Goal: Task Accomplishment & Management: Manage account settings

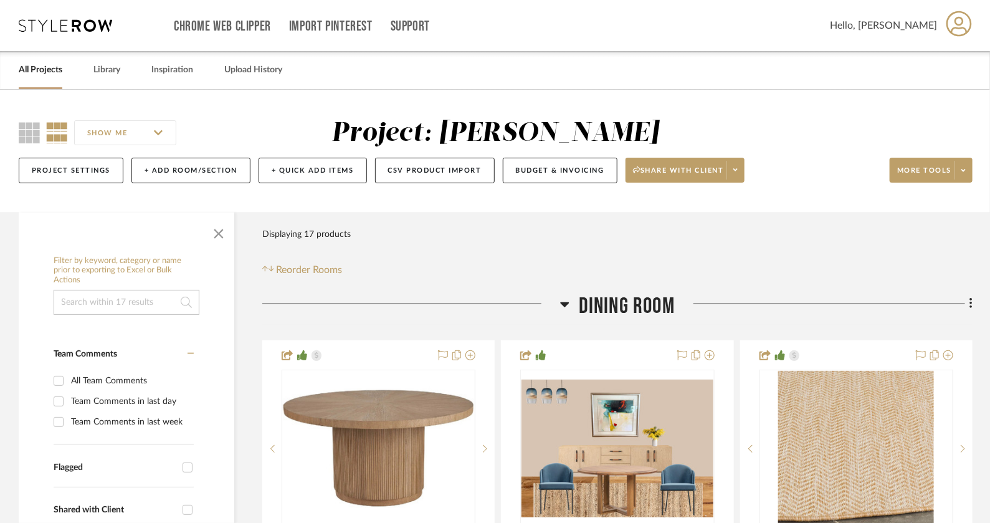
click at [969, 24] on icon at bounding box center [960, 24] width 26 height 26
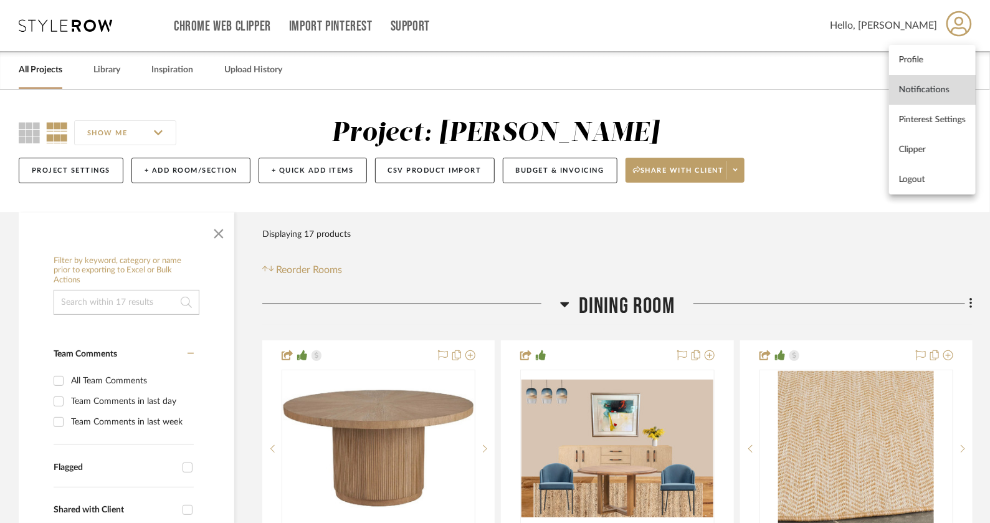
click at [922, 89] on span "Notifications" at bounding box center [932, 90] width 67 height 11
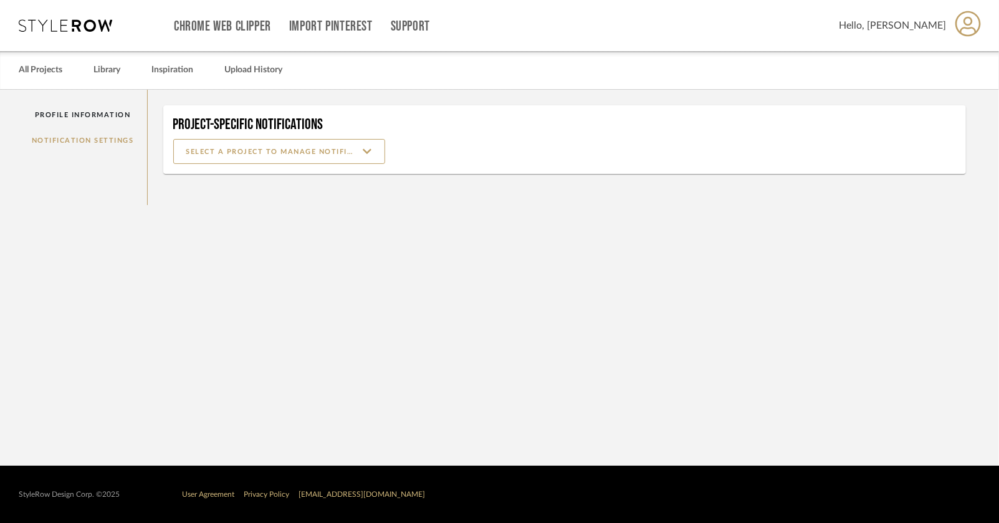
click at [80, 138] on div "Profile Information Notification Settings" at bounding box center [83, 147] width 129 height 115
click at [90, 139] on div "Profile Information Notification Settings" at bounding box center [83, 147] width 129 height 115
click at [369, 156] on input at bounding box center [279, 151] width 212 height 25
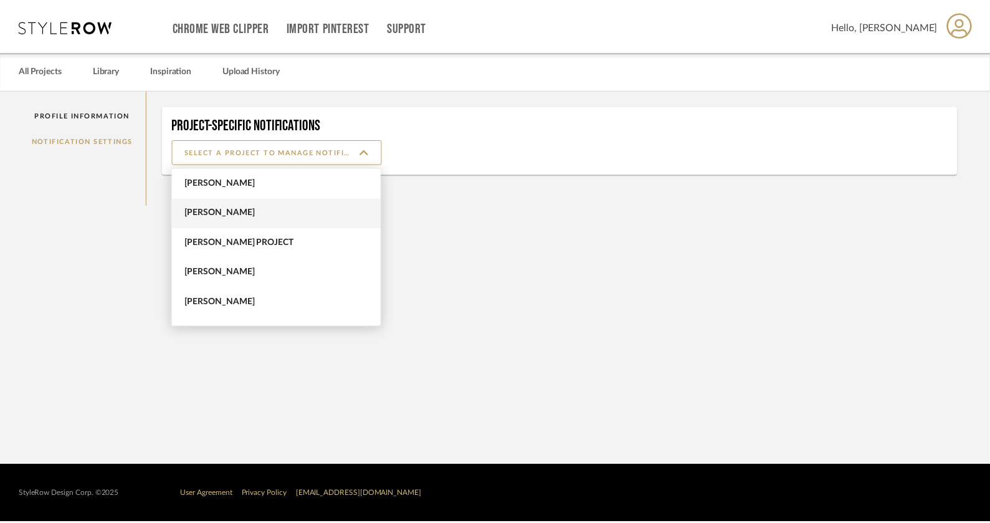
scroll to position [110, 0]
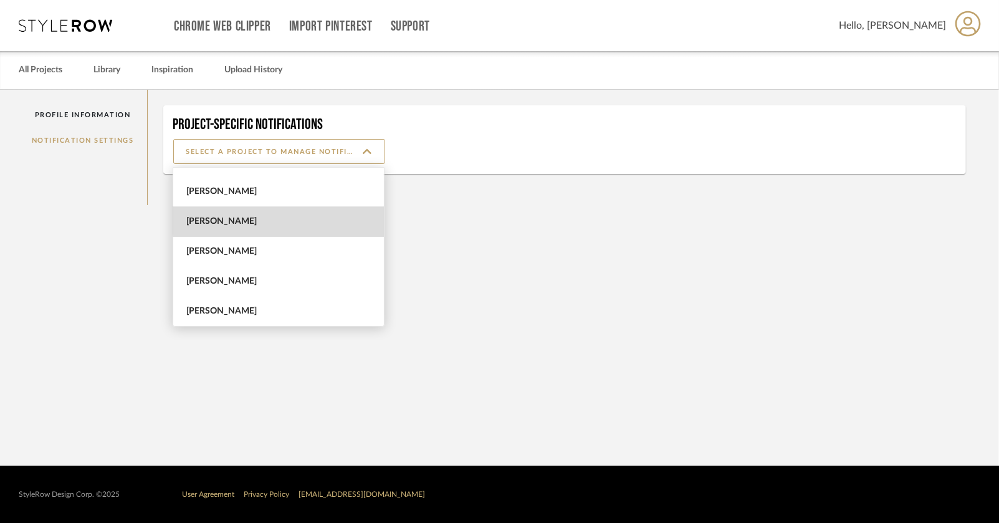
click at [295, 216] on span "Lois Londe" at bounding box center [280, 221] width 188 height 11
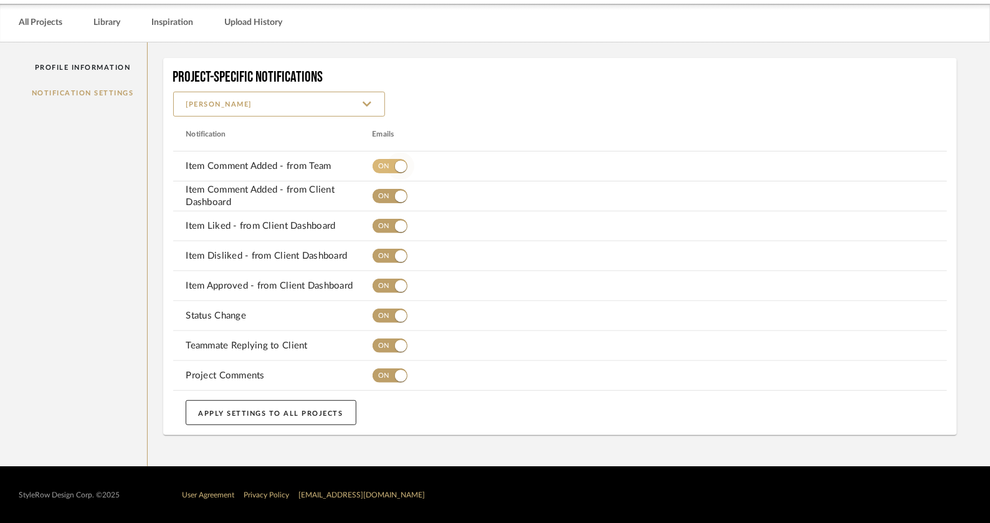
scroll to position [48, 0]
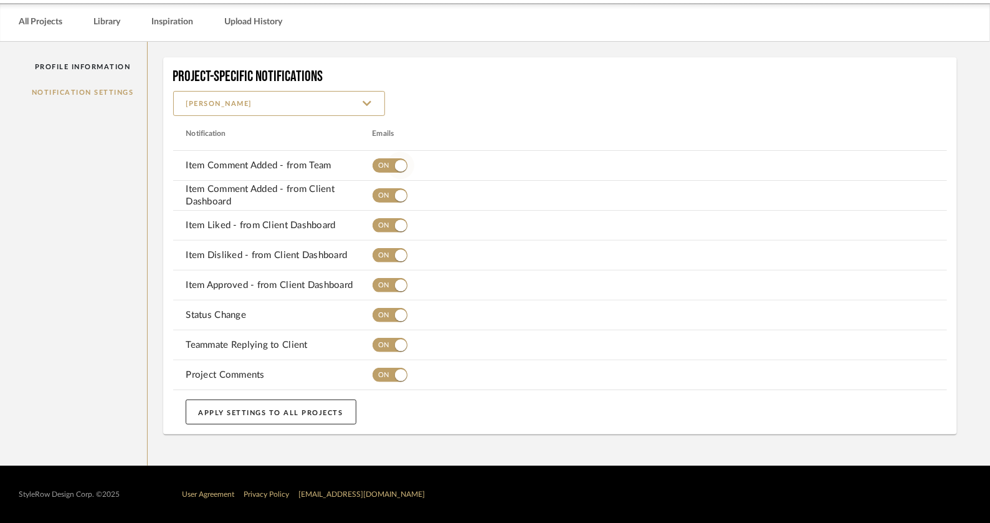
click at [388, 166] on span "button" at bounding box center [400, 165] width 27 height 27
click at [388, 196] on span "button" at bounding box center [400, 195] width 27 height 27
click at [391, 232] on span "button" at bounding box center [400, 225] width 27 height 27
click at [394, 252] on span "button" at bounding box center [400, 255] width 27 height 27
click at [397, 276] on span "button" at bounding box center [400, 285] width 27 height 27
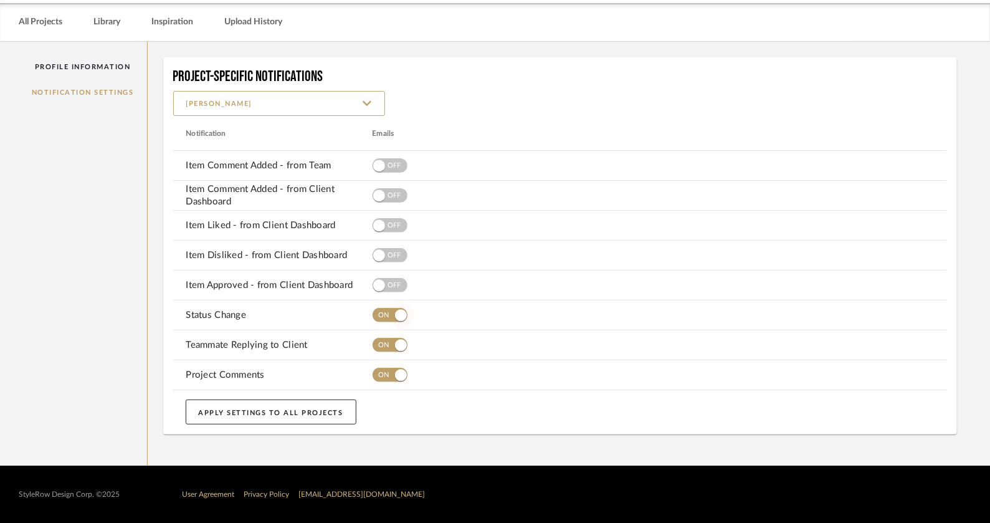
click at [396, 316] on span "button" at bounding box center [401, 315] width 12 height 12
click at [395, 345] on span "button" at bounding box center [401, 345] width 12 height 12
click at [391, 370] on span "button" at bounding box center [400, 375] width 27 height 27
click at [275, 416] on button "APPLY SETTINGS TO ALL PROJECTS" at bounding box center [271, 412] width 171 height 25
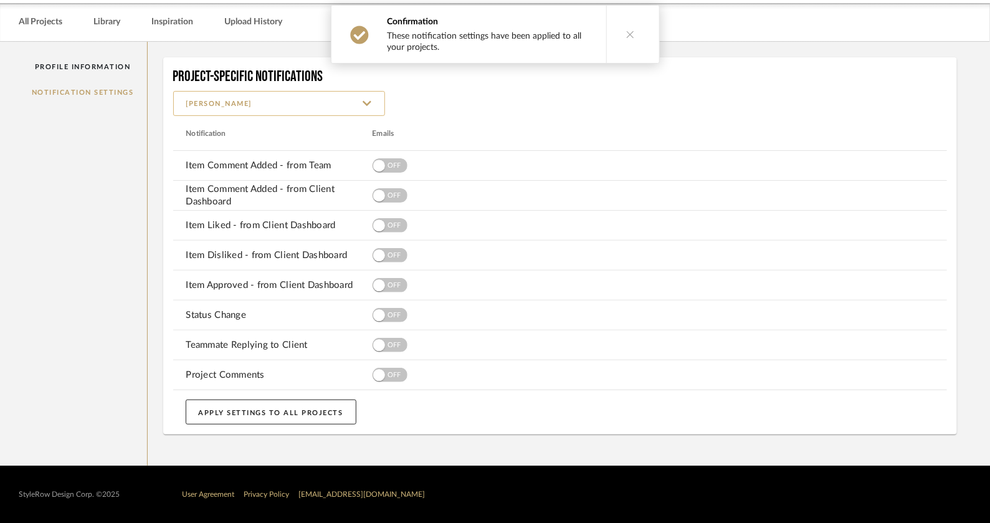
click at [368, 108] on input "[PERSON_NAME]" at bounding box center [279, 103] width 212 height 25
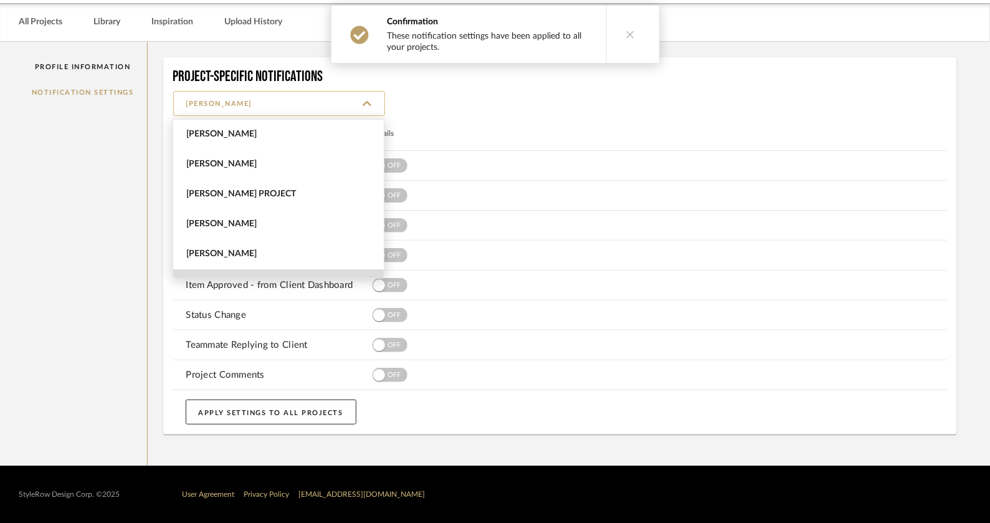
scroll to position [110, 0]
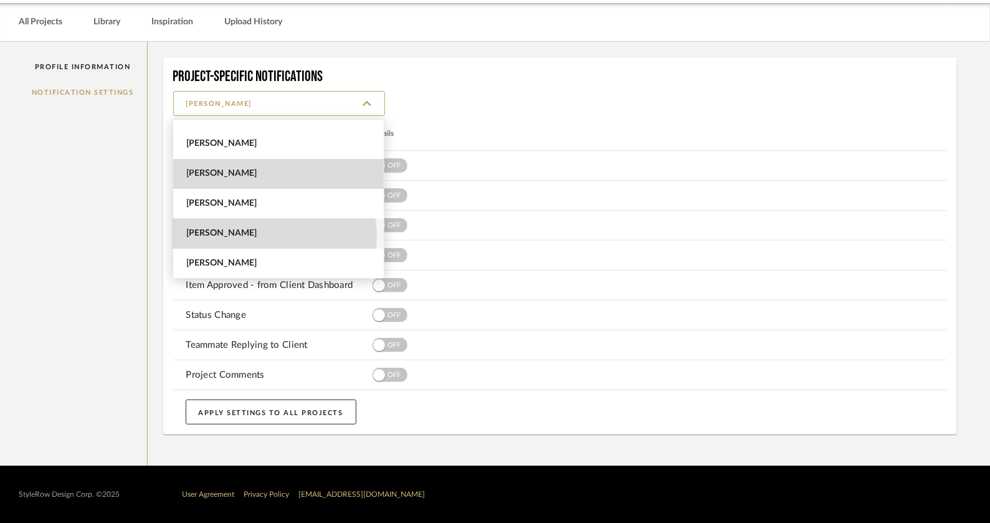
click at [271, 235] on span "[PERSON_NAME]" at bounding box center [280, 233] width 188 height 11
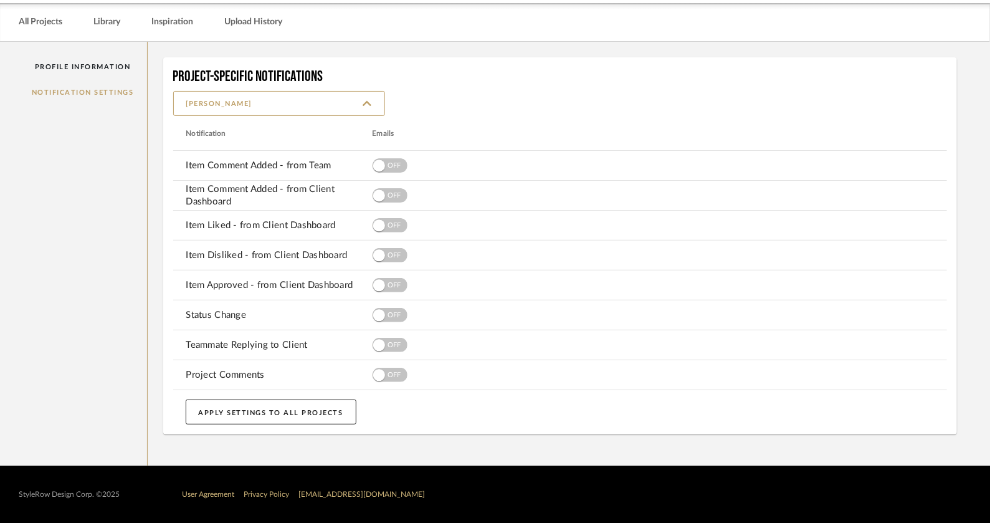
type input "[PERSON_NAME]"
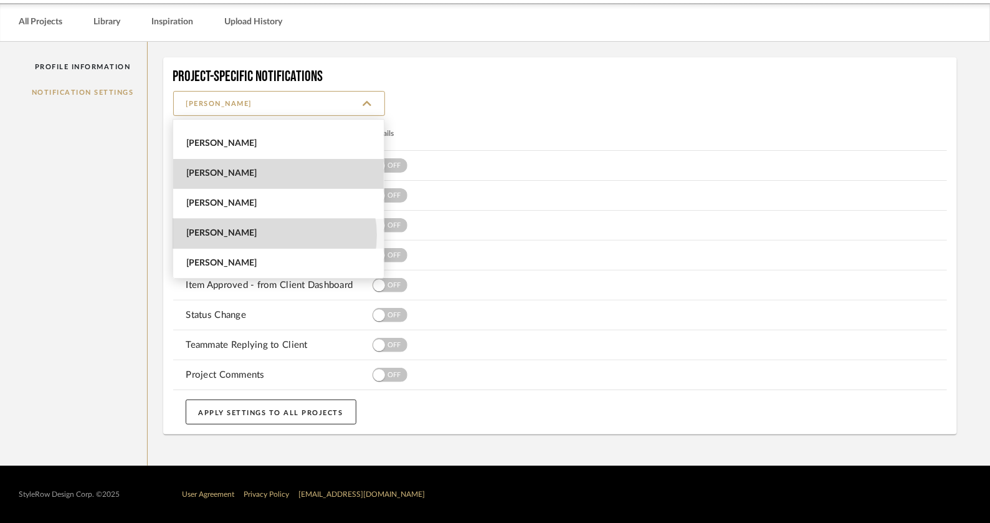
scroll to position [0, 0]
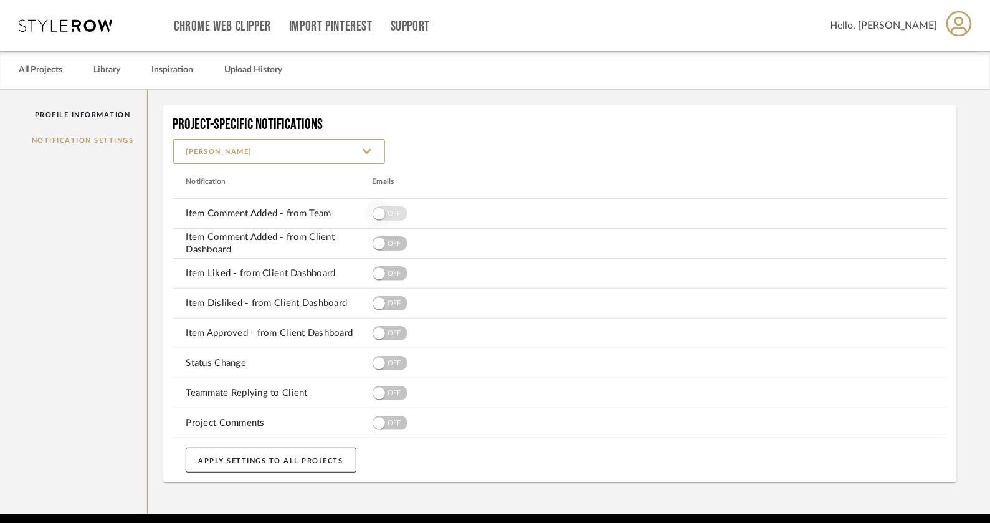
click at [380, 219] on span "button" at bounding box center [379, 214] width 12 height 12
click at [398, 249] on span "button" at bounding box center [390, 243] width 35 height 14
click at [390, 396] on span "button" at bounding box center [378, 393] width 27 height 27
click at [392, 427] on span "button" at bounding box center [390, 423] width 35 height 14
click at [371, 158] on input "[PERSON_NAME]" at bounding box center [279, 151] width 212 height 25
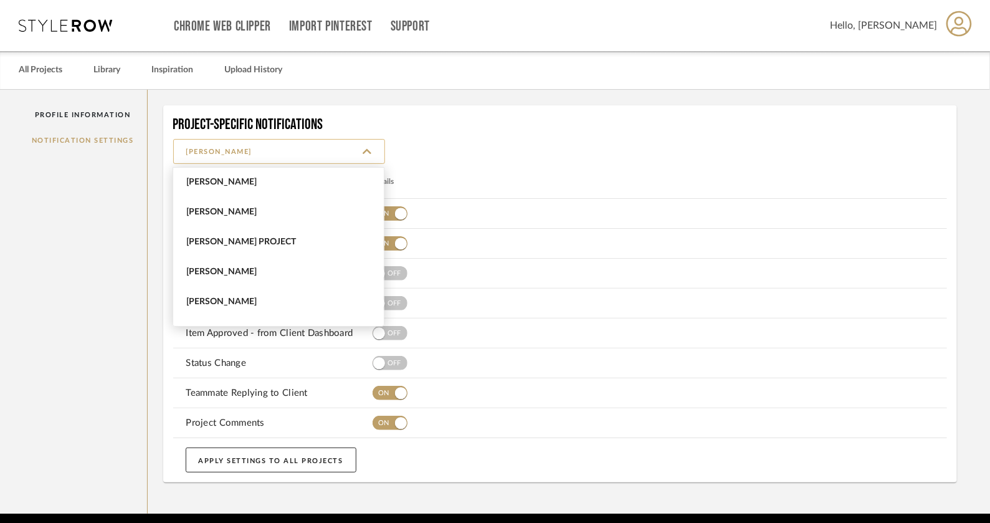
scroll to position [110, 0]
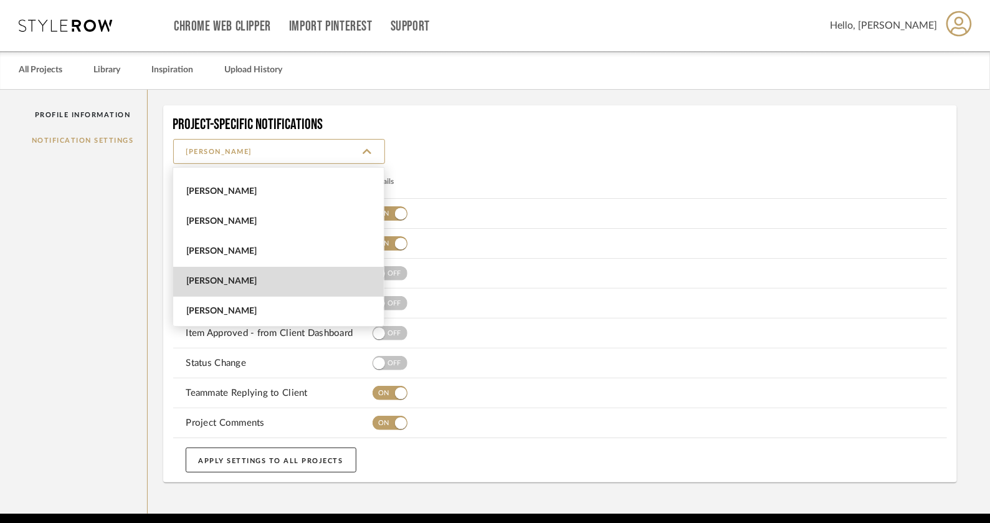
click at [436, 128] on h4 "Project-Specific Notifications" at bounding box center [560, 124] width 775 height 19
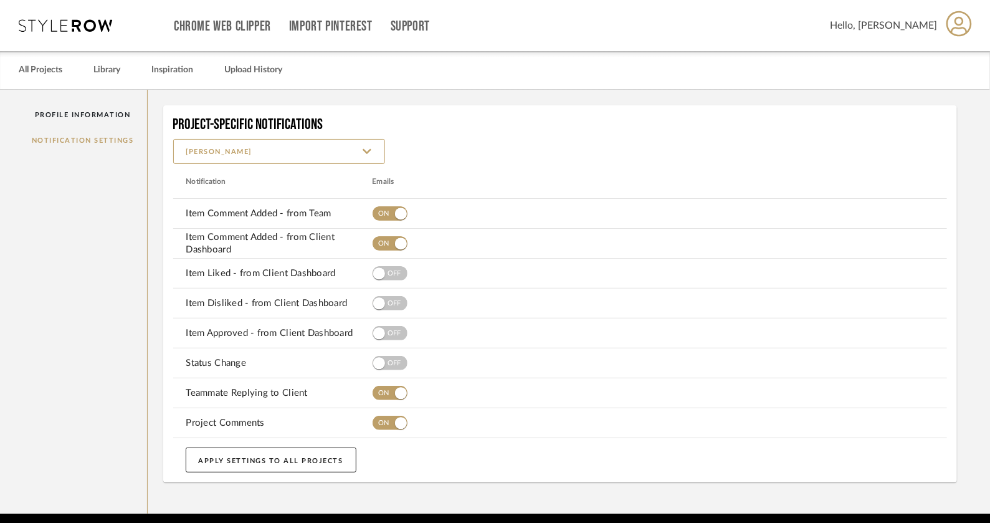
click at [88, 26] on icon at bounding box center [65, 25] width 93 height 12
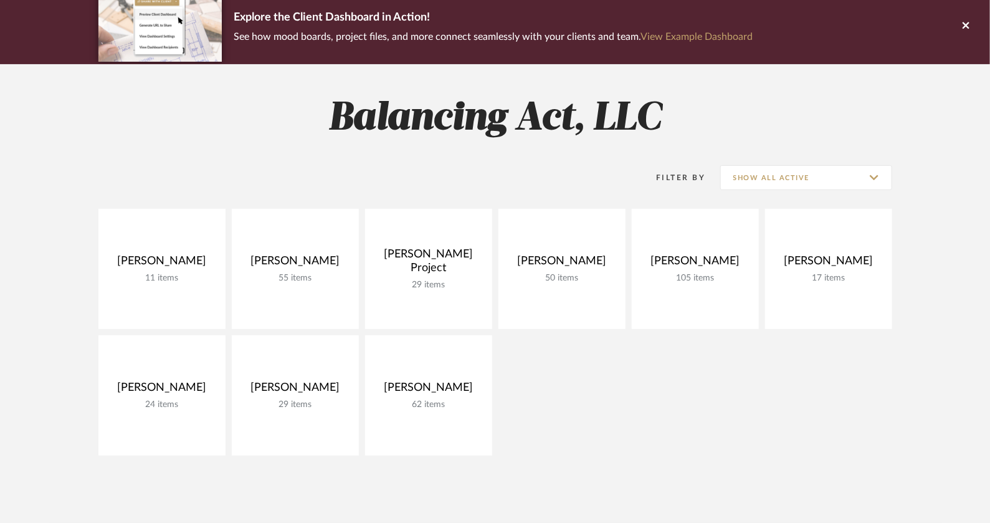
scroll to position [102, 0]
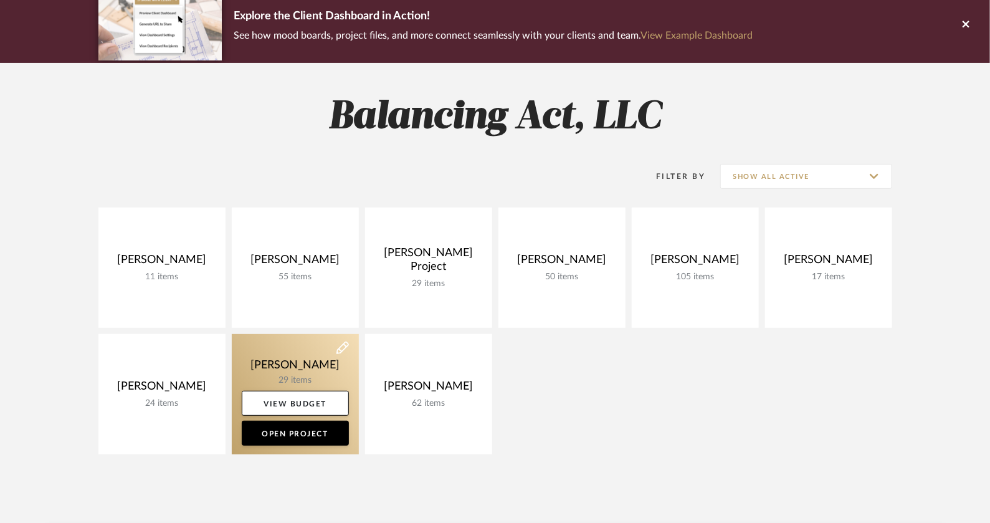
click at [308, 370] on link at bounding box center [295, 394] width 127 height 120
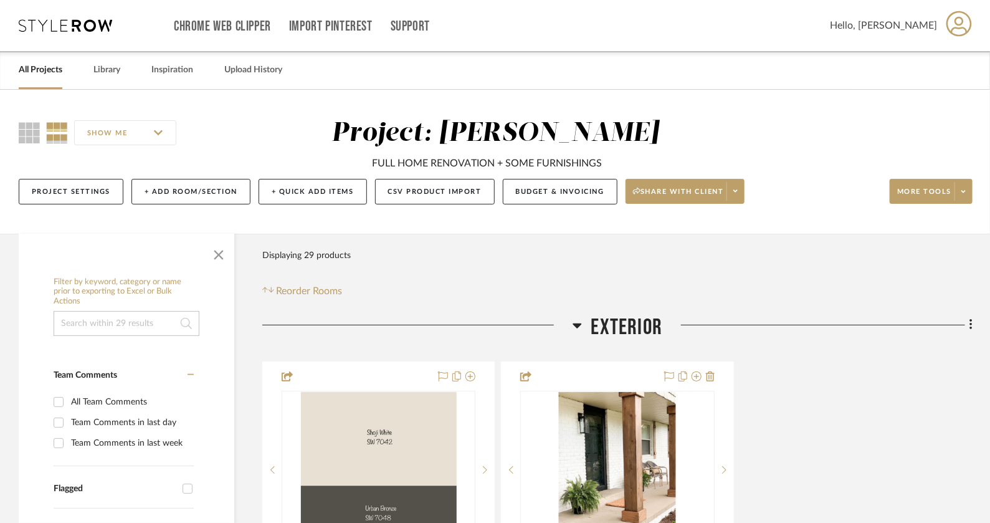
click at [67, 22] on icon at bounding box center [65, 25] width 93 height 12
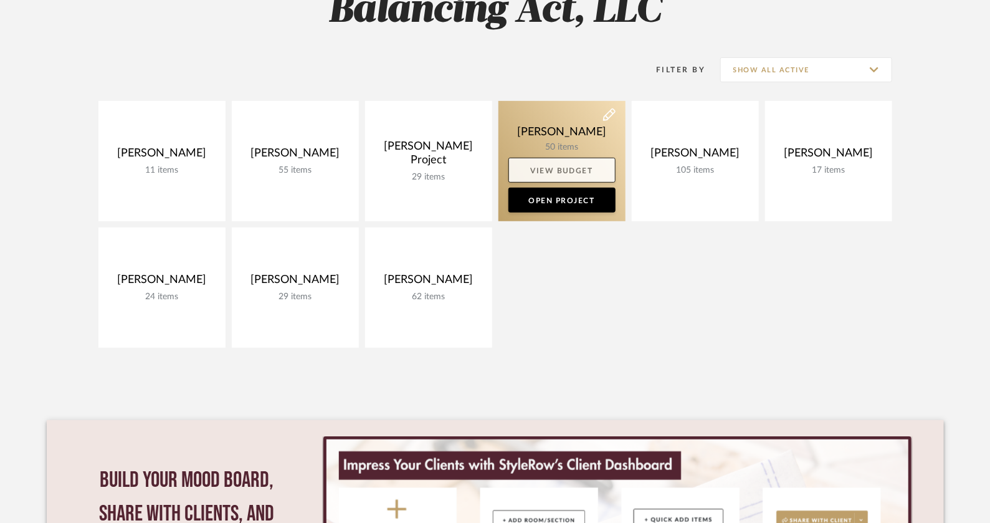
scroll to position [213, 0]
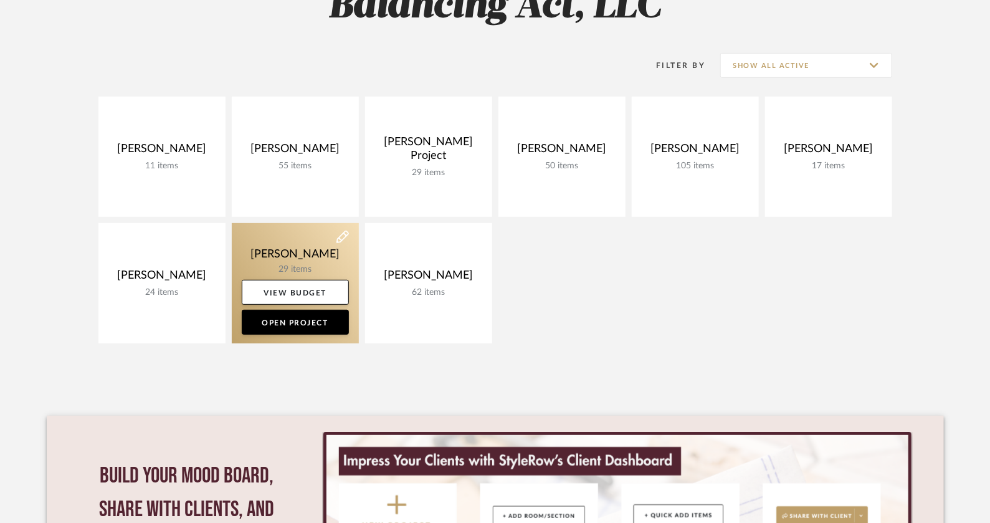
click at [313, 244] on link at bounding box center [295, 283] width 127 height 120
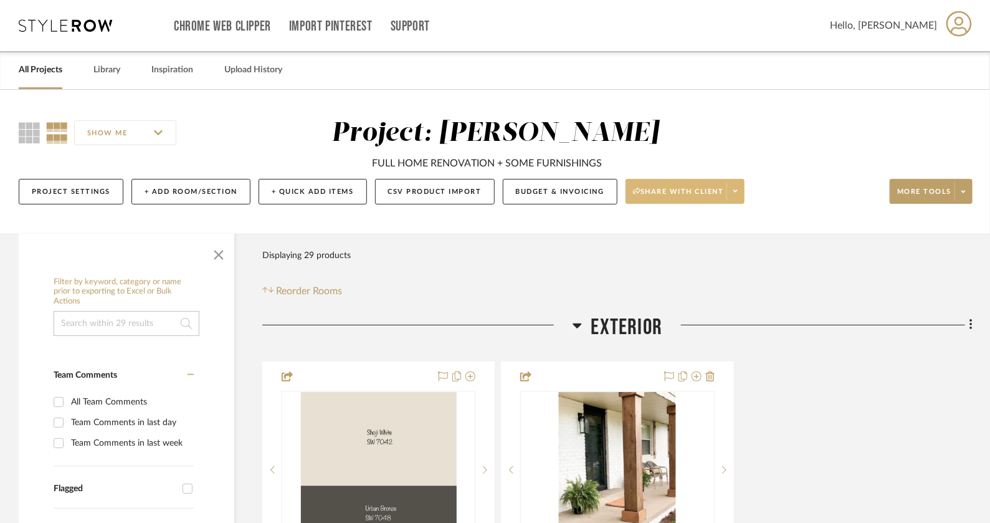
click at [739, 194] on span at bounding box center [735, 191] width 17 height 19
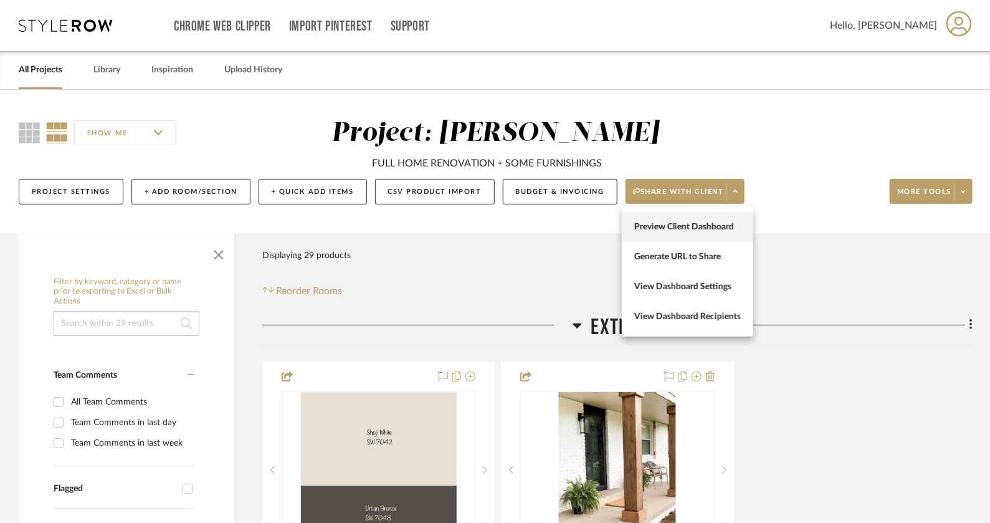
click at [722, 226] on span "Preview Client Dashboard" at bounding box center [688, 227] width 107 height 11
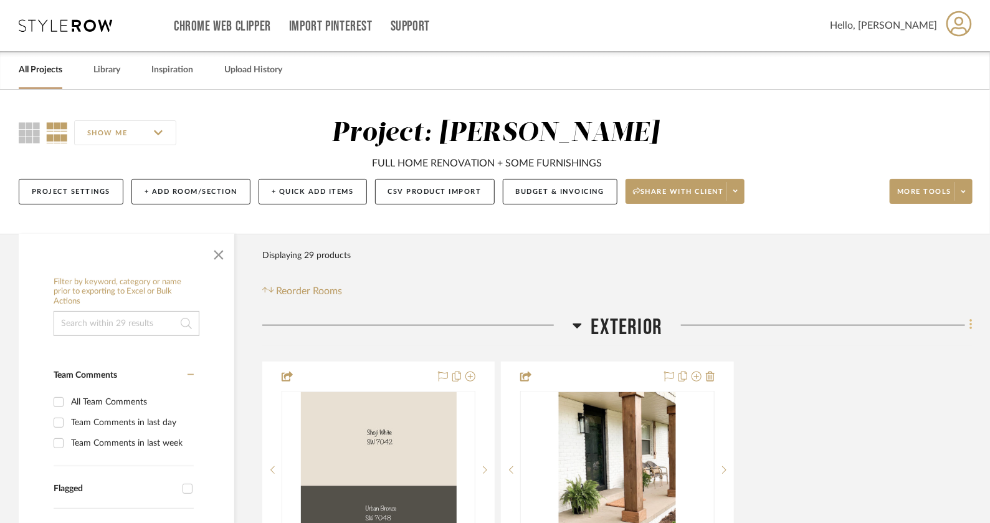
click at [970, 323] on icon at bounding box center [972, 325] width 4 height 14
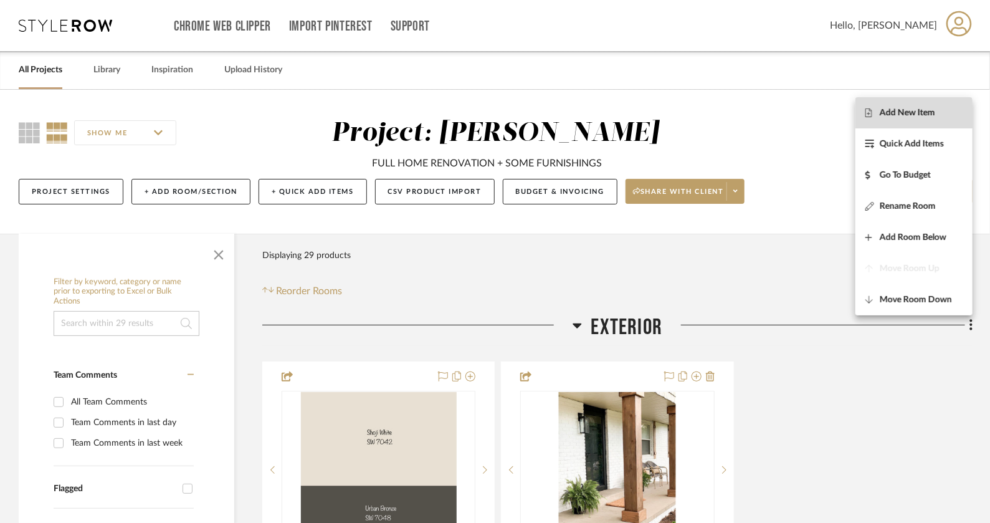
click at [934, 116] on span "Add New Item" at bounding box center [907, 113] width 55 height 11
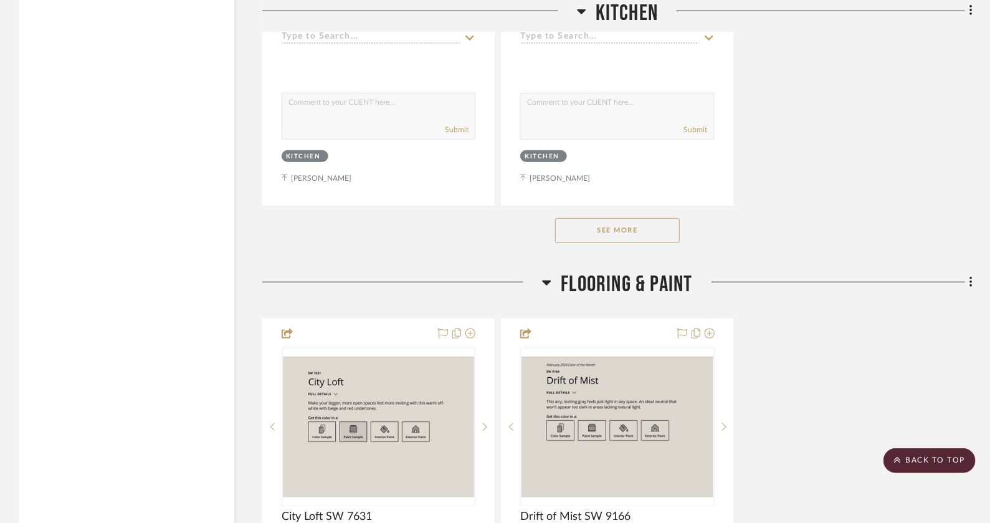
scroll to position [2430, 0]
click at [646, 216] on button "See More" at bounding box center [617, 228] width 125 height 25
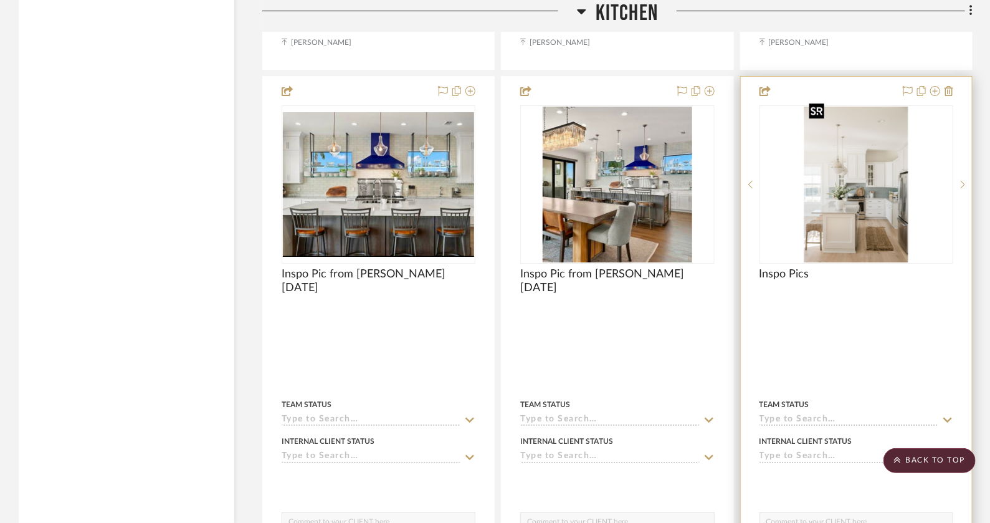
scroll to position [2014, 0]
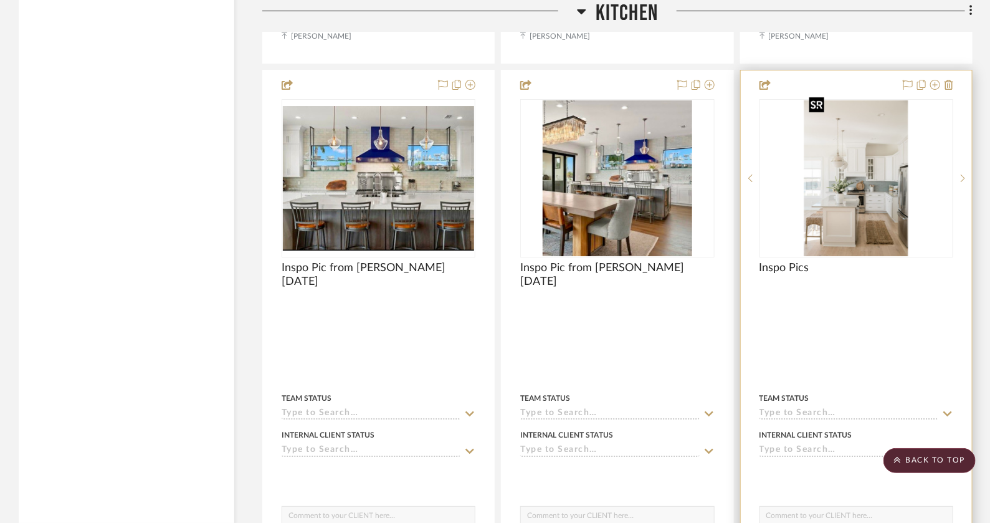
click at [866, 201] on img "0" at bounding box center [856, 178] width 103 height 156
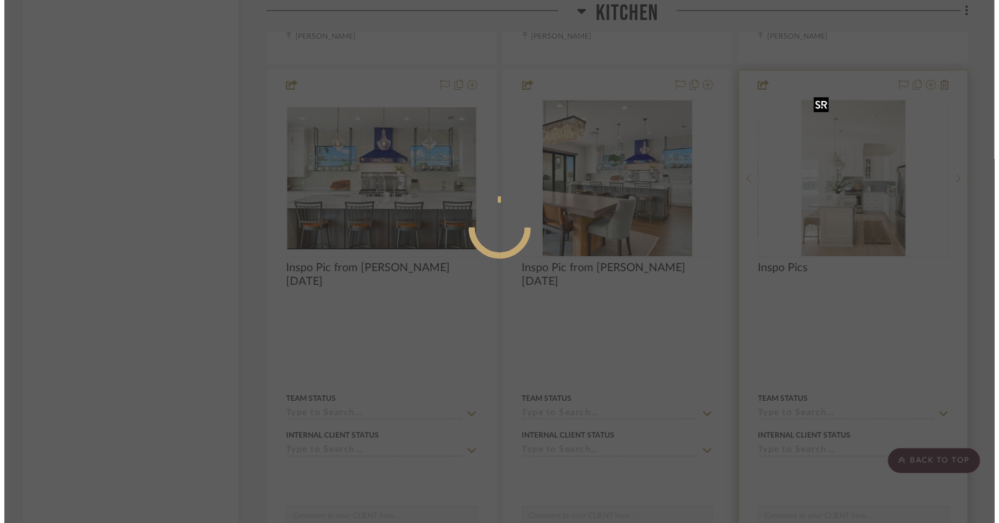
scroll to position [0, 0]
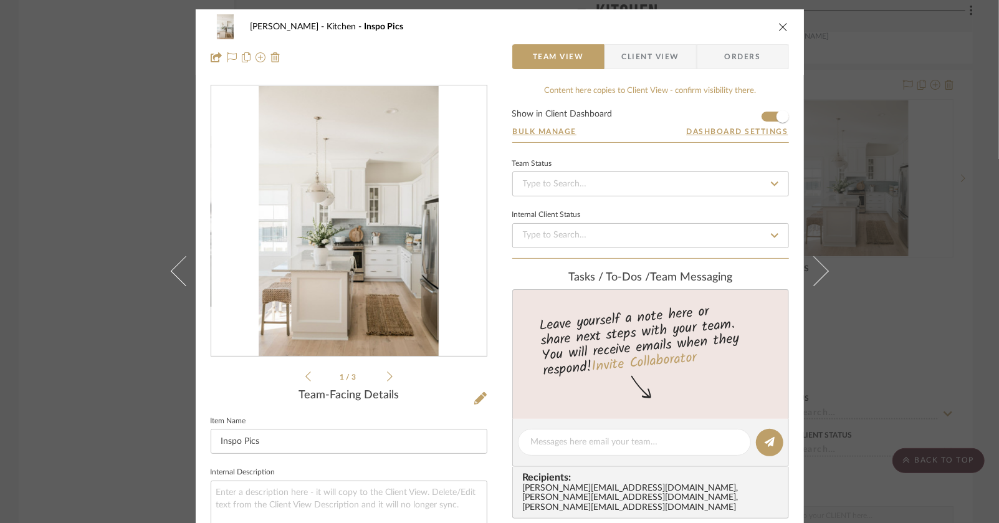
click at [387, 373] on icon at bounding box center [390, 376] width 6 height 11
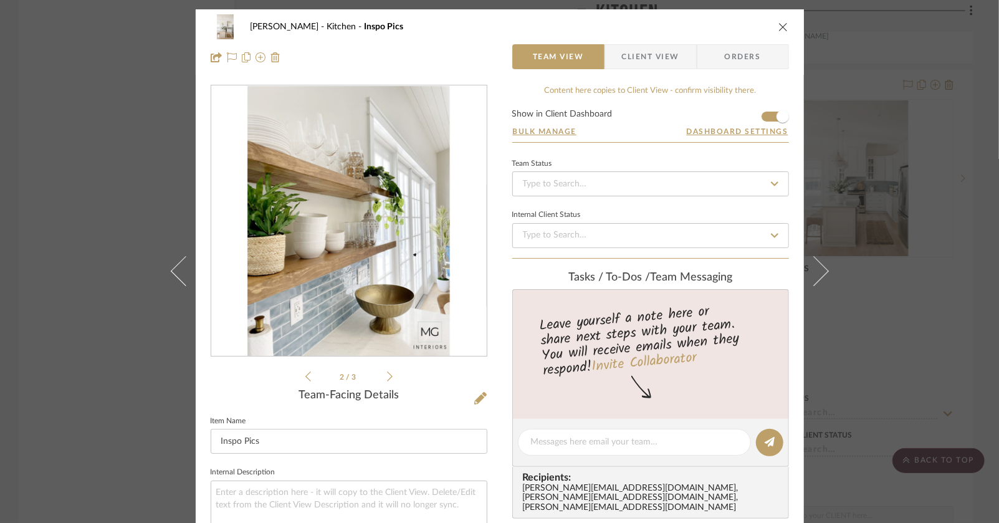
click at [387, 373] on icon at bounding box center [390, 376] width 6 height 11
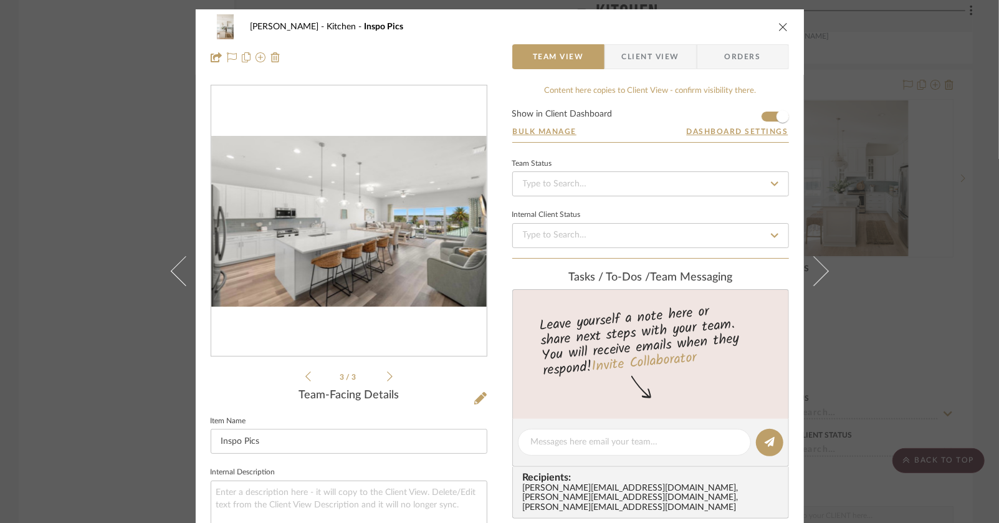
click at [305, 375] on icon at bounding box center [308, 376] width 6 height 11
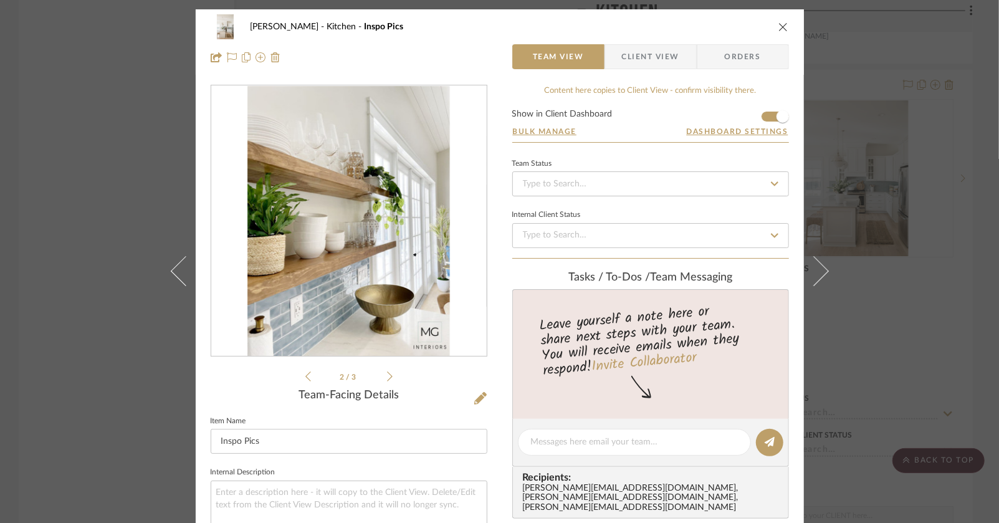
click at [305, 375] on icon at bounding box center [308, 376] width 6 height 11
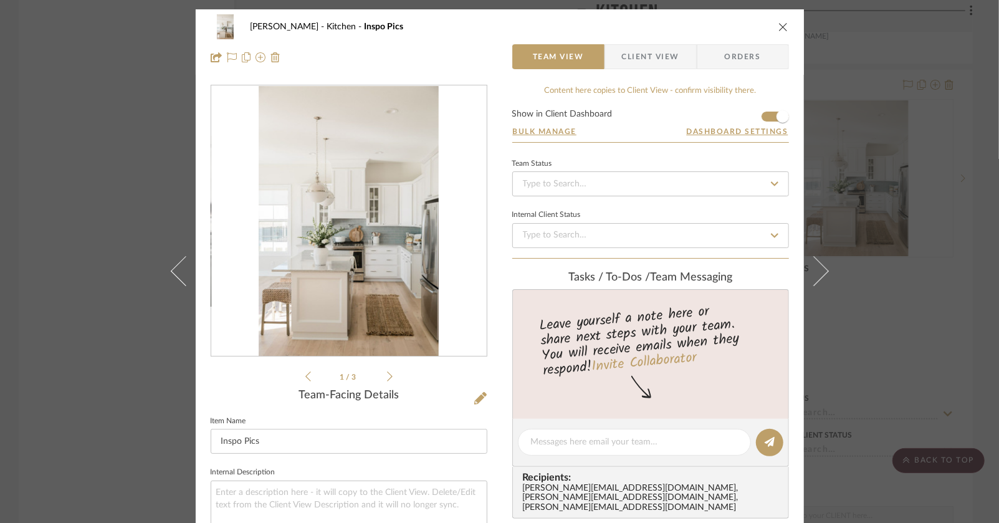
click at [387, 379] on icon at bounding box center [390, 376] width 6 height 11
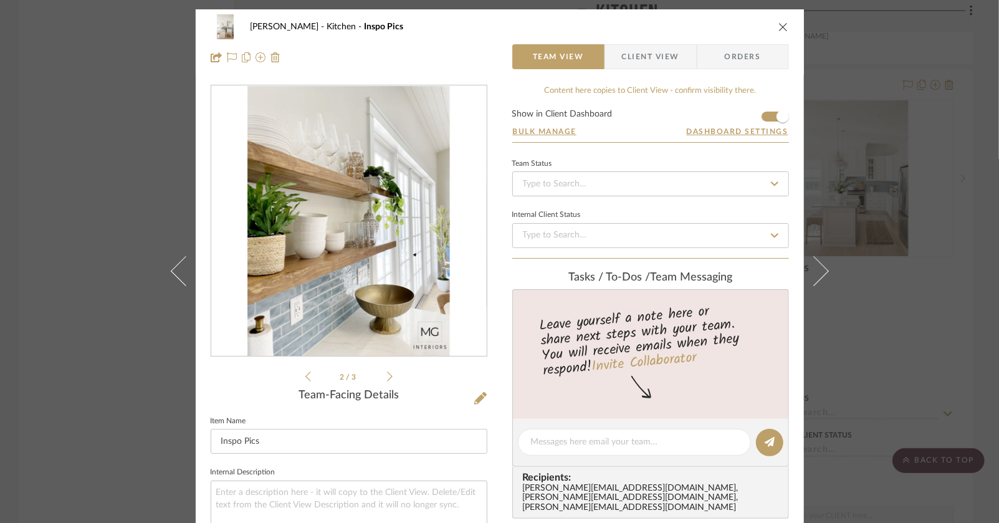
click at [387, 378] on icon at bounding box center [390, 376] width 6 height 10
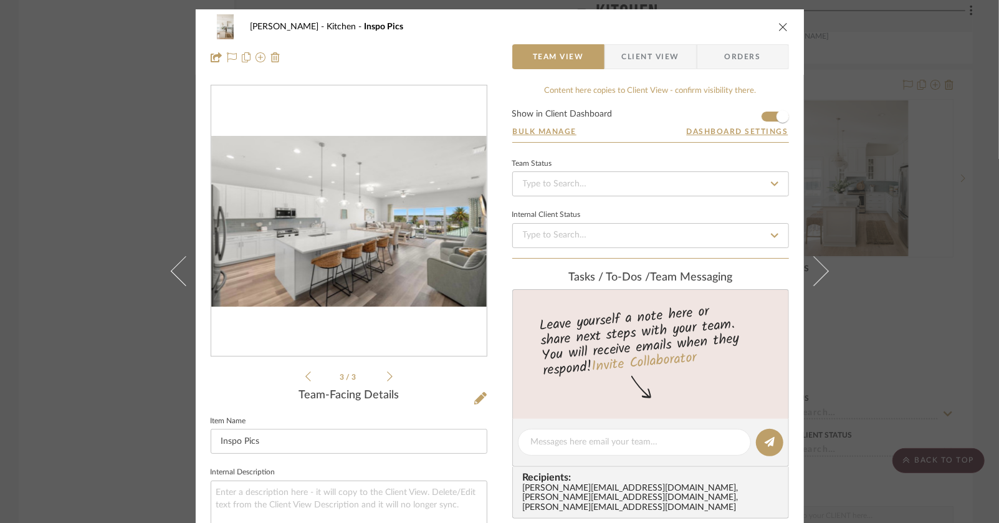
click at [297, 376] on div "3 / 3" at bounding box center [349, 234] width 277 height 299
click at [305, 378] on icon at bounding box center [308, 376] width 6 height 10
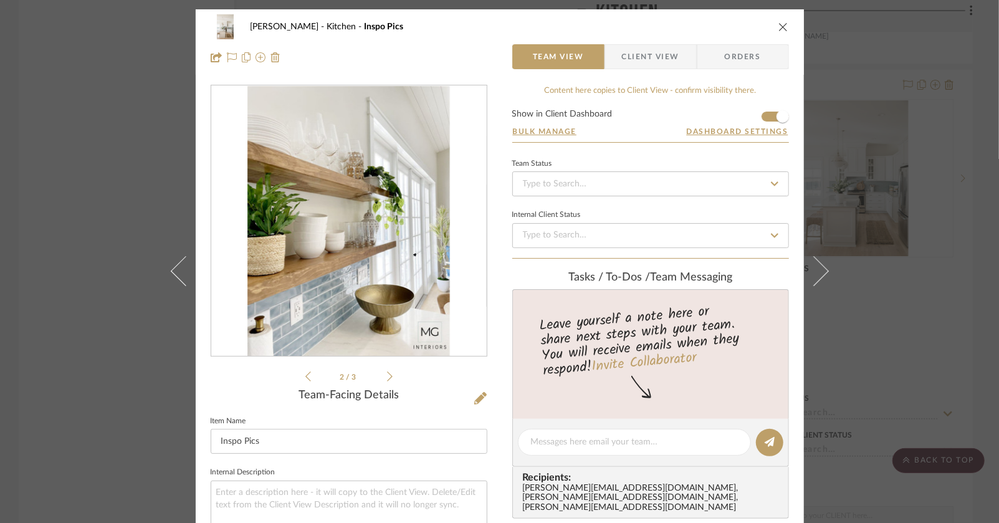
click at [305, 378] on icon at bounding box center [308, 376] width 6 height 10
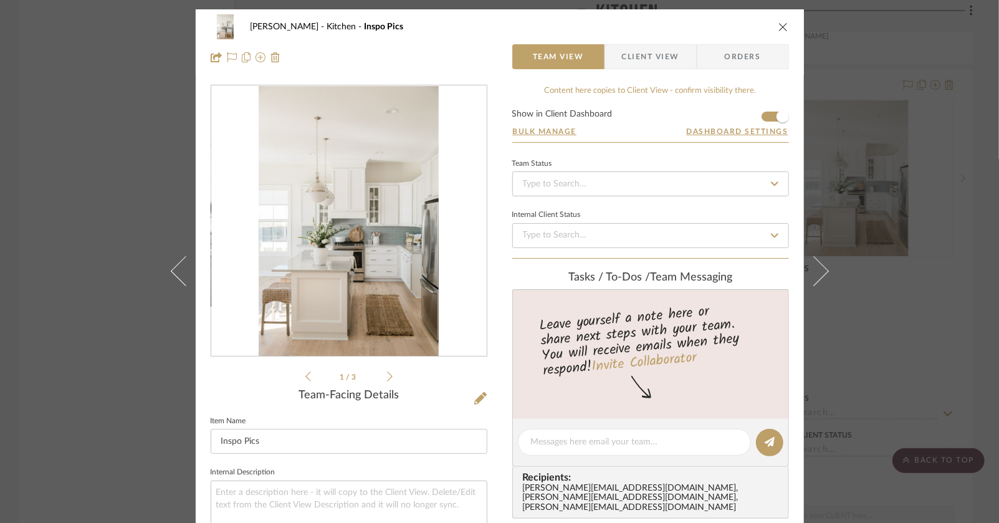
click at [775, 21] on div "Mike Hennessy Kitchen Inspo Pics" at bounding box center [500, 26] width 578 height 25
click at [781, 24] on icon "close" at bounding box center [783, 27] width 10 height 10
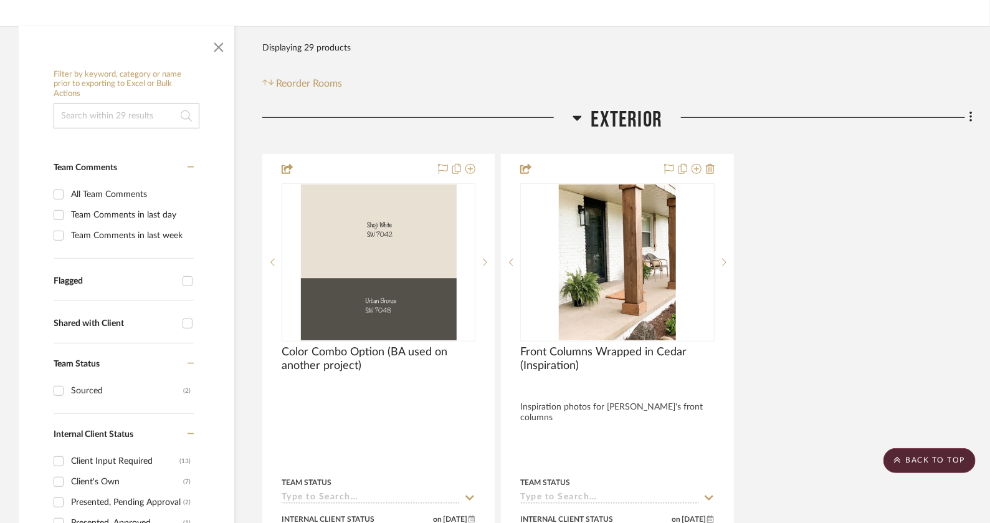
scroll to position [207, 0]
click at [0, 0] on img at bounding box center [0, 0] width 0 height 0
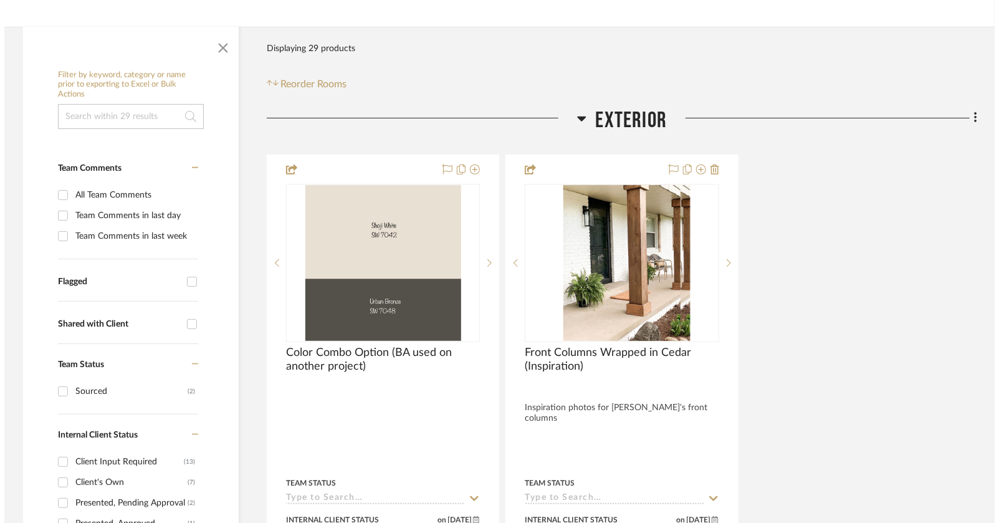
scroll to position [0, 0]
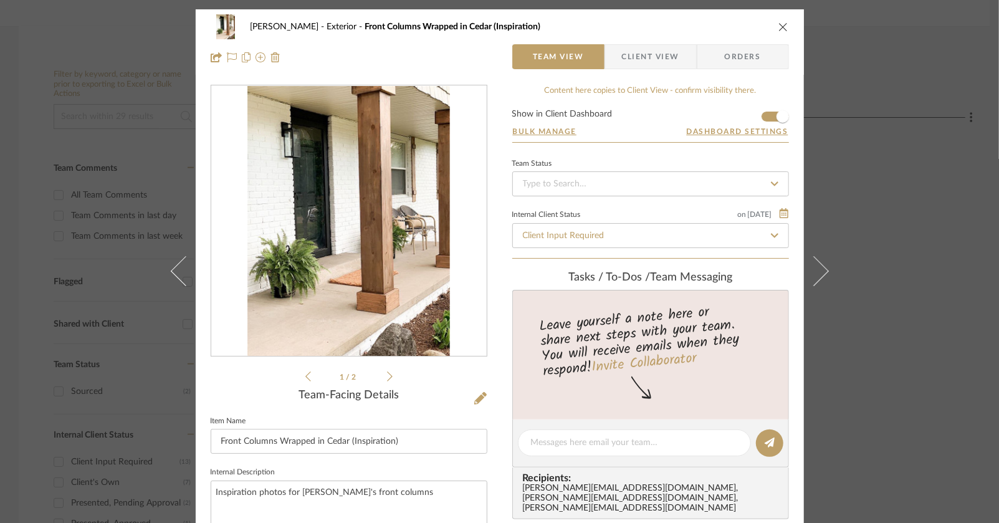
click at [778, 23] on icon "close" at bounding box center [783, 27] width 10 height 10
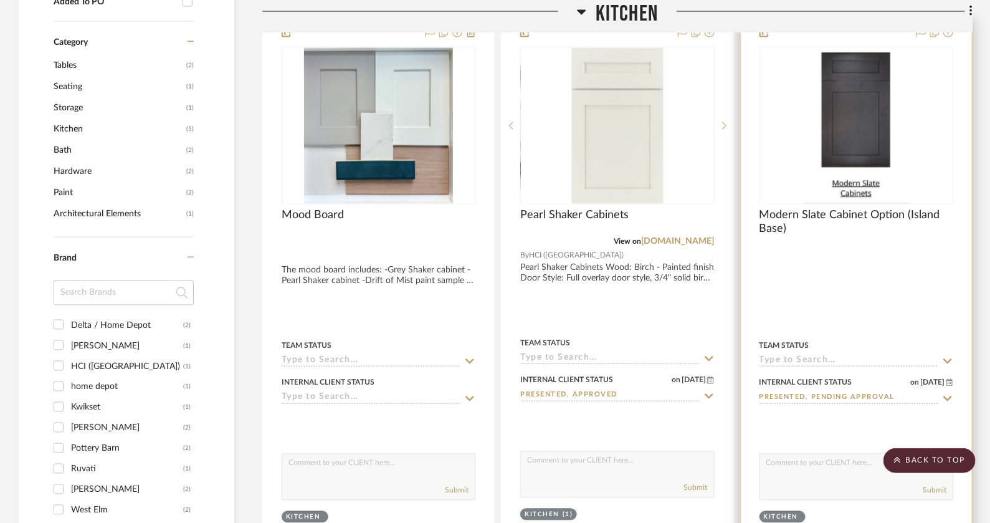
scroll to position [944, 0]
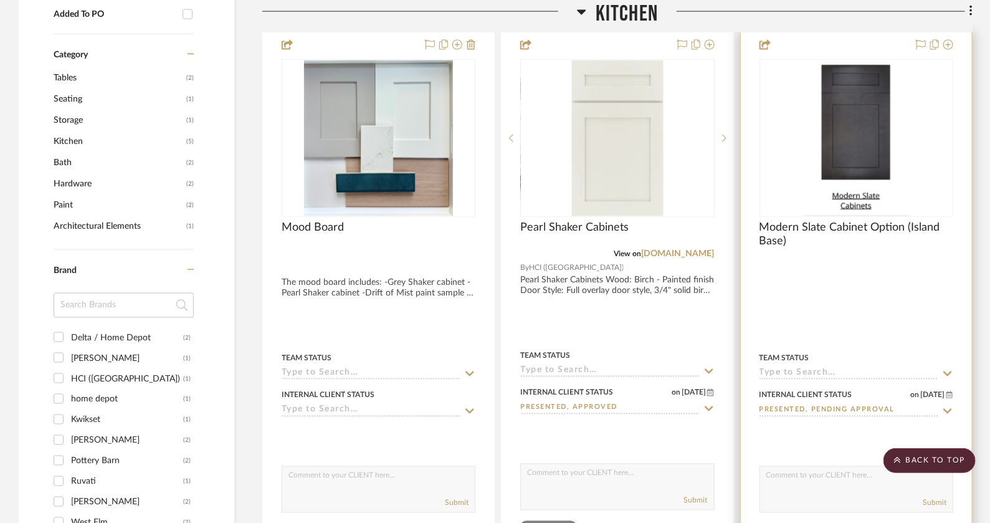
click at [867, 49] on div at bounding box center [856, 305] width 231 height 548
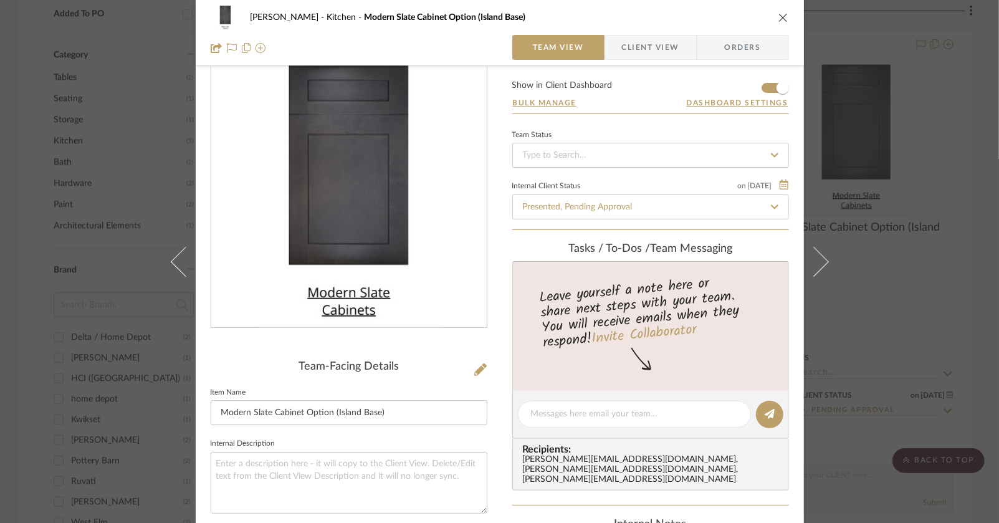
scroll to position [0, 0]
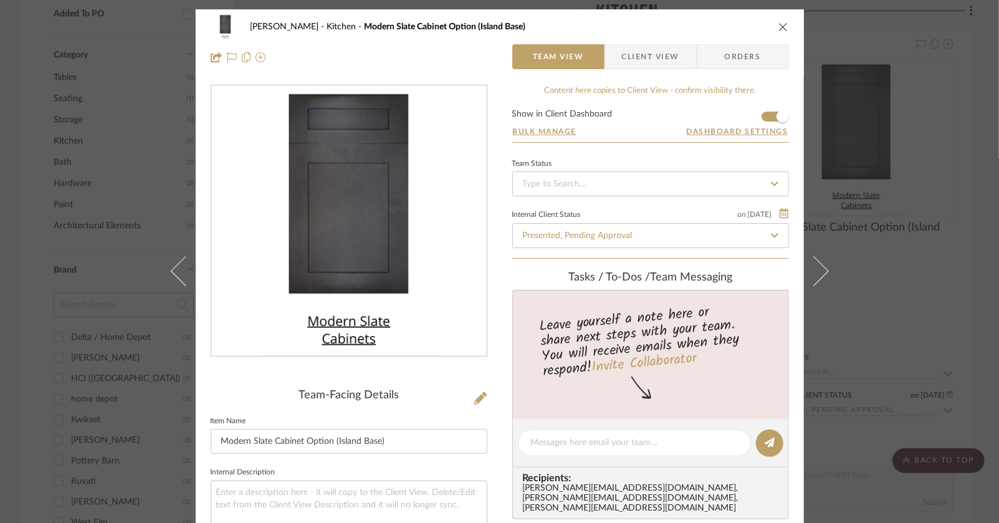
click at [779, 26] on icon "close" at bounding box center [783, 27] width 10 height 10
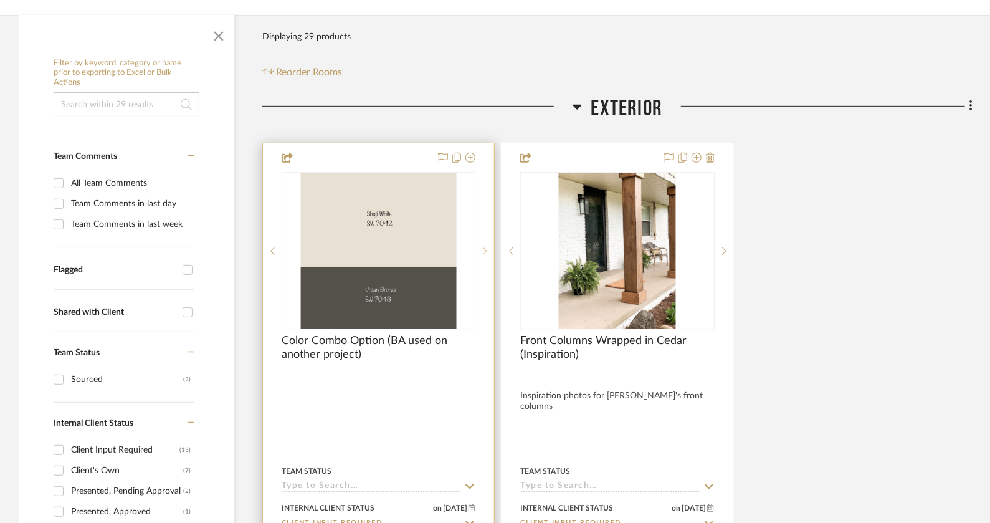
scroll to position [217, 0]
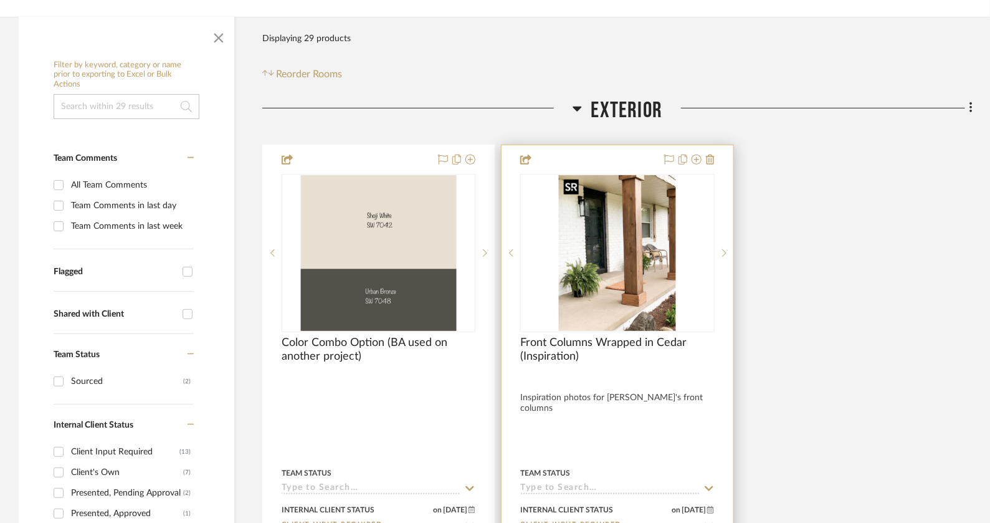
click at [620, 252] on img "0" at bounding box center [617, 253] width 117 height 156
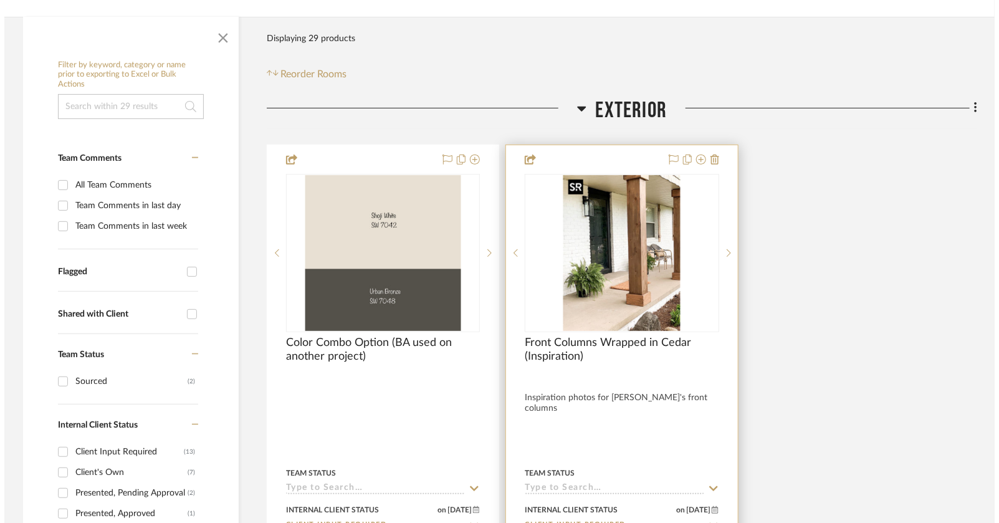
scroll to position [0, 0]
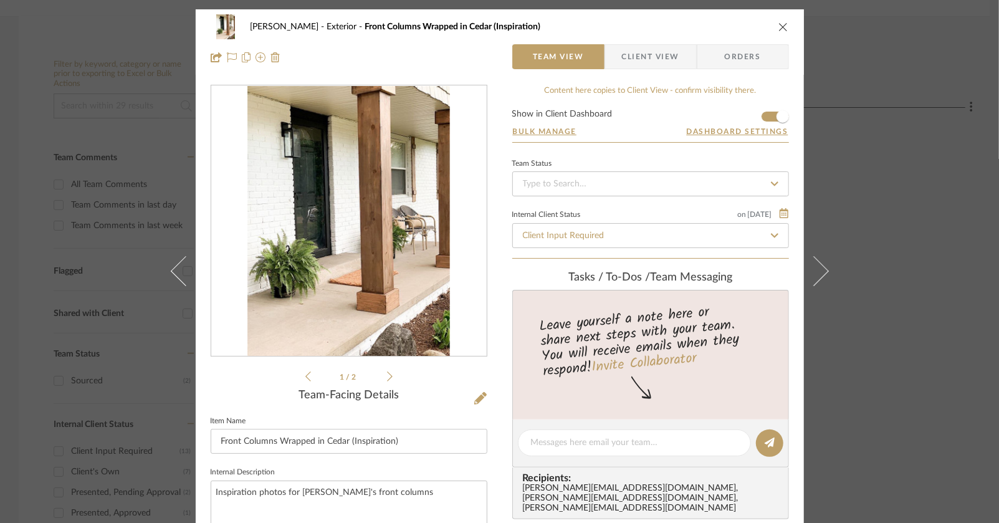
click at [387, 374] on icon at bounding box center [390, 376] width 6 height 10
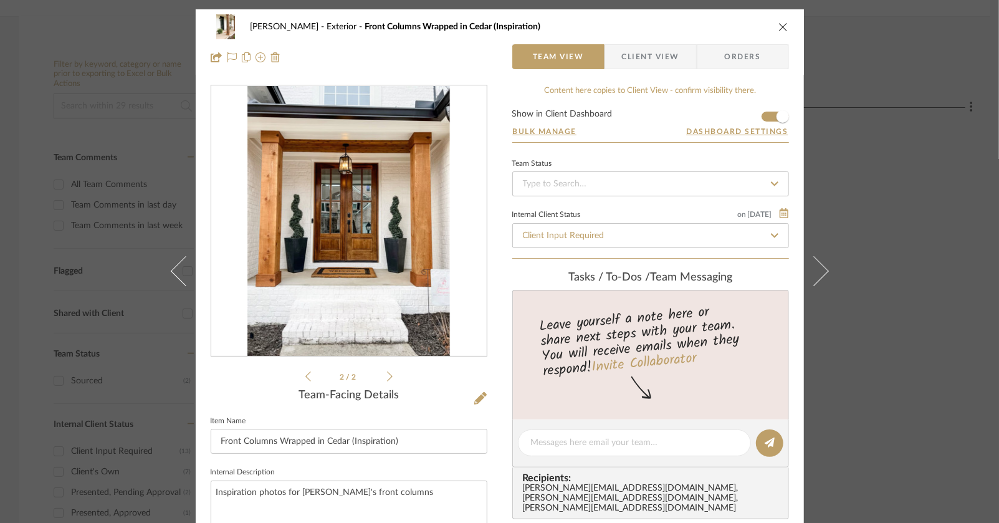
click at [305, 378] on icon at bounding box center [308, 376] width 6 height 11
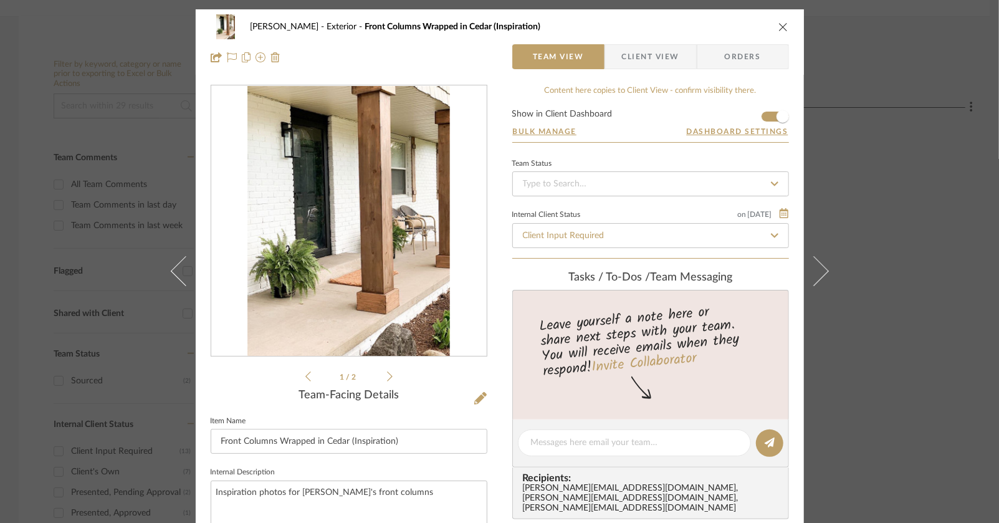
click at [780, 28] on icon "close" at bounding box center [783, 27] width 10 height 10
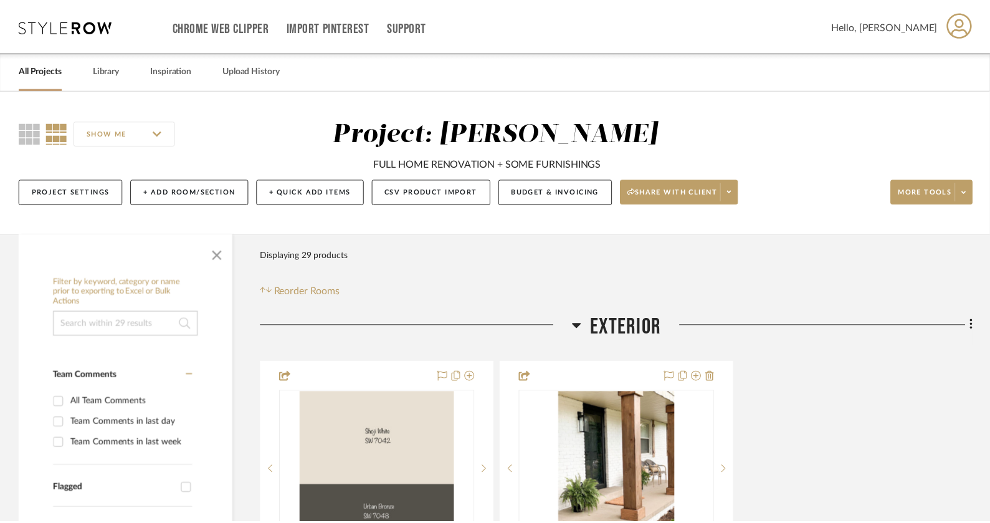
scroll to position [217, 0]
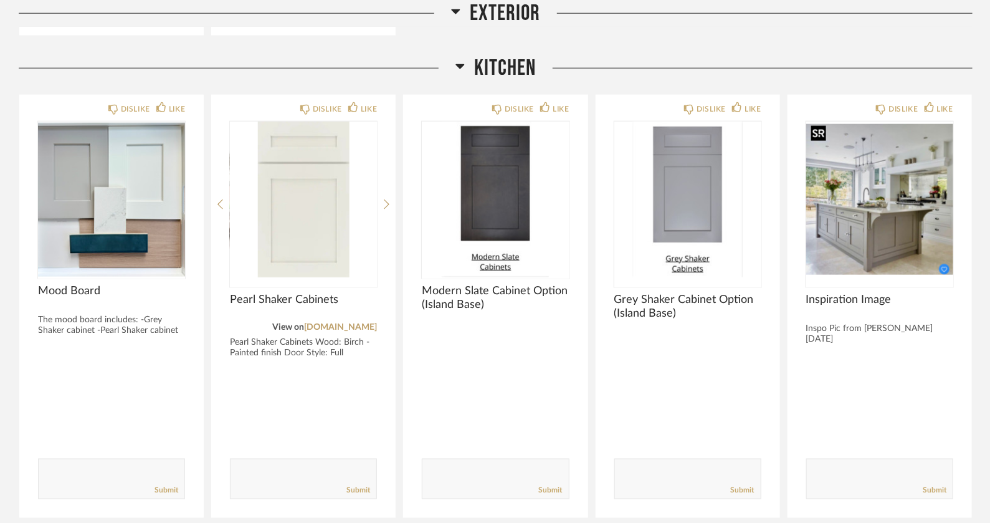
scroll to position [616, 0]
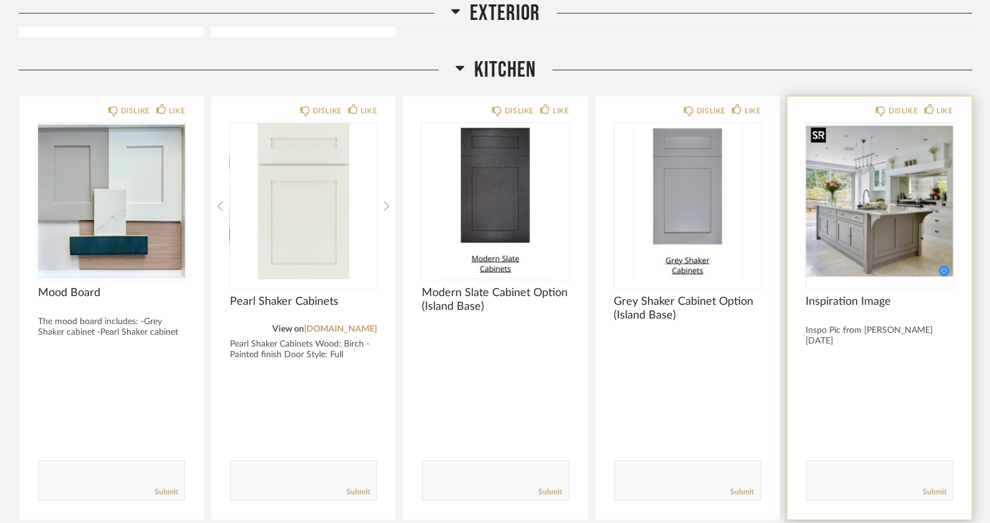
click at [947, 270] on img "0" at bounding box center [880, 201] width 147 height 156
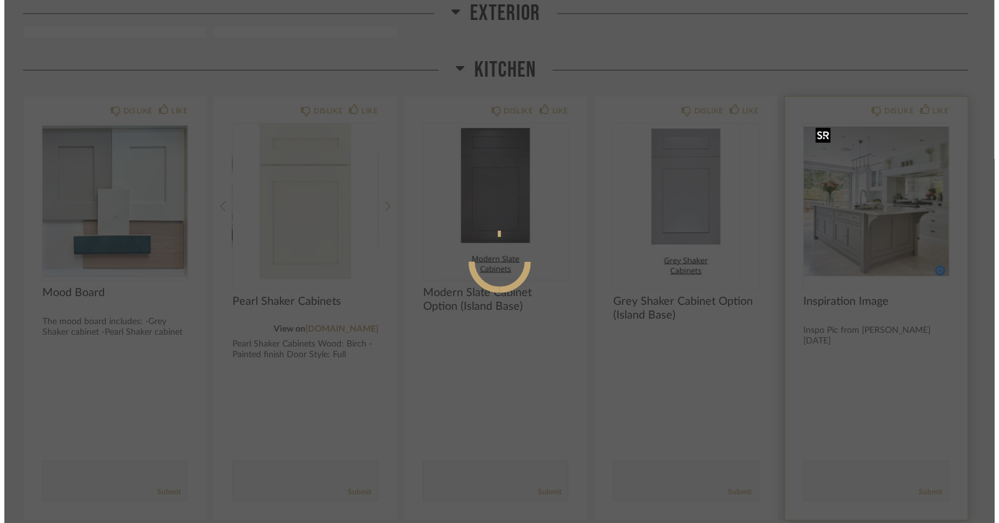
scroll to position [0, 0]
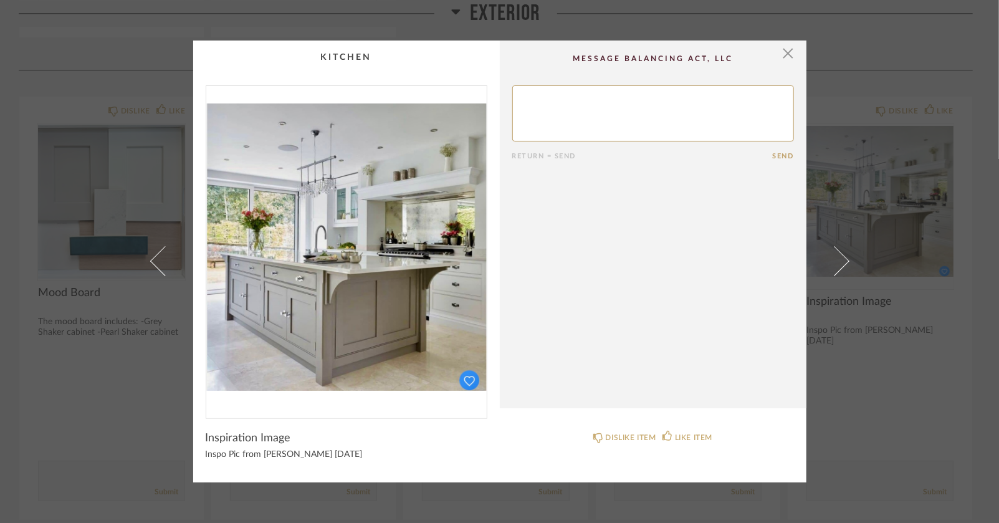
click at [790, 52] on cpp-summary-comments "Return = Send Send" at bounding box center [653, 225] width 307 height 368
click at [780, 54] on span "button" at bounding box center [788, 53] width 25 height 25
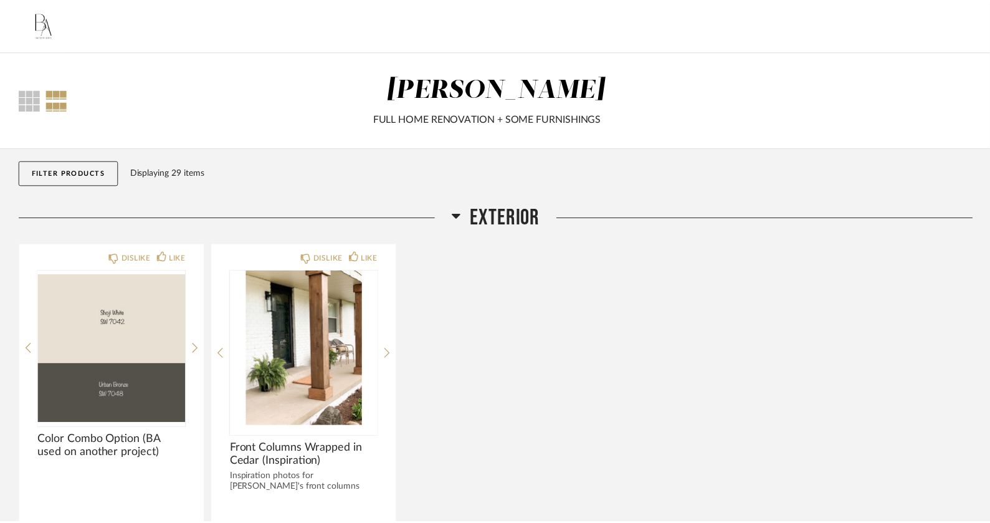
scroll to position [616, 0]
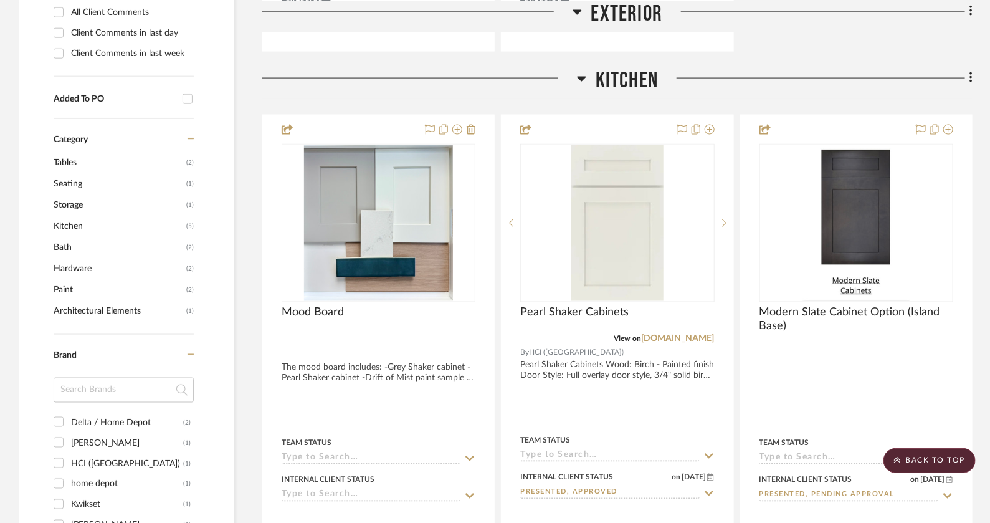
scroll to position [865, 0]
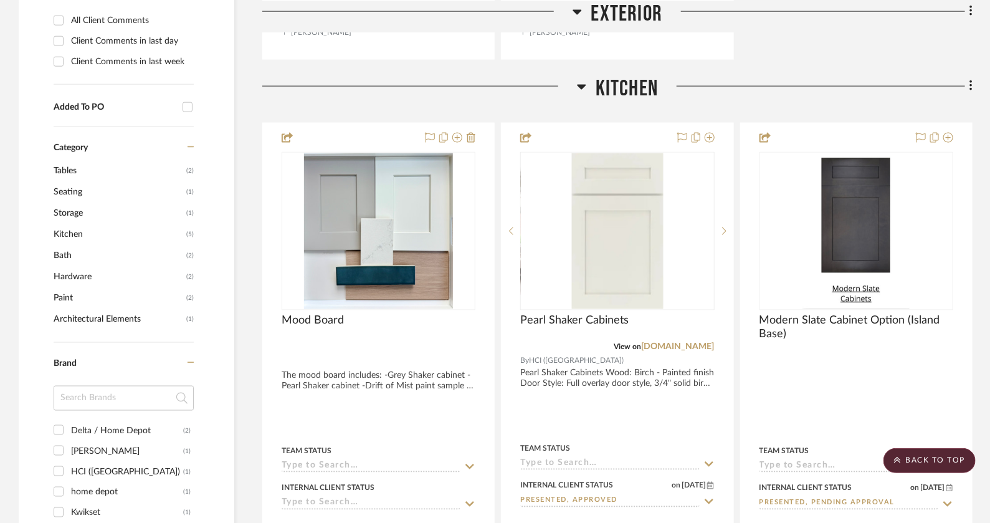
scroll to position [858, 0]
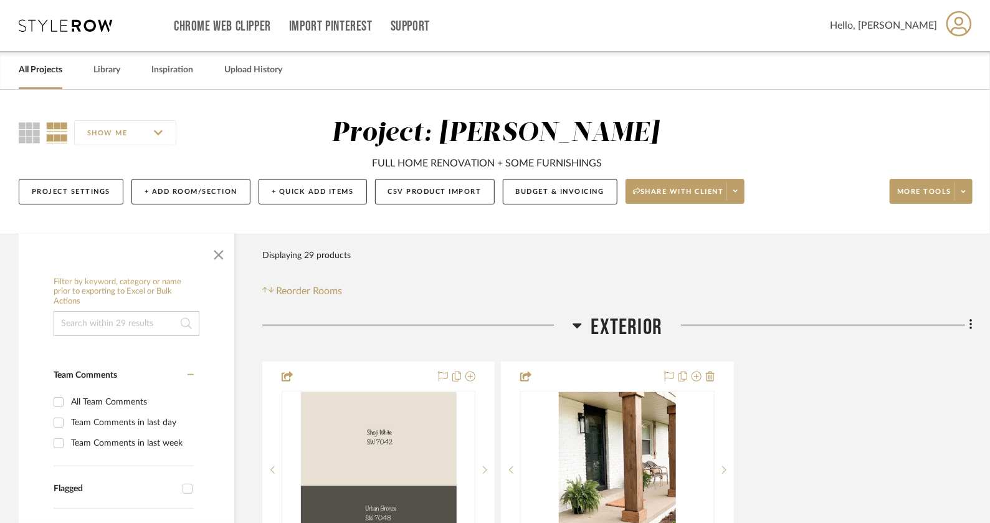
click at [961, 24] on icon at bounding box center [960, 24] width 26 height 26
click at [908, 177] on span "Logout" at bounding box center [932, 180] width 67 height 11
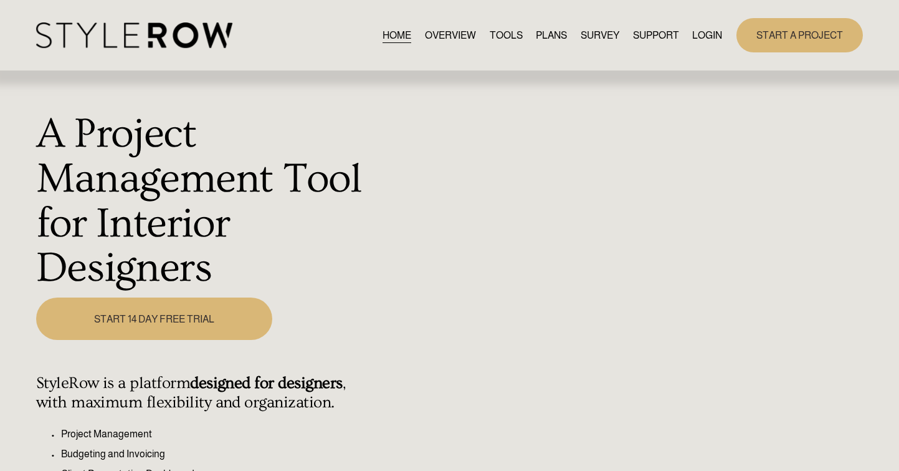
click at [700, 46] on div "HOME OVERVIEW TOOLS PLANS SURVEY SUPPORT QUESTIONS" at bounding box center [379, 35] width 686 height 26
click at [709, 32] on link "LOGIN" at bounding box center [707, 35] width 30 height 17
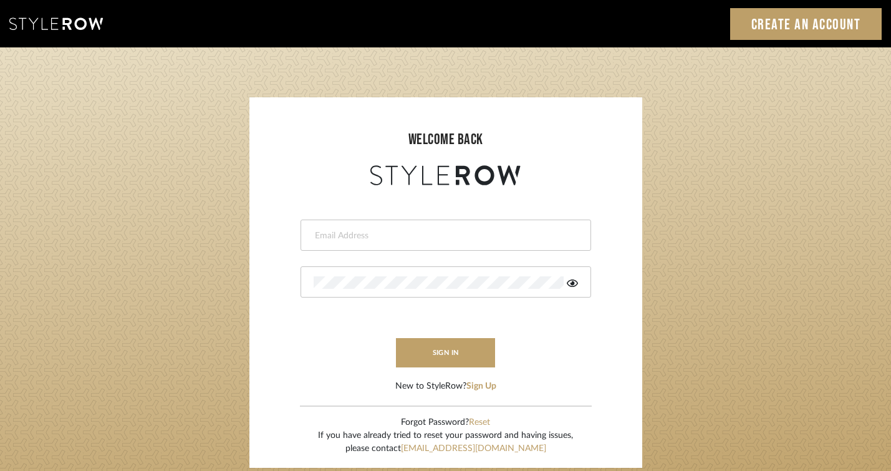
click at [433, 232] on input "email" at bounding box center [444, 235] width 261 height 12
type input "kaitlynrosedesign@gmail.com"
click at [578, 284] on div at bounding box center [445, 281] width 290 height 31
click at [571, 283] on icon at bounding box center [572, 282] width 11 height 7
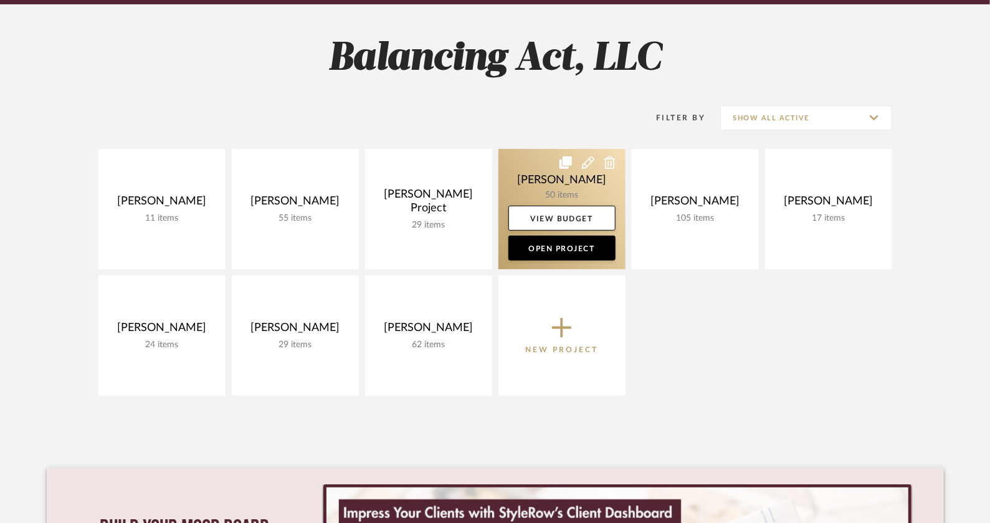
scroll to position [181, 0]
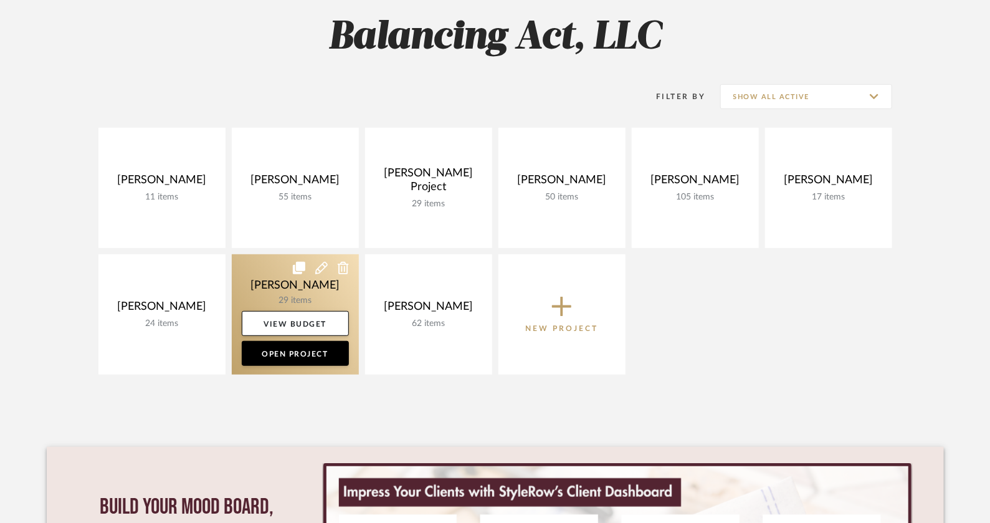
click at [293, 300] on link at bounding box center [295, 314] width 127 height 120
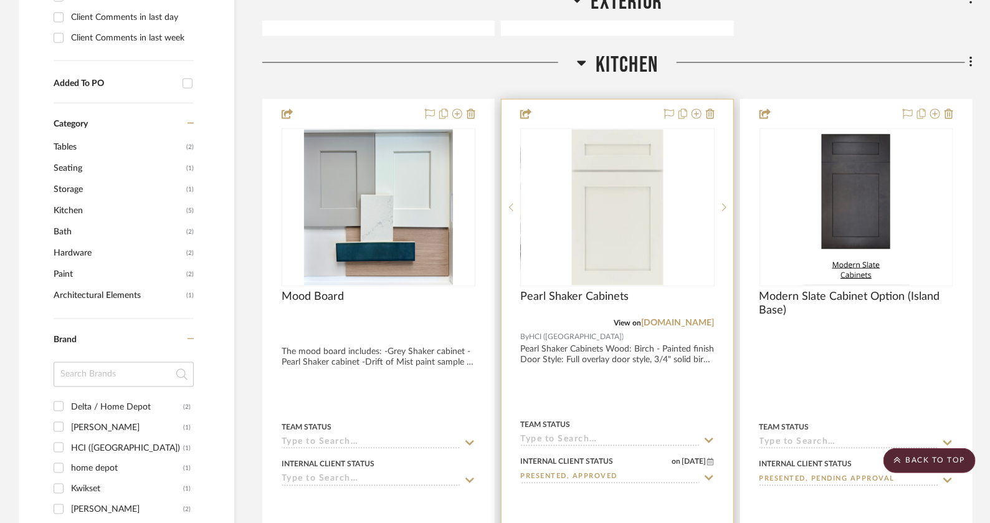
scroll to position [849, 0]
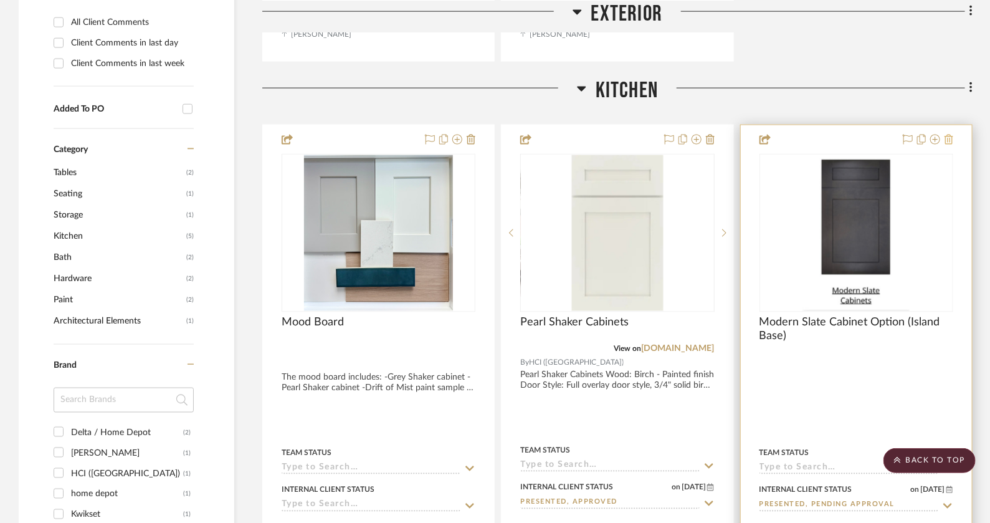
click at [950, 138] on icon at bounding box center [949, 140] width 9 height 10
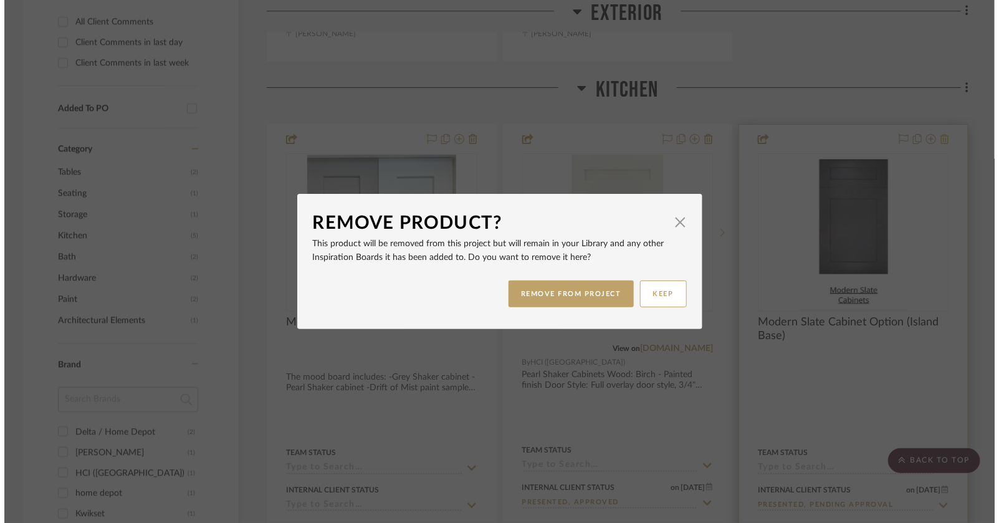
scroll to position [0, 0]
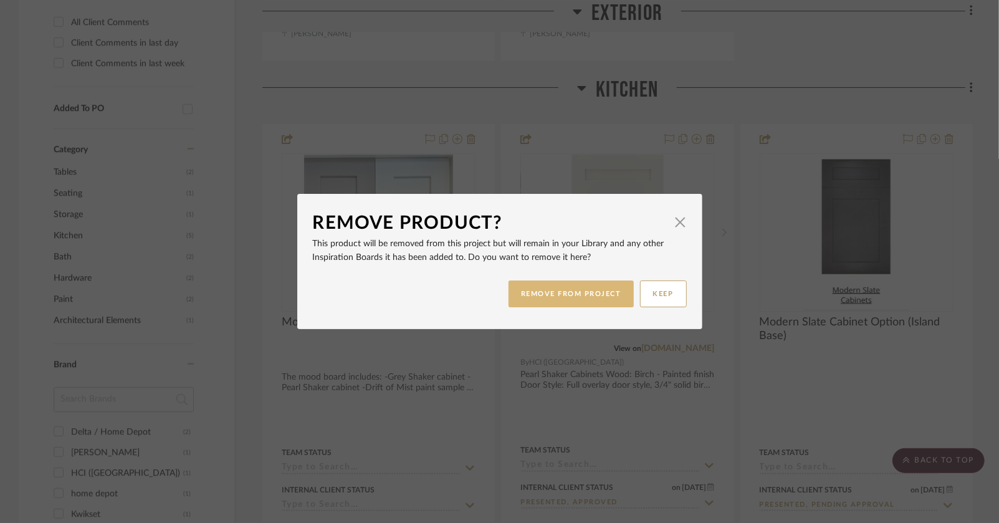
click at [592, 294] on button "REMOVE FROM PROJECT" at bounding box center [571, 293] width 125 height 27
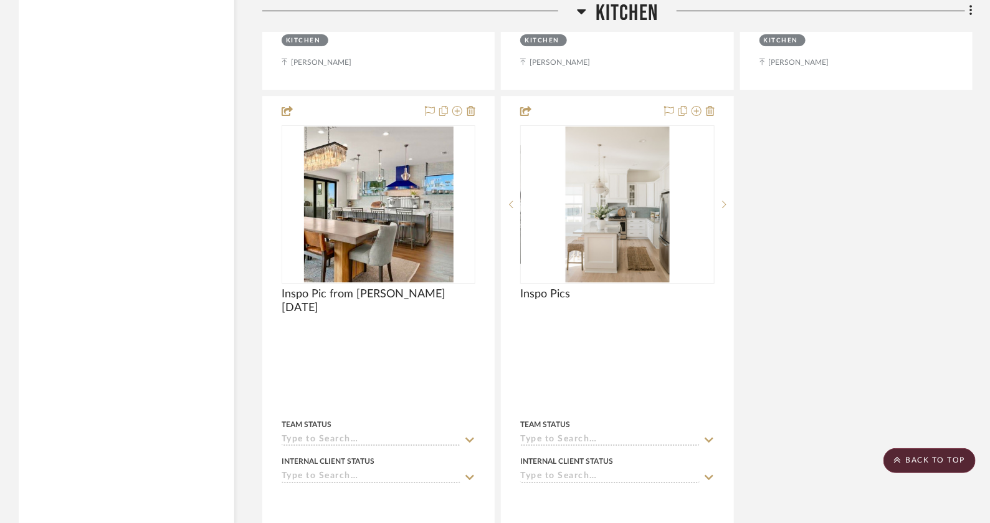
scroll to position [1971, 0]
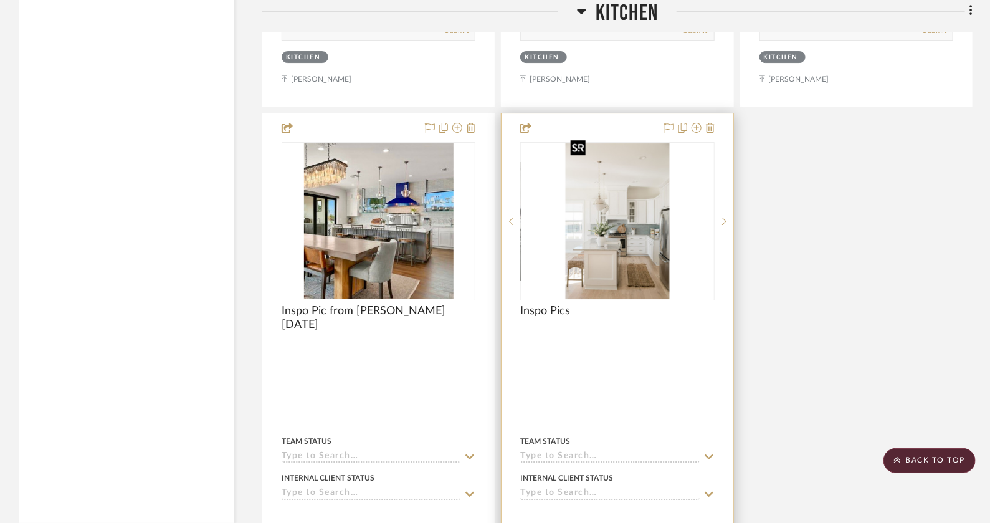
click at [620, 211] on img "0" at bounding box center [617, 221] width 103 height 156
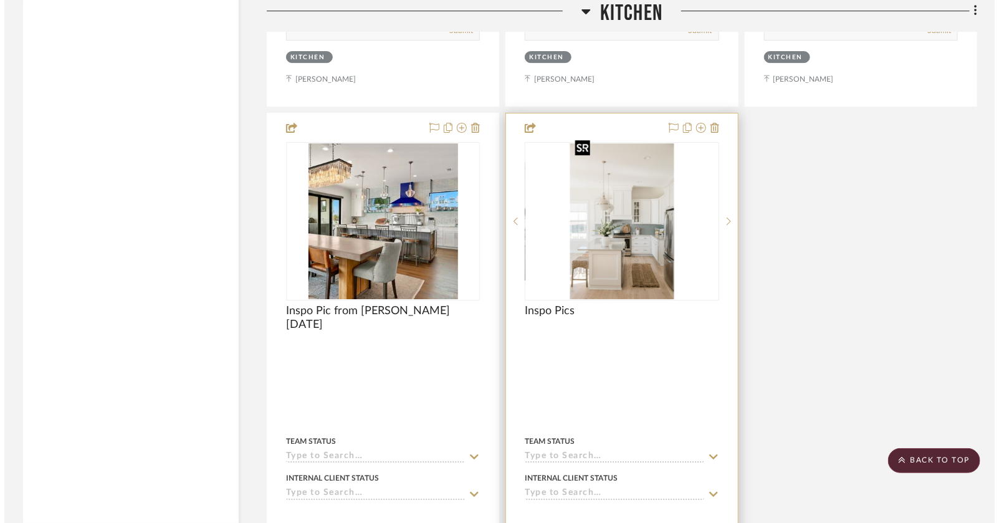
scroll to position [0, 0]
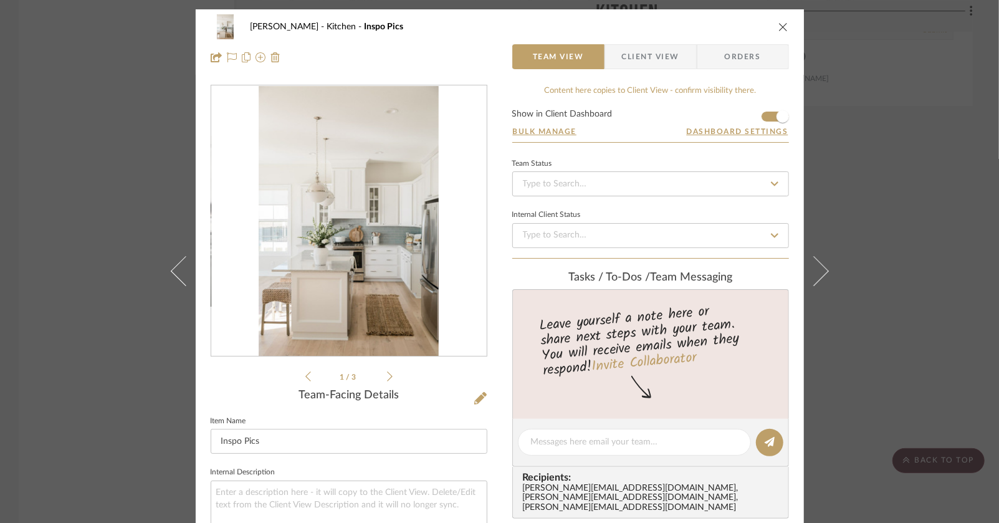
click at [387, 376] on icon at bounding box center [390, 376] width 6 height 11
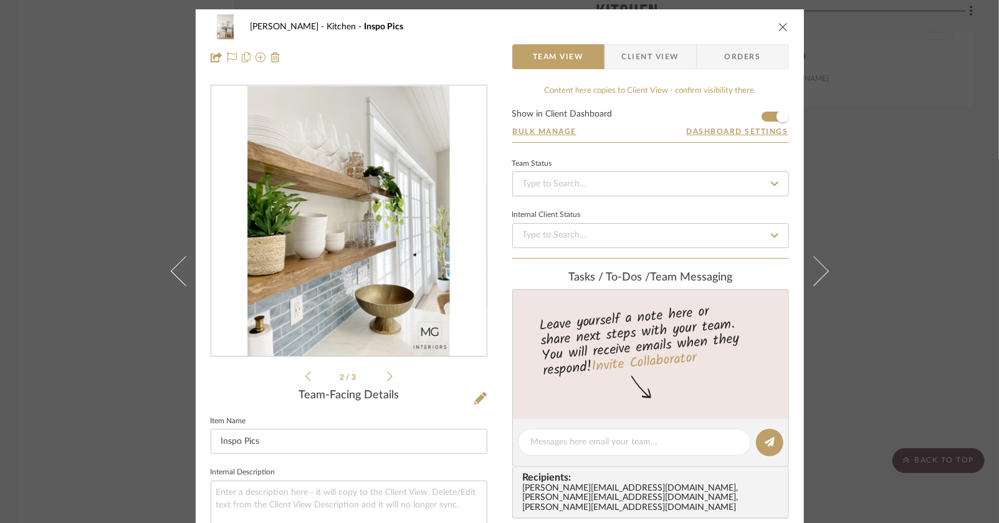
click at [387, 376] on icon at bounding box center [390, 376] width 6 height 11
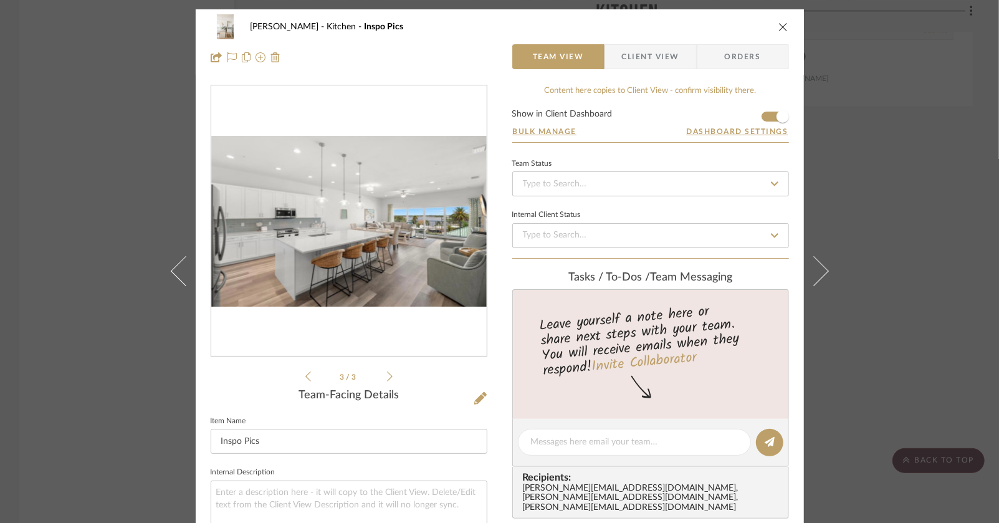
click at [311, 371] on li "3 / 3" at bounding box center [349, 376] width 76 height 15
click at [305, 376] on icon at bounding box center [308, 376] width 6 height 10
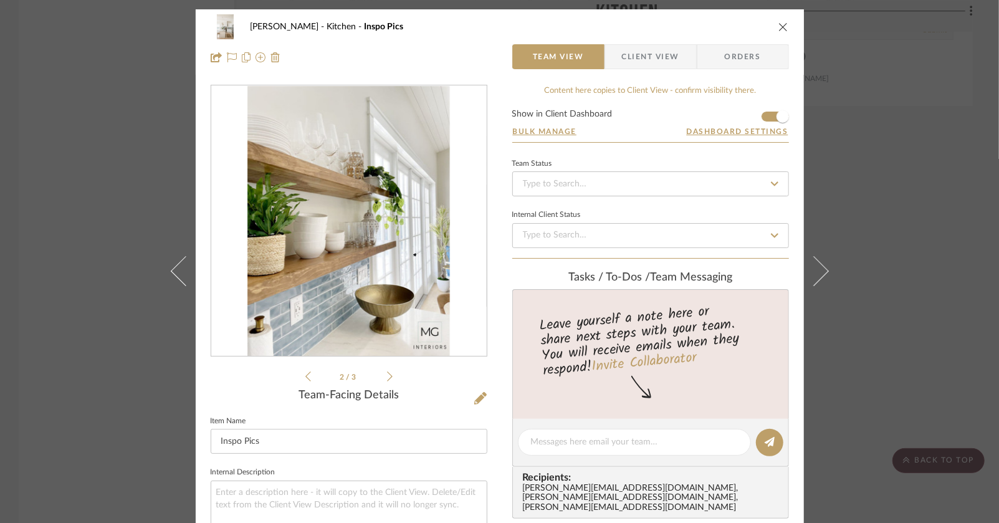
click at [782, 24] on icon "close" at bounding box center [783, 27] width 10 height 10
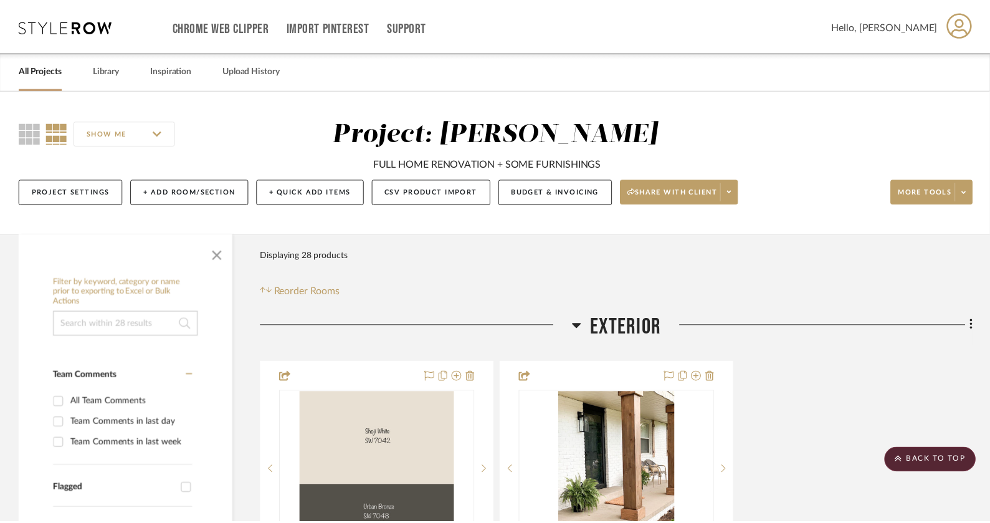
scroll to position [1971, 0]
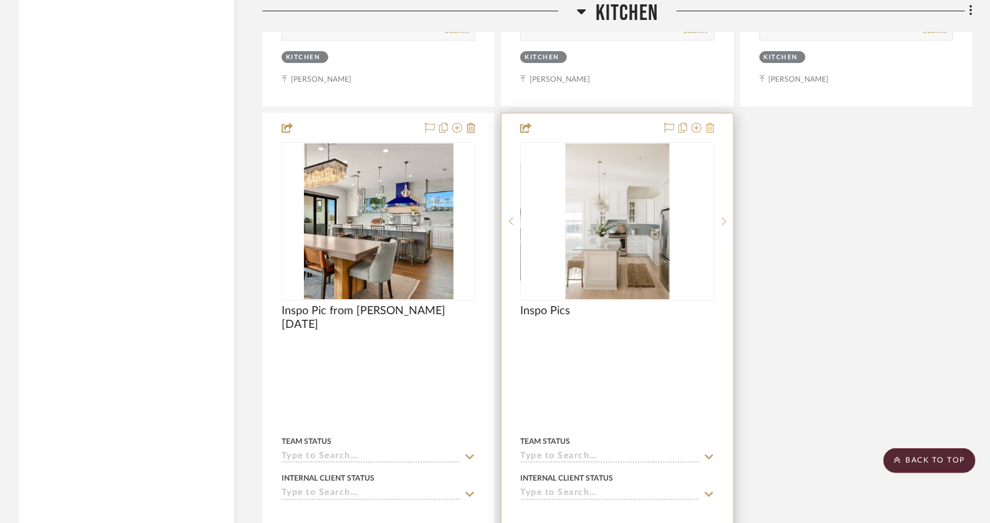
click at [710, 123] on icon at bounding box center [710, 128] width 9 height 10
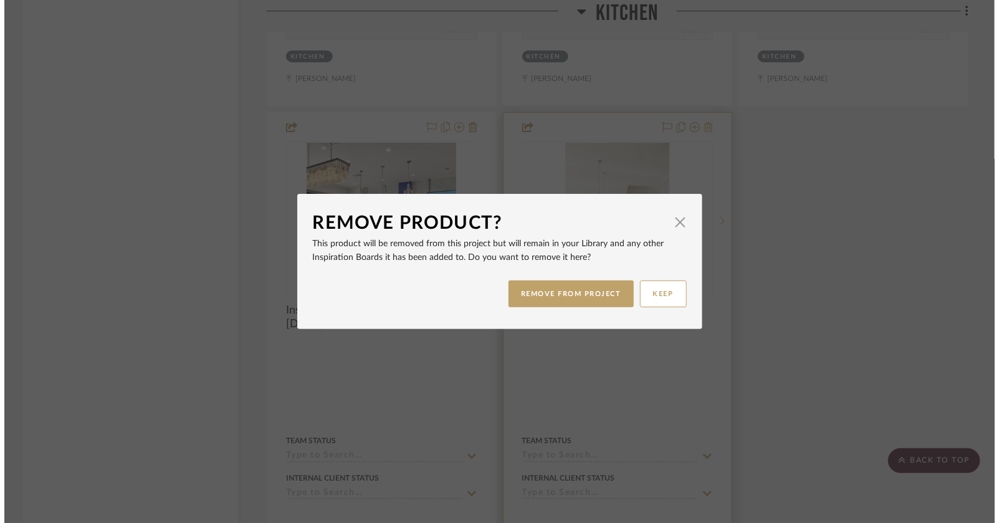
scroll to position [0, 0]
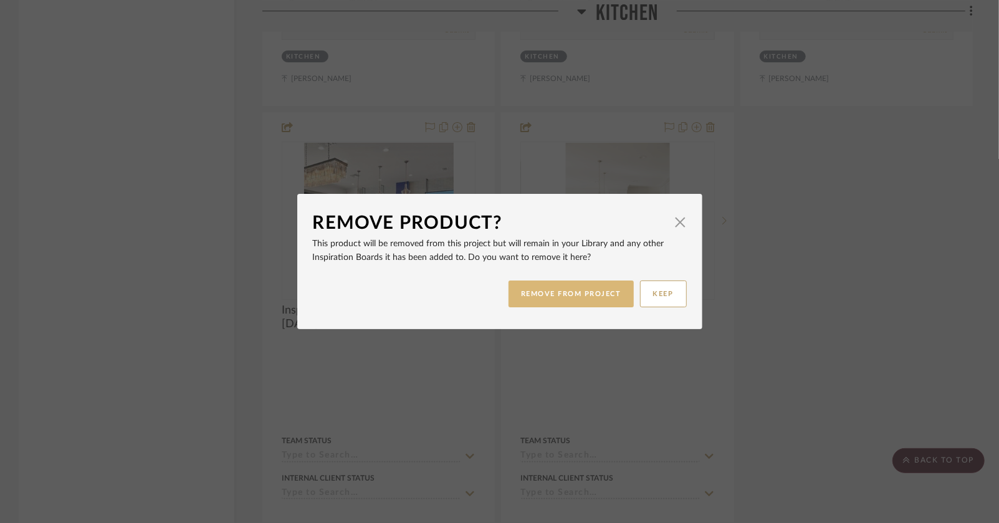
click at [573, 301] on button "REMOVE FROM PROJECT" at bounding box center [571, 293] width 125 height 27
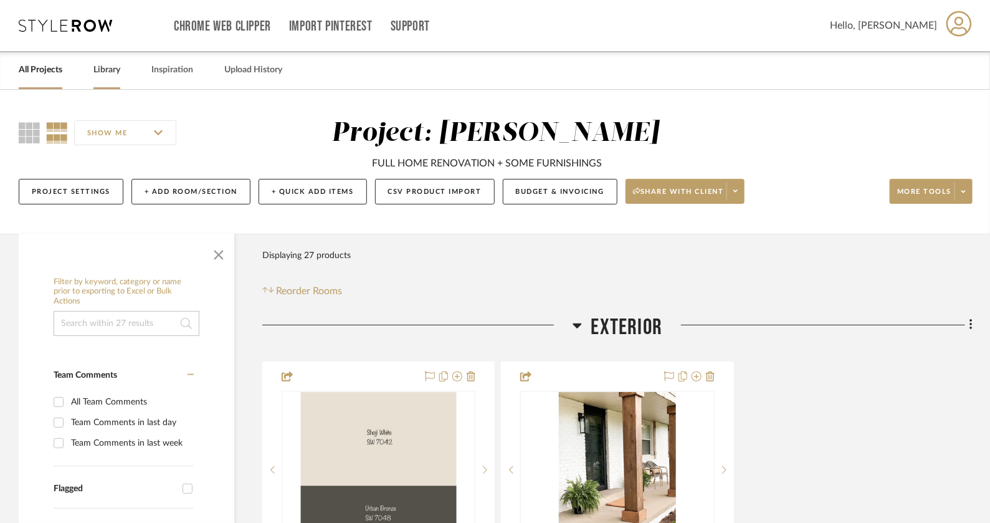
click at [117, 72] on link "Library" at bounding box center [106, 70] width 27 height 17
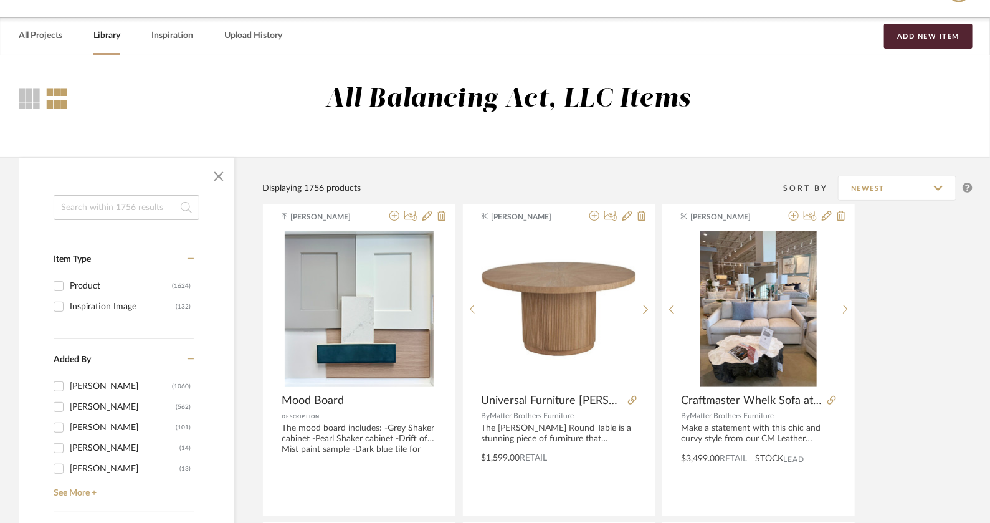
scroll to position [14, 0]
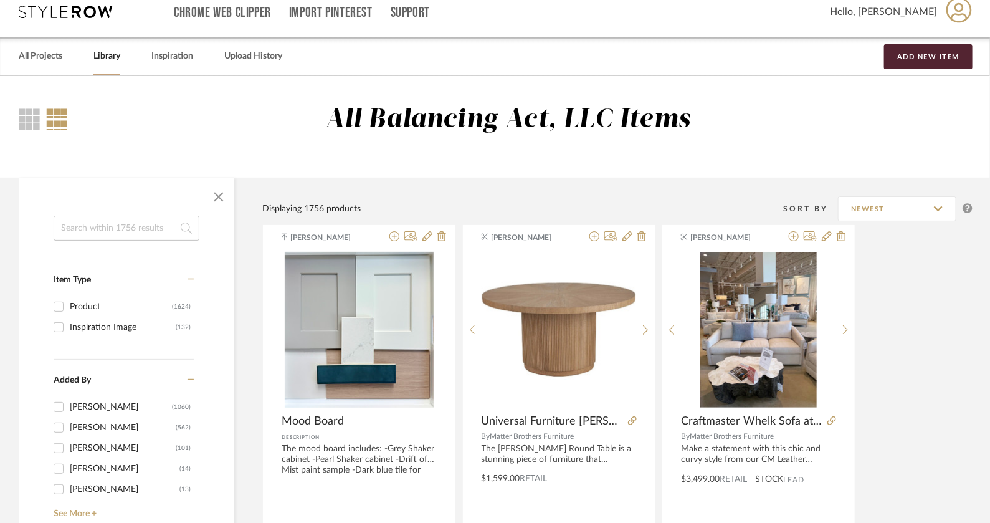
click at [115, 220] on input at bounding box center [127, 228] width 146 height 25
type input "inspiration"
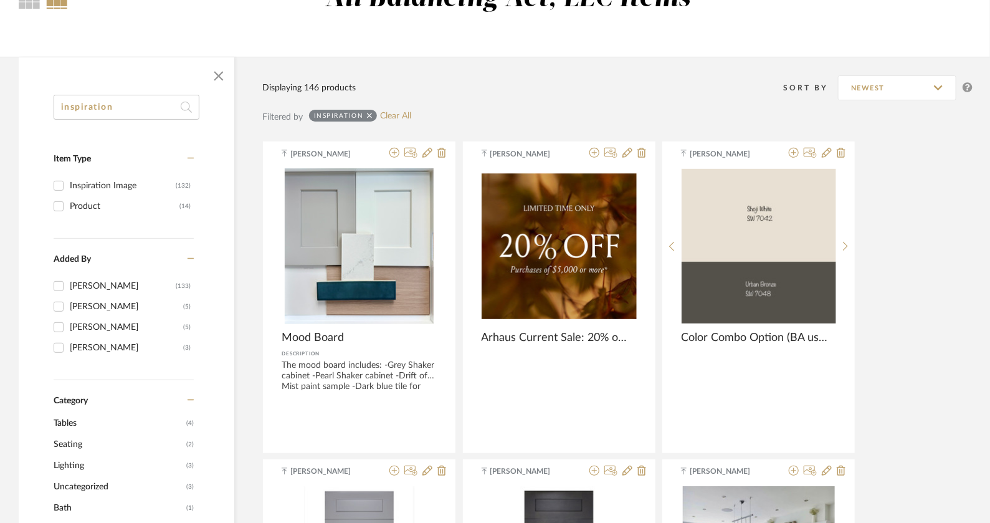
scroll to position [138, 0]
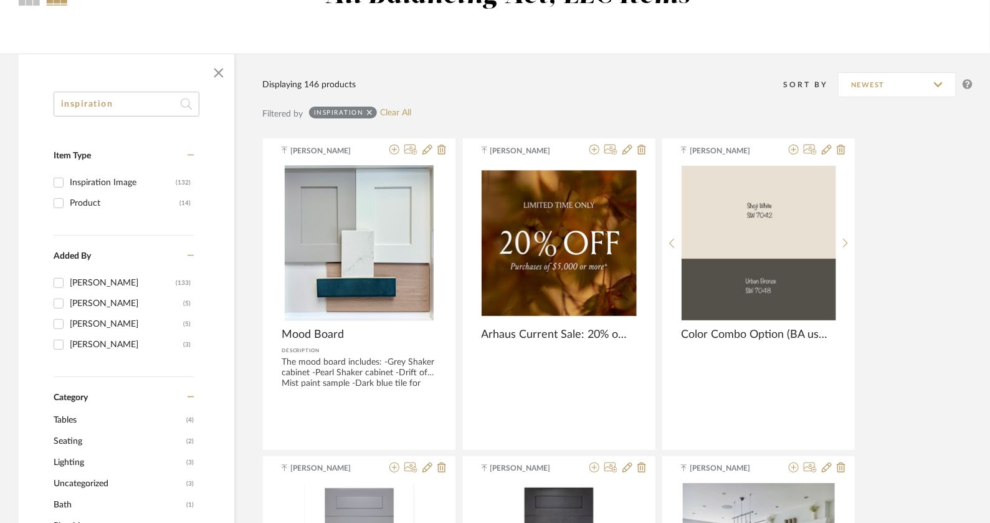
click at [166, 109] on input "inspiration" at bounding box center [127, 104] width 146 height 25
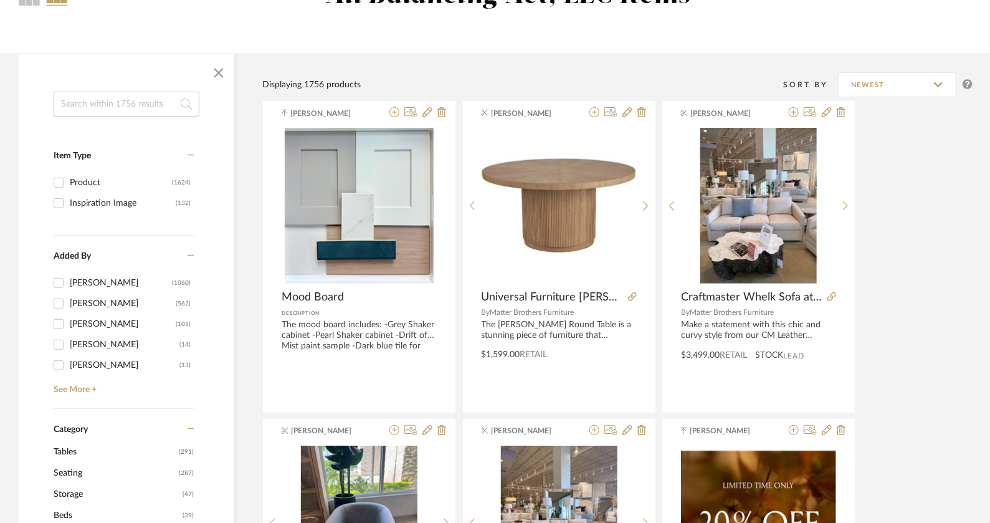
click at [60, 182] on input "Product (1624)" at bounding box center [59, 183] width 20 height 20
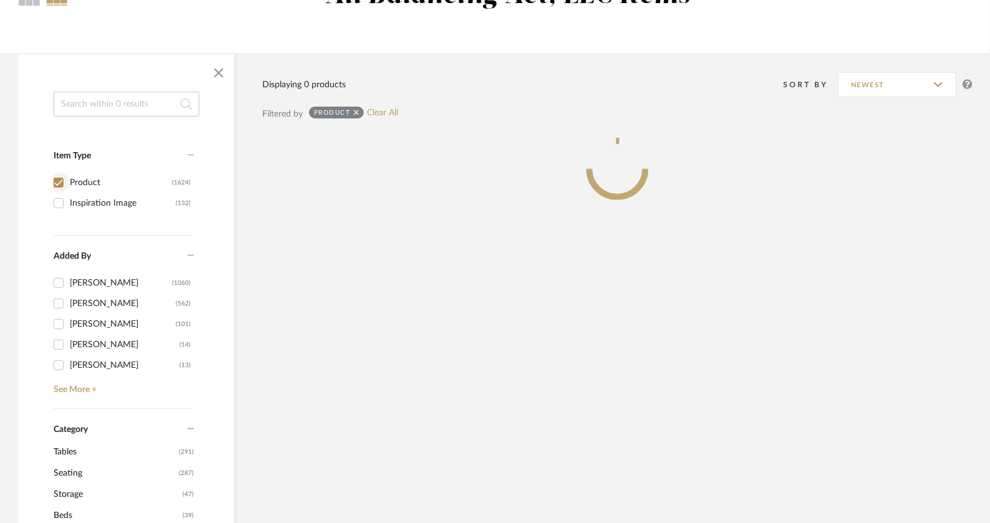
click at [60, 182] on input "Product (1624)" at bounding box center [59, 183] width 20 height 20
checkbox input "false"
click at [59, 206] on input "Inspiration Image (132)" at bounding box center [59, 203] width 20 height 20
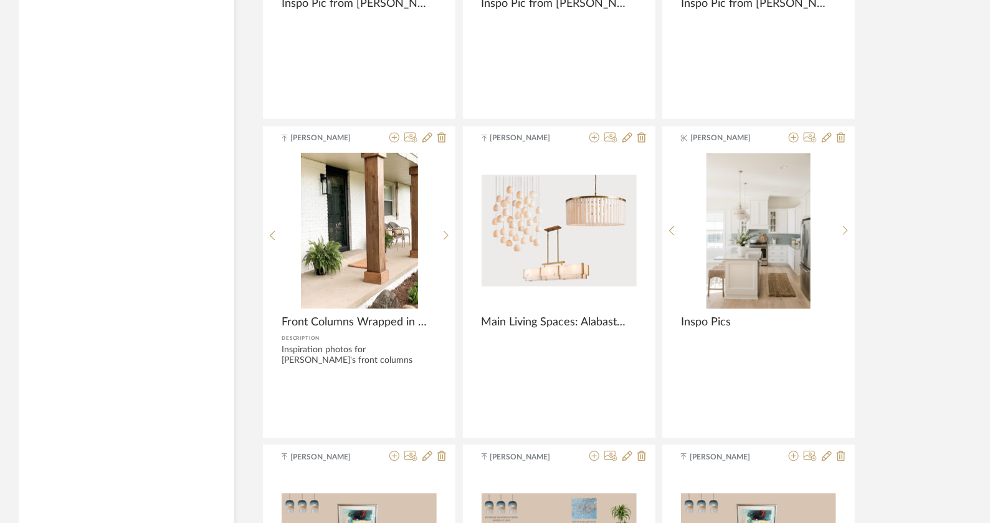
scroll to position [1108, 0]
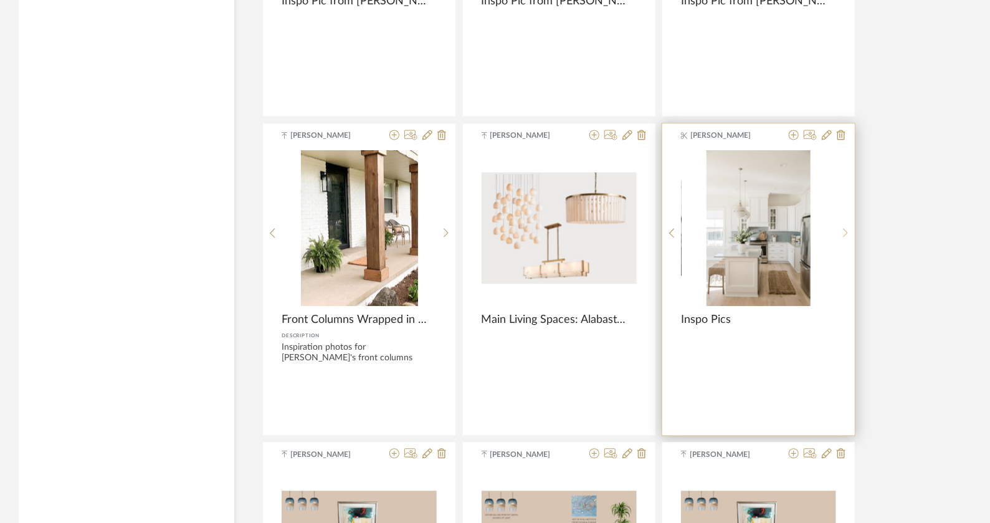
click at [842, 234] on sr-next-btn at bounding box center [845, 233] width 19 height 11
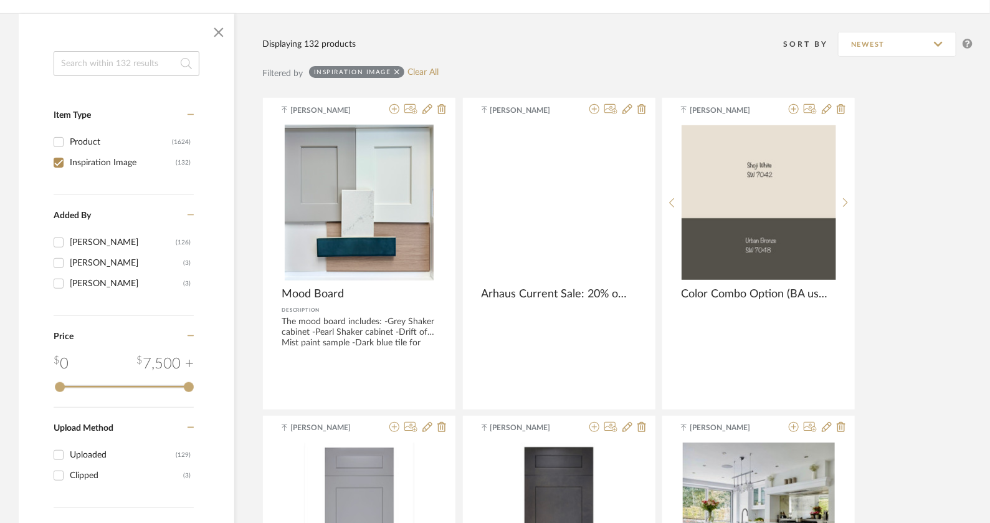
scroll to position [155, 0]
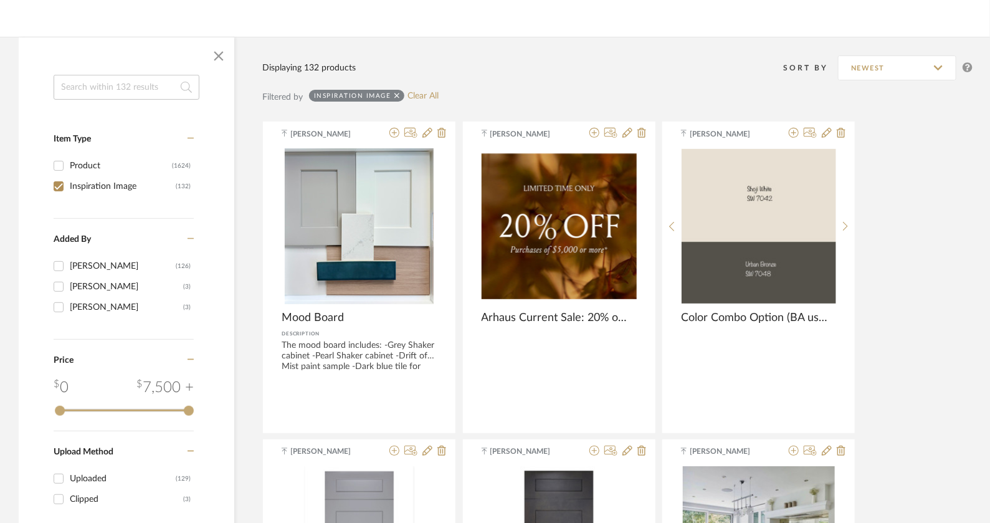
click at [50, 187] on div "Item Type Product (1624) Inspiration Image (132) Added By PEGGY HERRMANN (126) …" at bounding box center [127, 362] width 216 height 575
click at [60, 186] on input "Inspiration Image (132)" at bounding box center [59, 186] width 20 height 20
checkbox input "false"
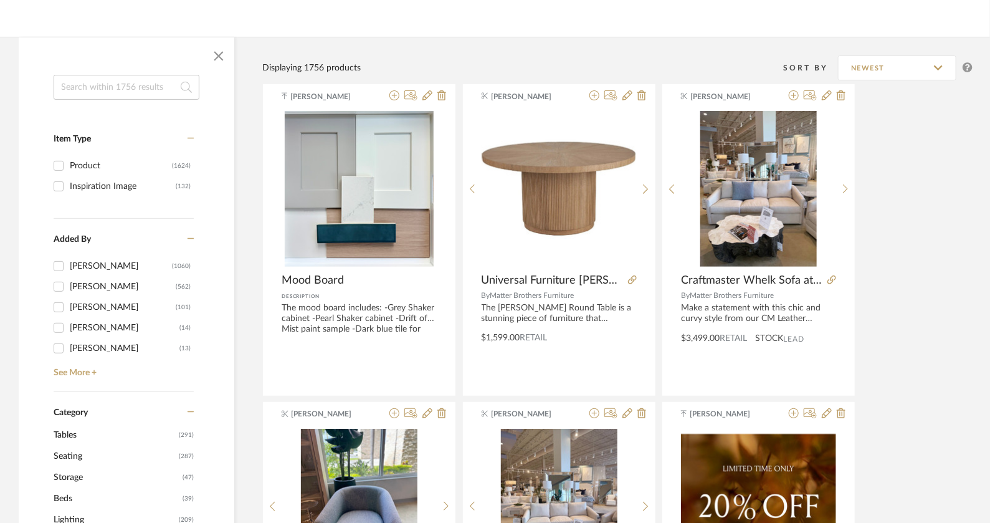
click at [120, 87] on input at bounding box center [127, 87] width 146 height 25
type input "arhaus"
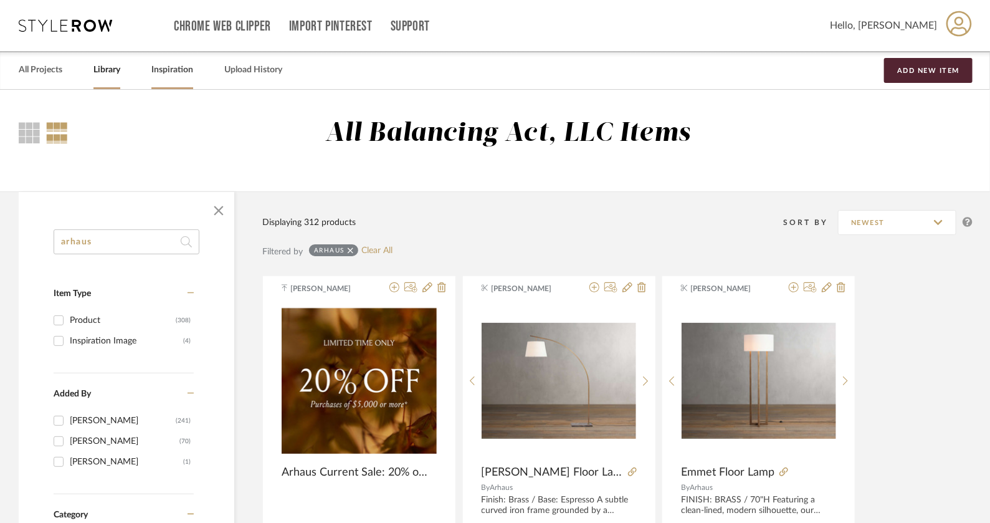
click at [180, 72] on link "Inspiration" at bounding box center [172, 70] width 42 height 17
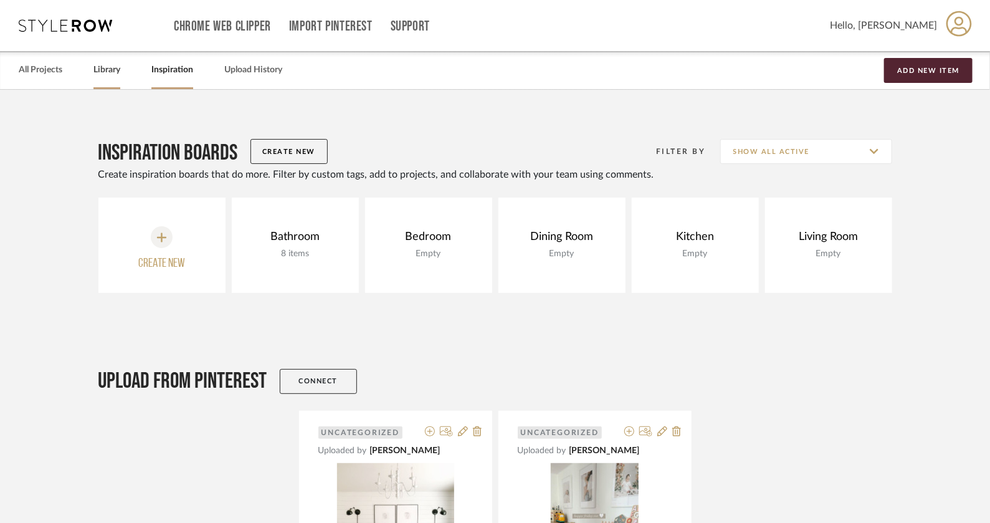
click at [113, 64] on link "Library" at bounding box center [106, 70] width 27 height 17
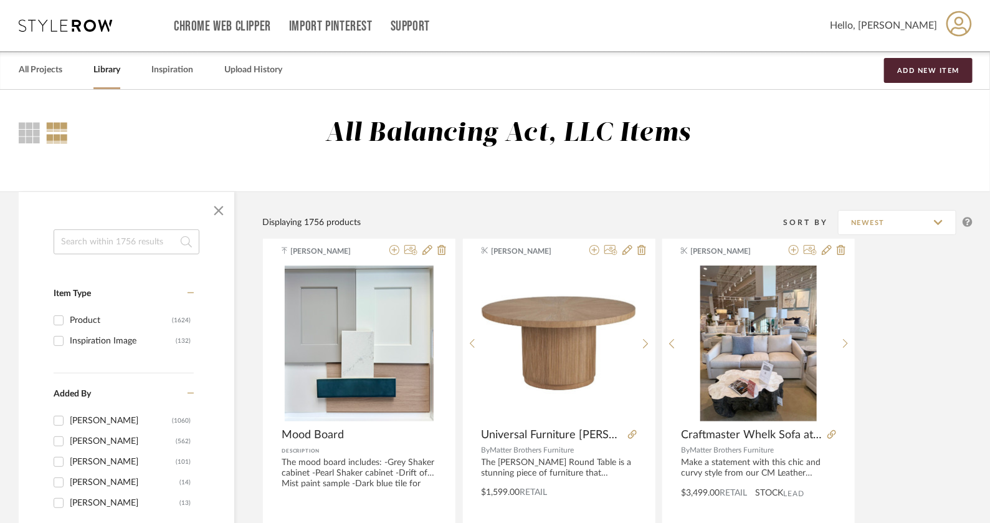
click at [73, 243] on input at bounding box center [127, 241] width 146 height 25
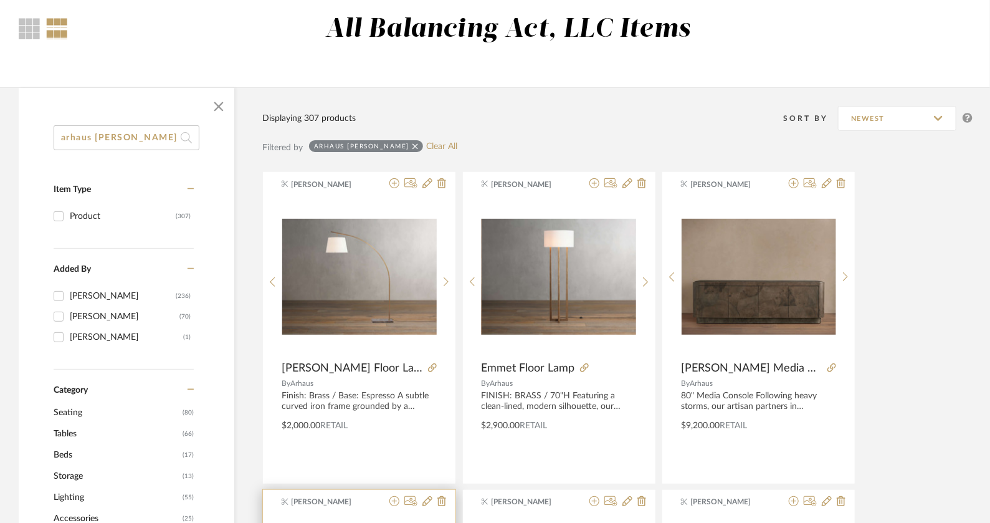
scroll to position [48, 0]
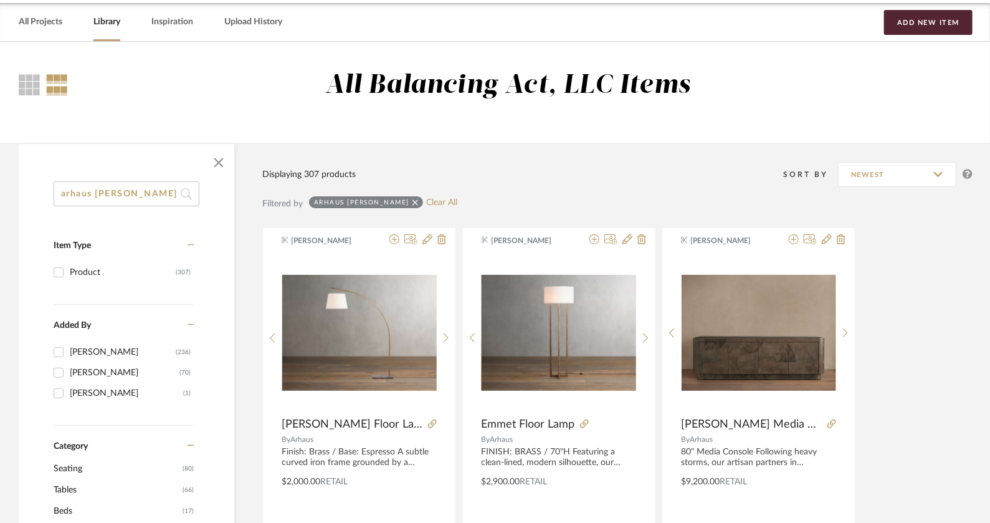
click at [130, 196] on input "arhaus coburn" at bounding box center [127, 193] width 146 height 25
type input "sectional"
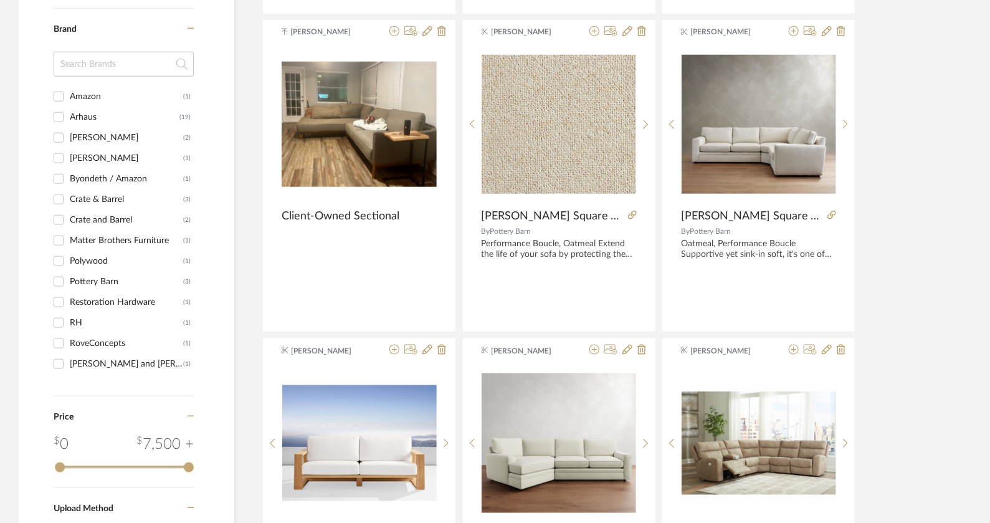
scroll to position [582, 0]
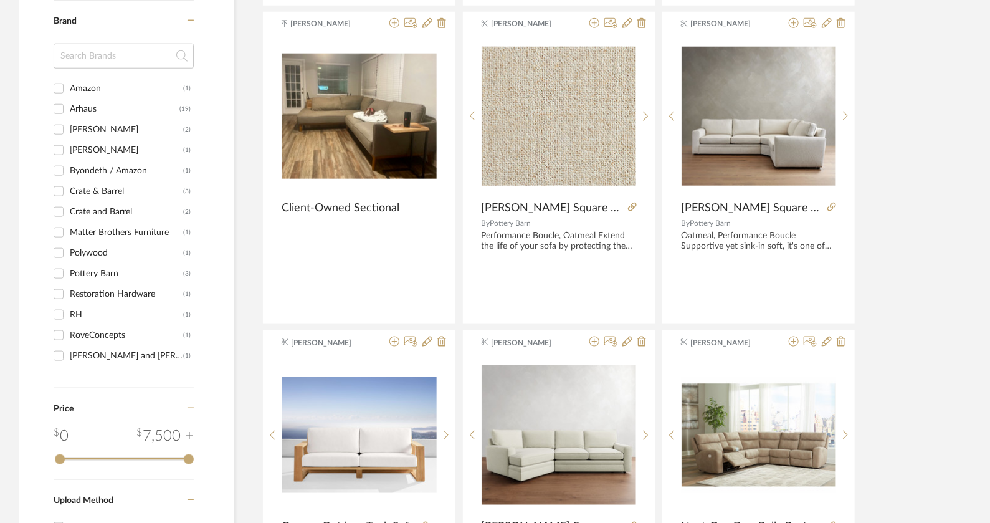
click at [59, 103] on input "Arhaus (19)" at bounding box center [59, 109] width 20 height 20
checkbox input "true"
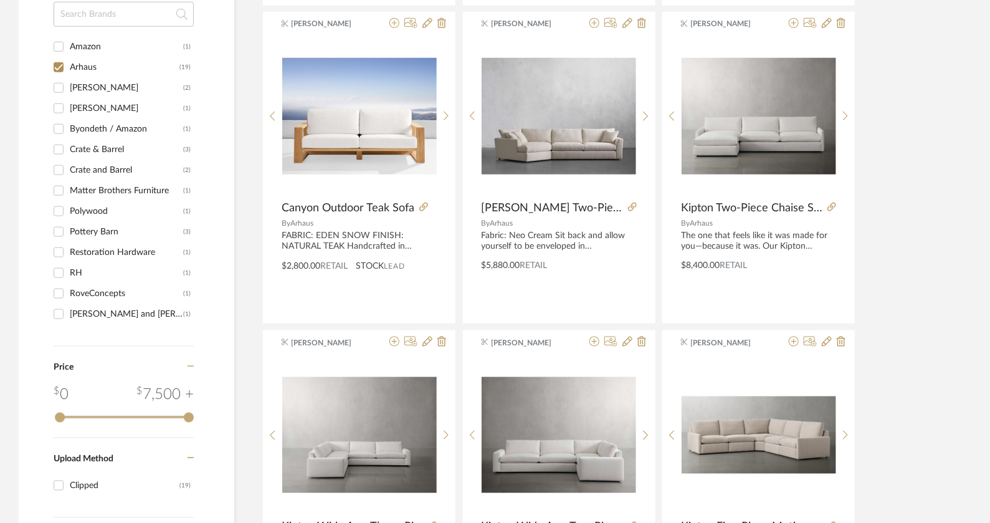
scroll to position [540, 0]
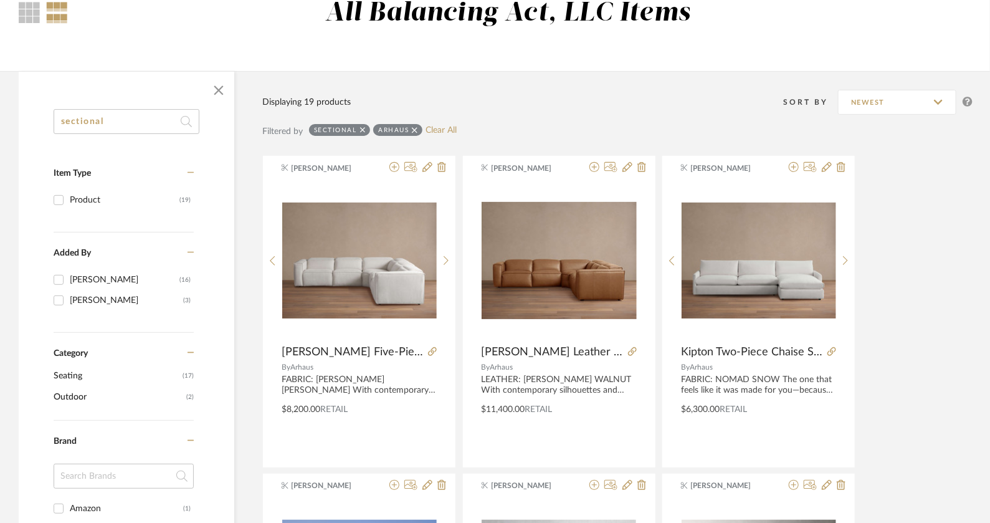
scroll to position [104, 0]
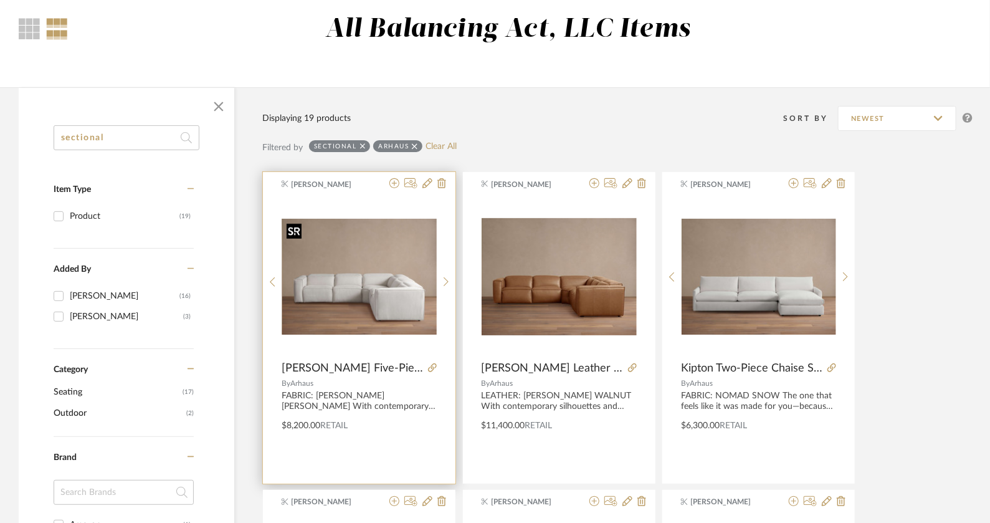
click at [333, 277] on img "0" at bounding box center [359, 277] width 155 height 116
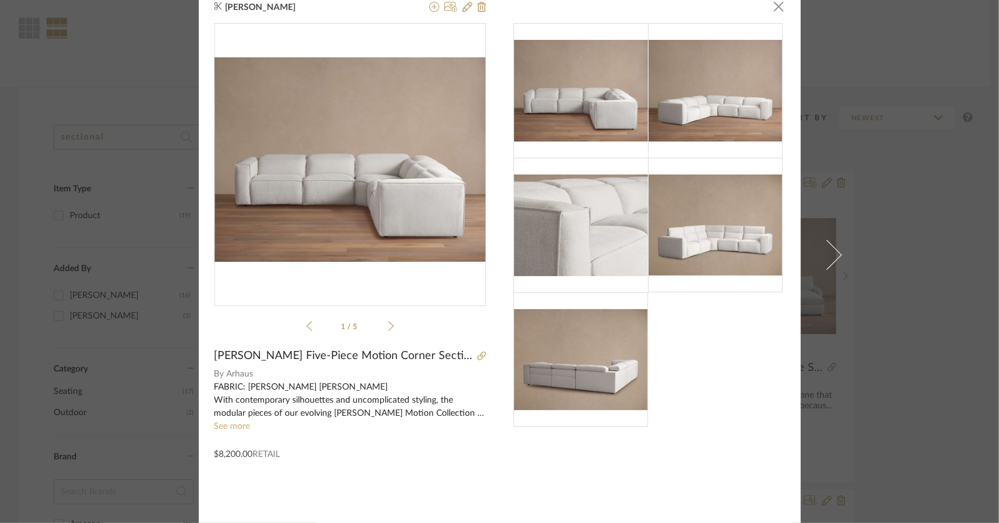
scroll to position [0, 0]
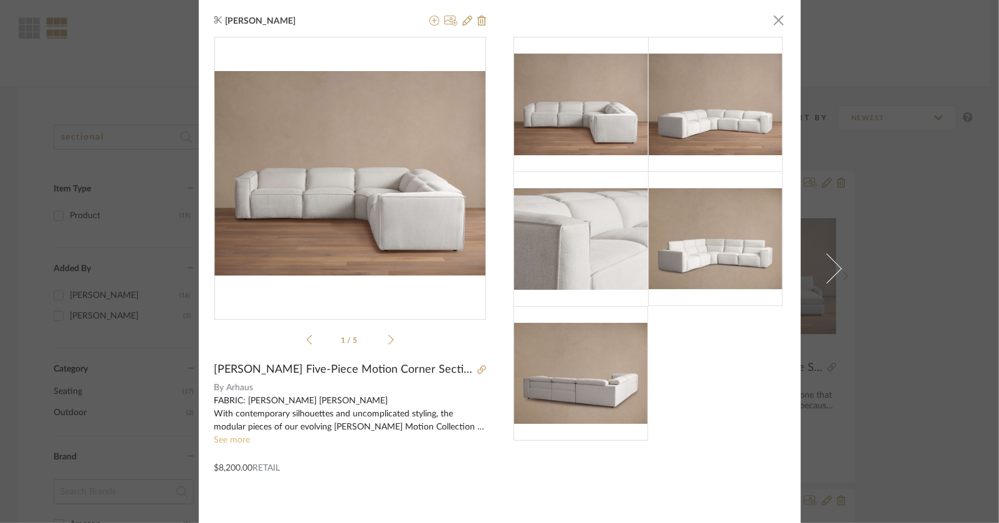
click at [232, 438] on link "See more" at bounding box center [232, 440] width 36 height 9
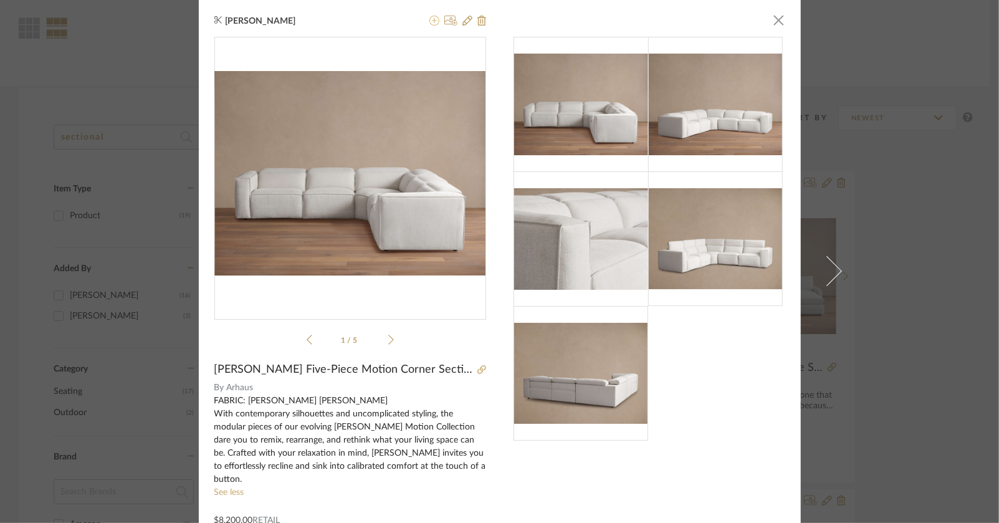
click at [429, 20] on icon at bounding box center [434, 21] width 10 height 10
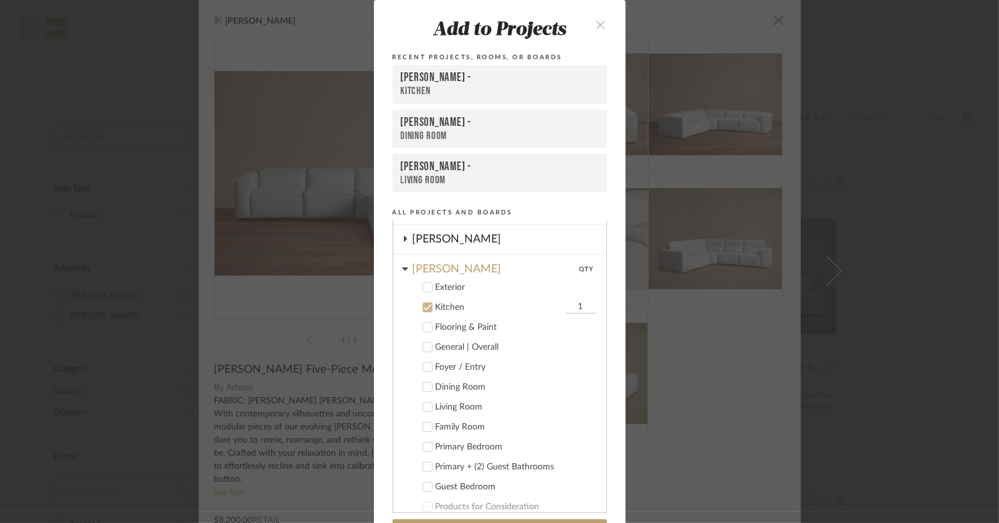
click at [601, 27] on icon "close" at bounding box center [601, 24] width 11 height 11
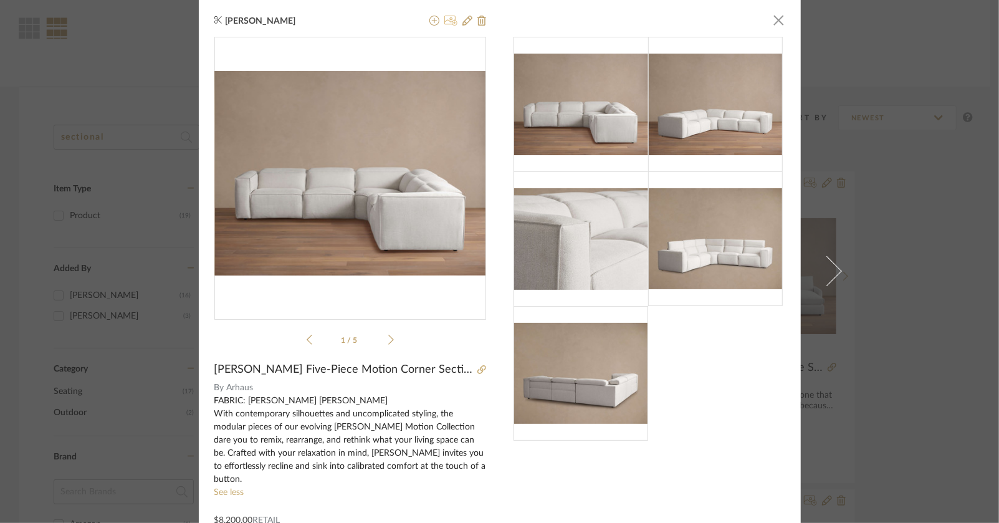
click at [446, 19] on icon at bounding box center [450, 21] width 13 height 10
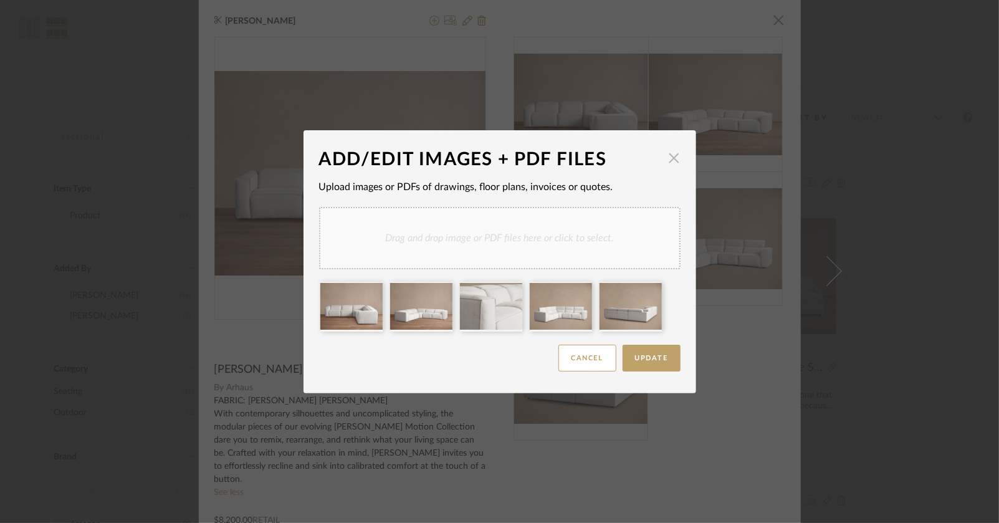
click at [669, 162] on span "button" at bounding box center [674, 158] width 25 height 25
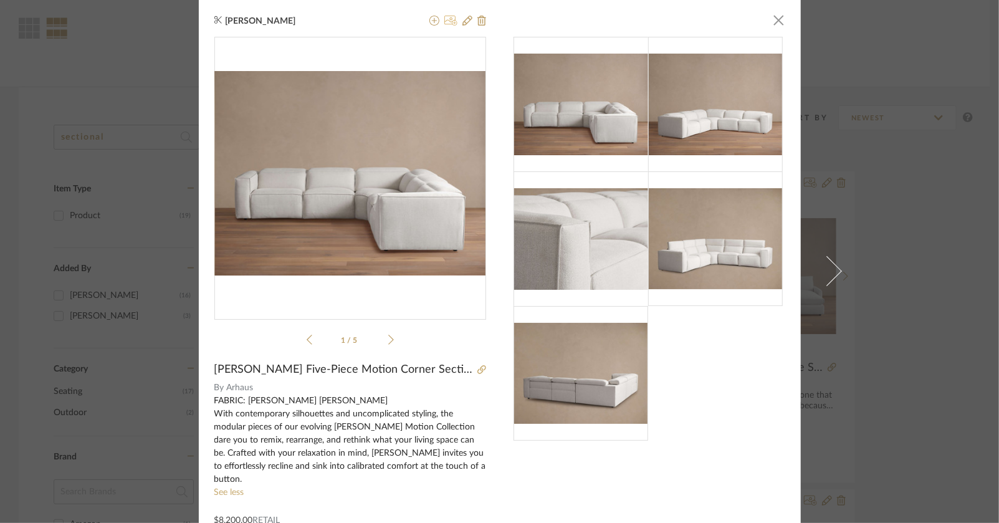
click at [447, 21] on icon at bounding box center [450, 21] width 13 height 10
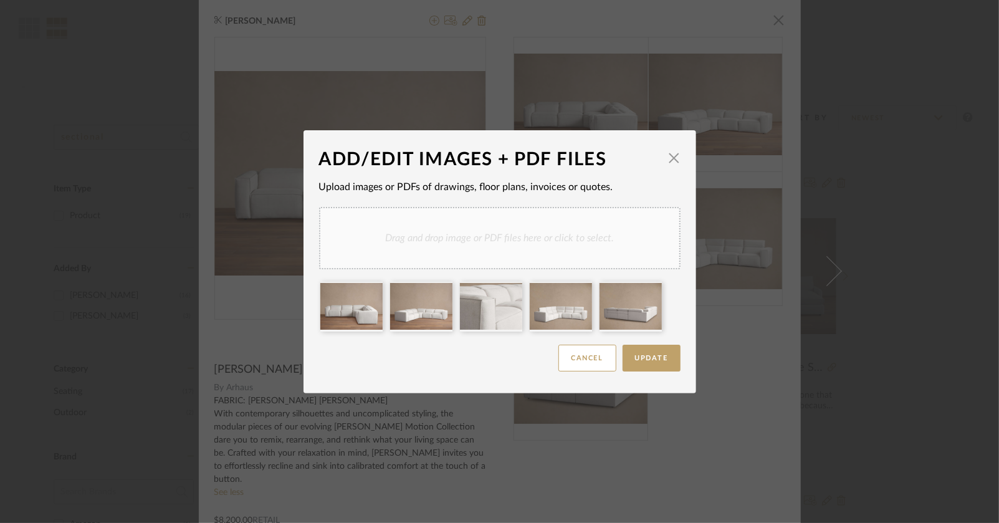
click at [679, 160] on dialog-content "ADD/EDIT IMAGES + PDF FILES × Upload images or PDFs of drawings, floor plans, i…" at bounding box center [500, 261] width 393 height 263
click at [675, 161] on span "button" at bounding box center [674, 158] width 25 height 25
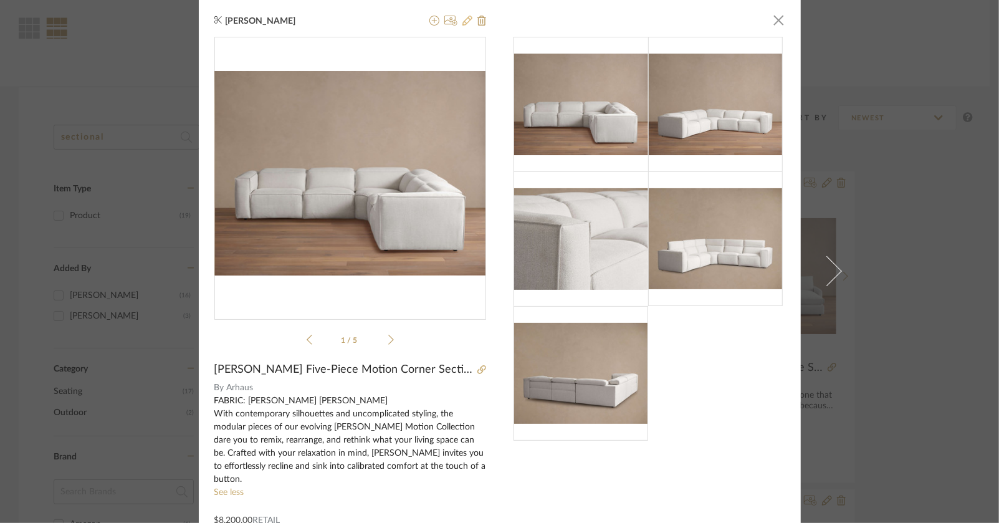
click at [465, 24] on icon at bounding box center [467, 21] width 10 height 10
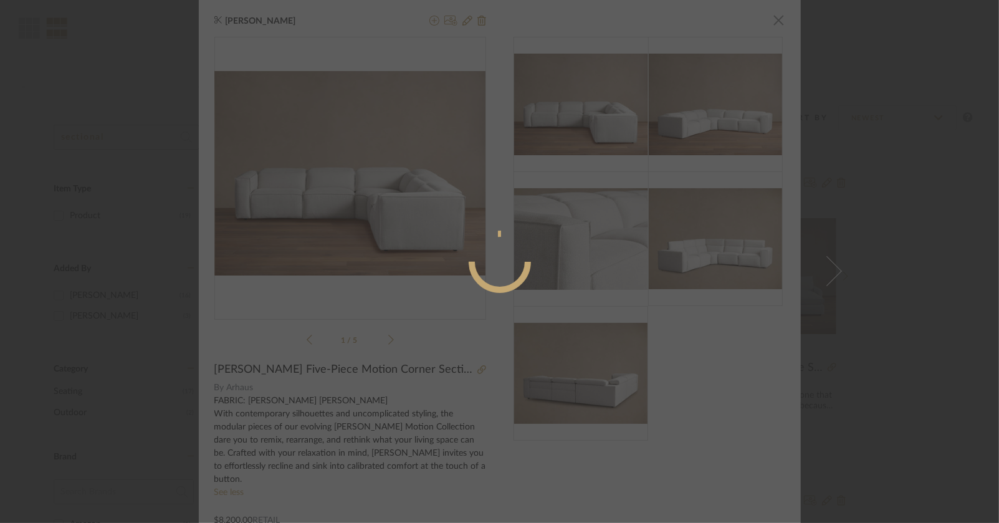
radio input "true"
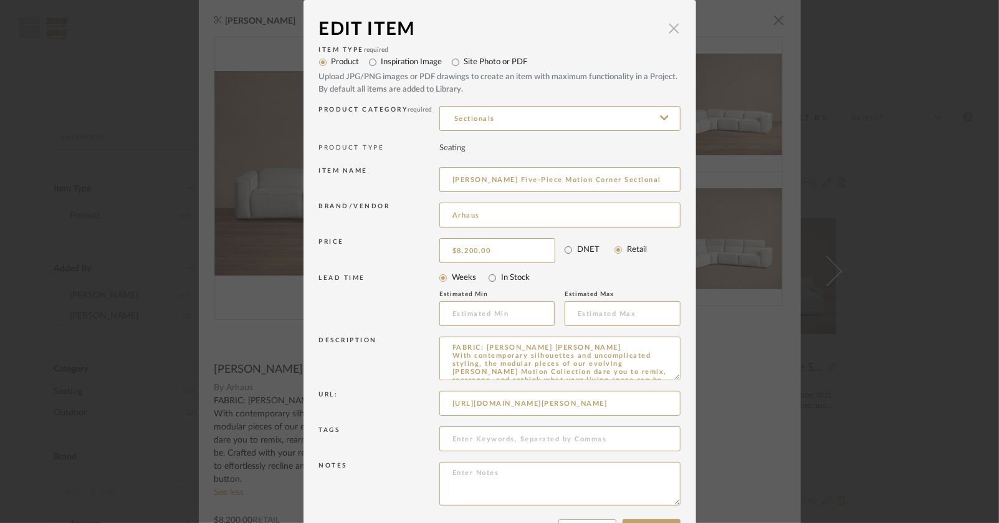
click at [665, 32] on span "button" at bounding box center [674, 28] width 25 height 25
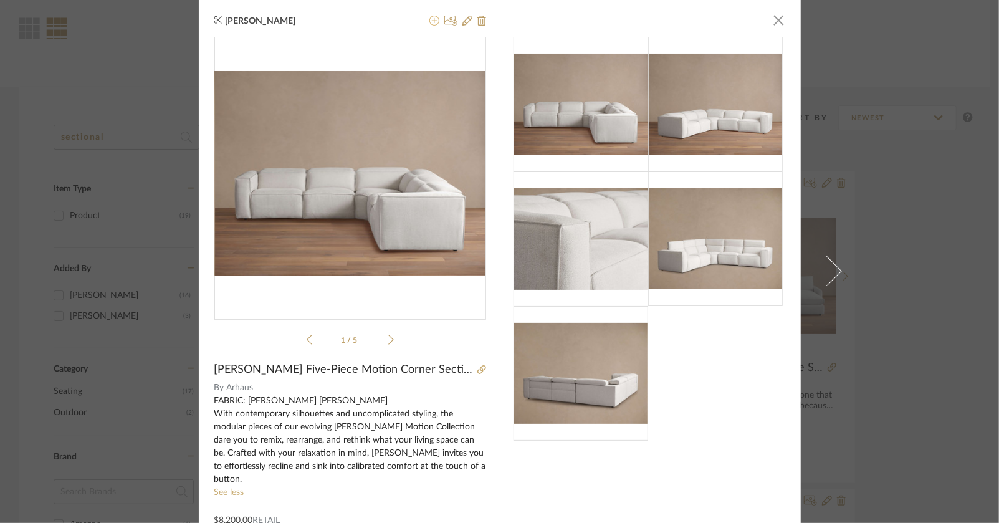
click at [429, 21] on icon at bounding box center [434, 21] width 10 height 10
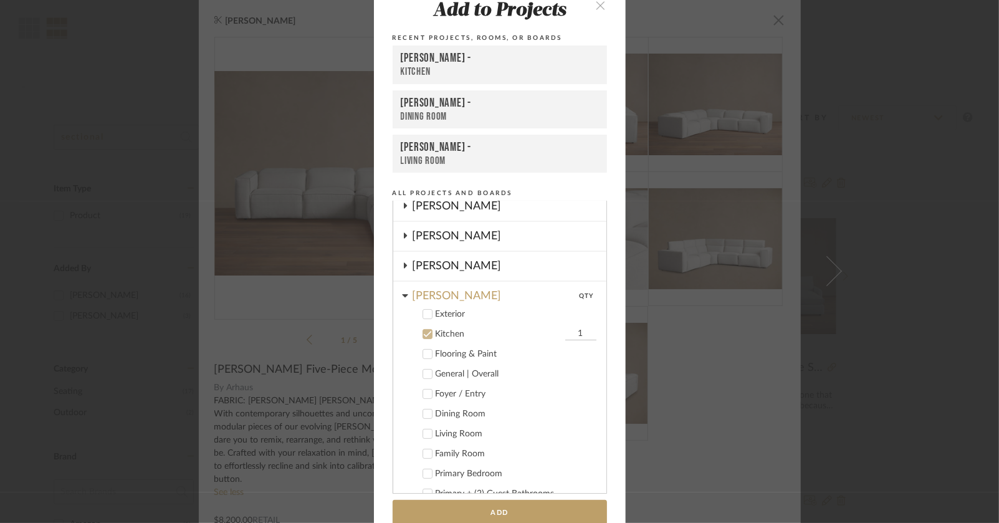
scroll to position [177, 0]
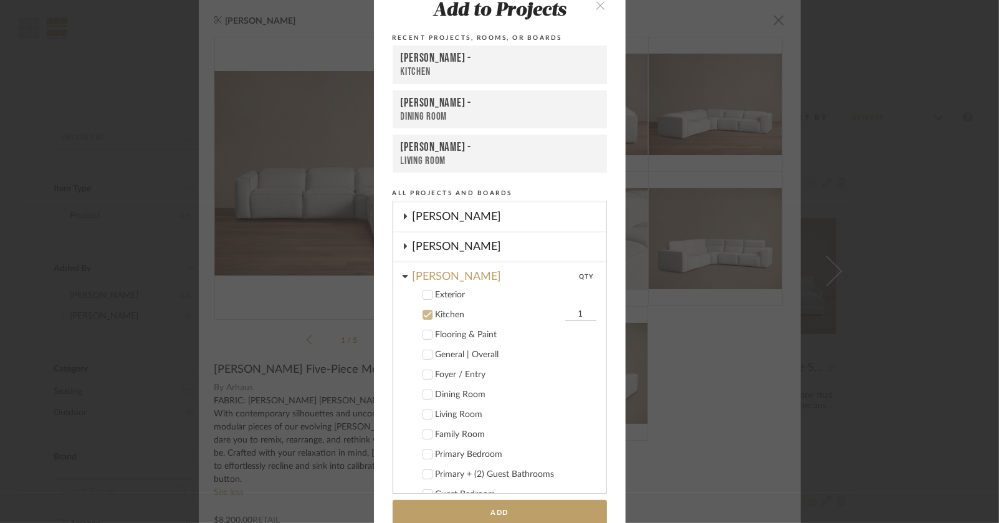
click at [402, 275] on icon at bounding box center [405, 276] width 6 height 3
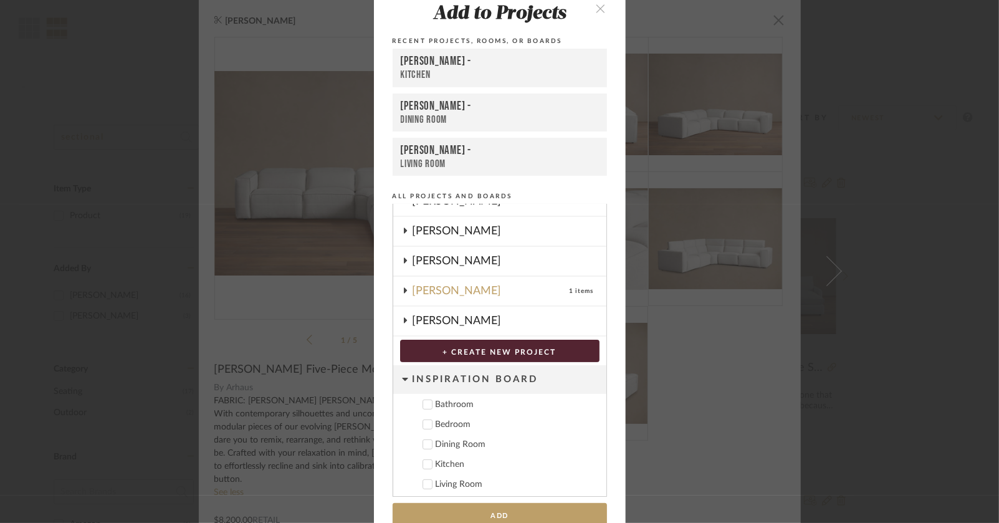
scroll to position [0, 0]
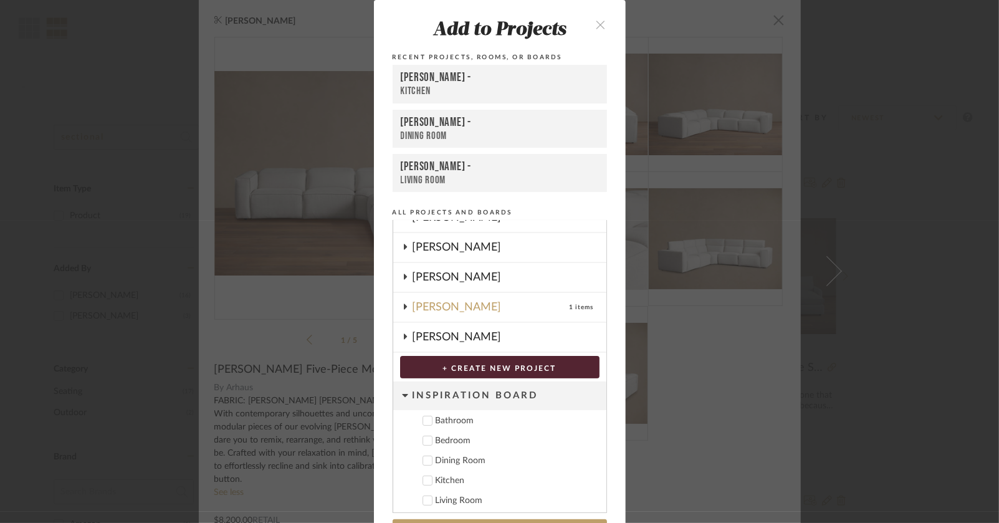
click at [596, 22] on icon "close" at bounding box center [601, 24] width 11 height 11
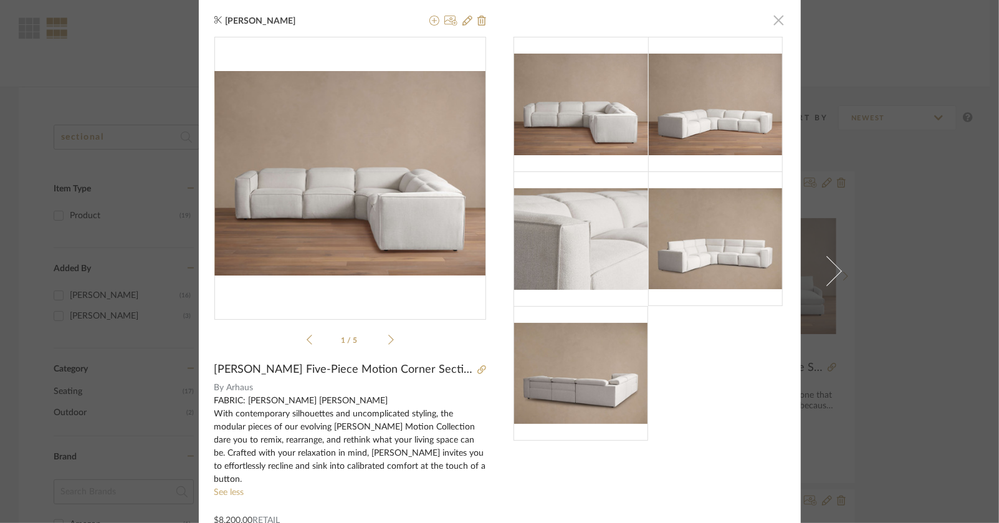
click at [774, 21] on span "button" at bounding box center [779, 19] width 25 height 25
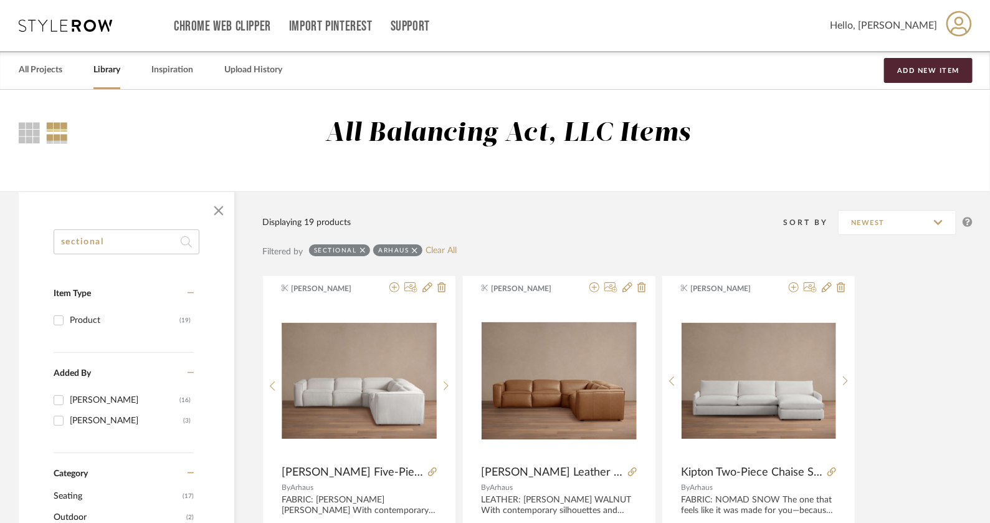
click at [416, 251] on icon at bounding box center [415, 250] width 6 height 6
checkbox input "false"
click at [366, 252] on div "sectional" at bounding box center [339, 250] width 61 height 12
click at [362, 254] on fa-icon at bounding box center [363, 250] width 6 height 12
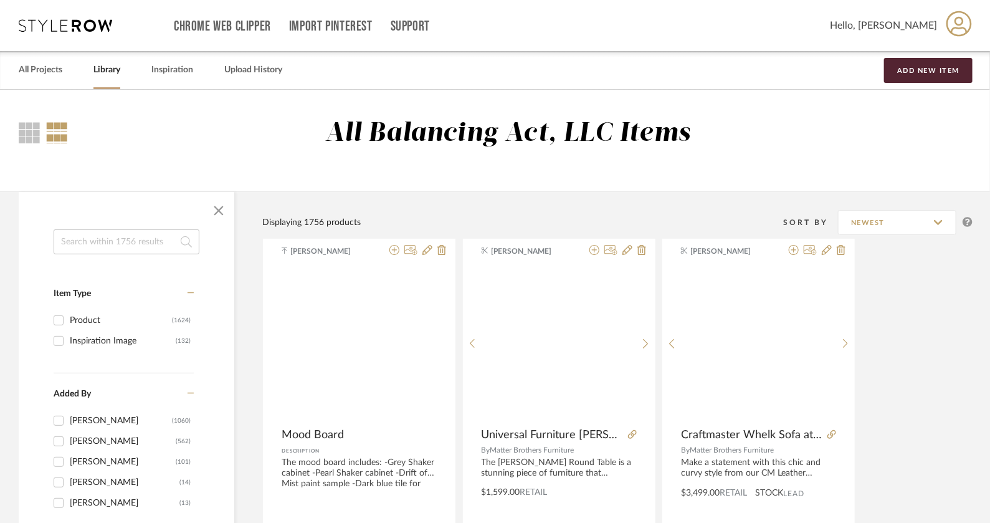
click at [112, 250] on input at bounding box center [127, 241] width 146 height 25
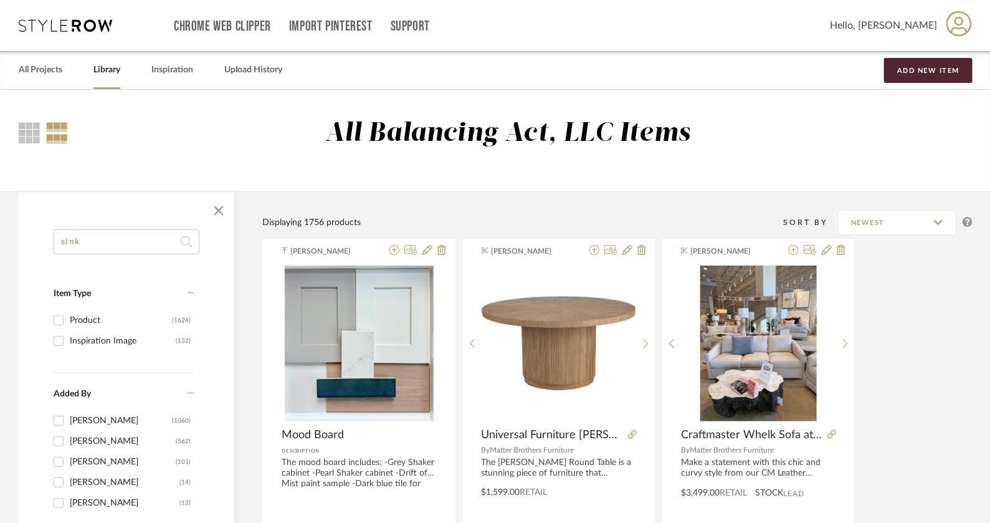
type input "sink"
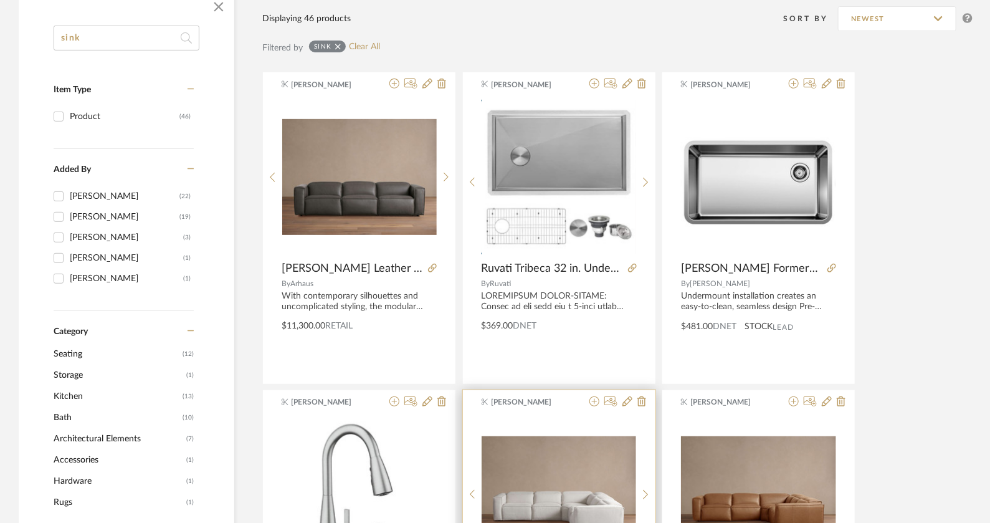
scroll to position [172, 0]
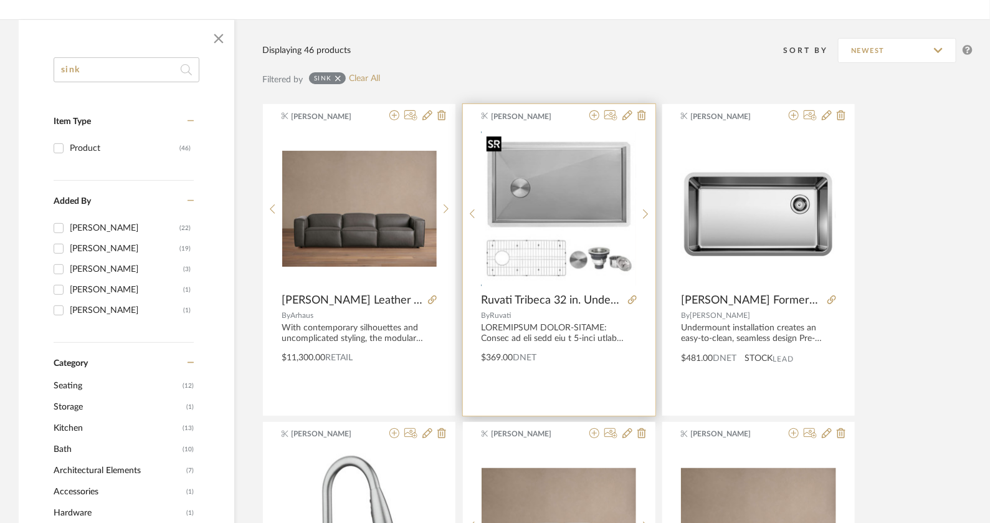
click at [602, 169] on img "0" at bounding box center [559, 209] width 155 height 155
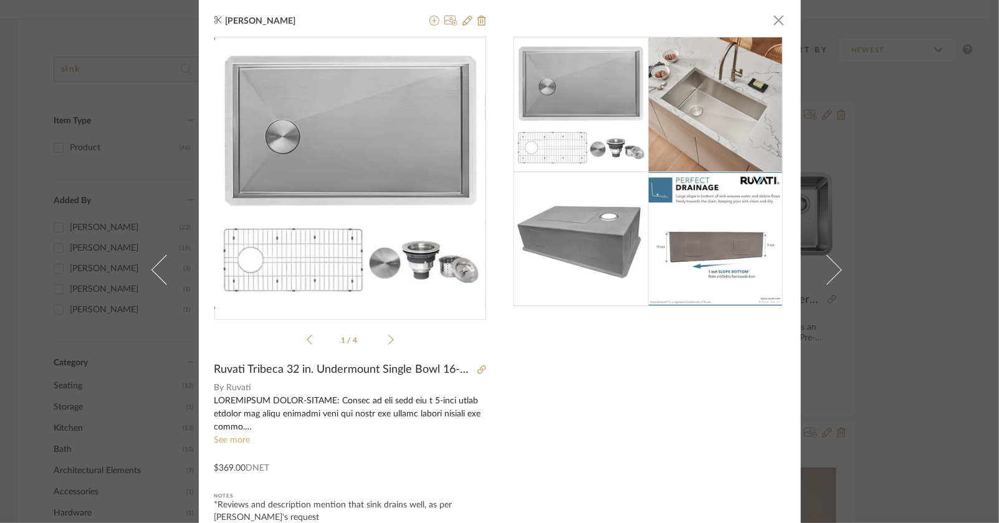
scroll to position [16, 0]
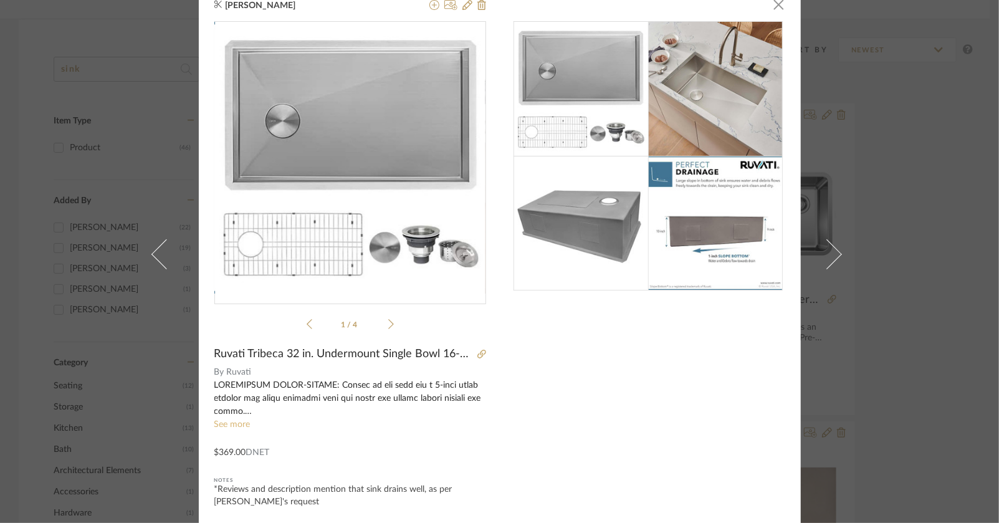
click at [237, 423] on link "See more" at bounding box center [232, 424] width 36 height 9
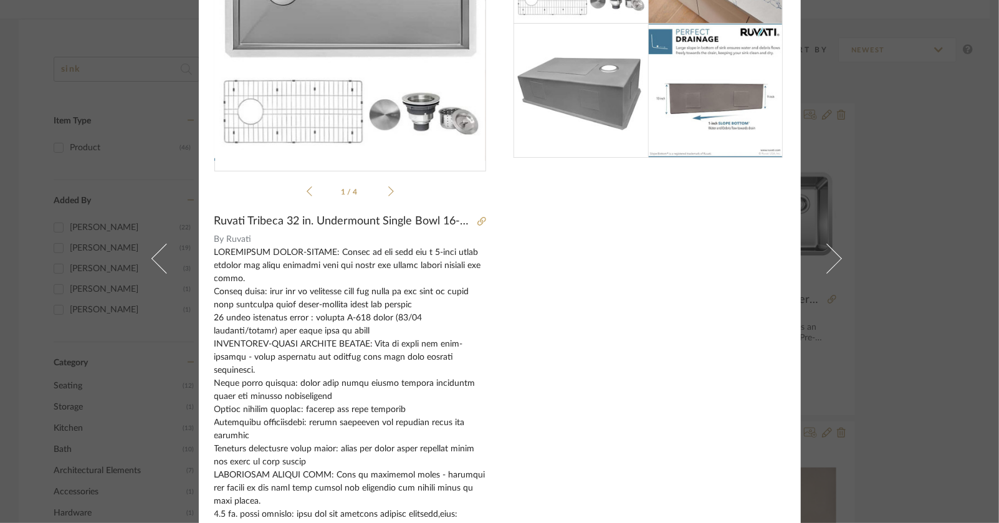
scroll to position [0, 0]
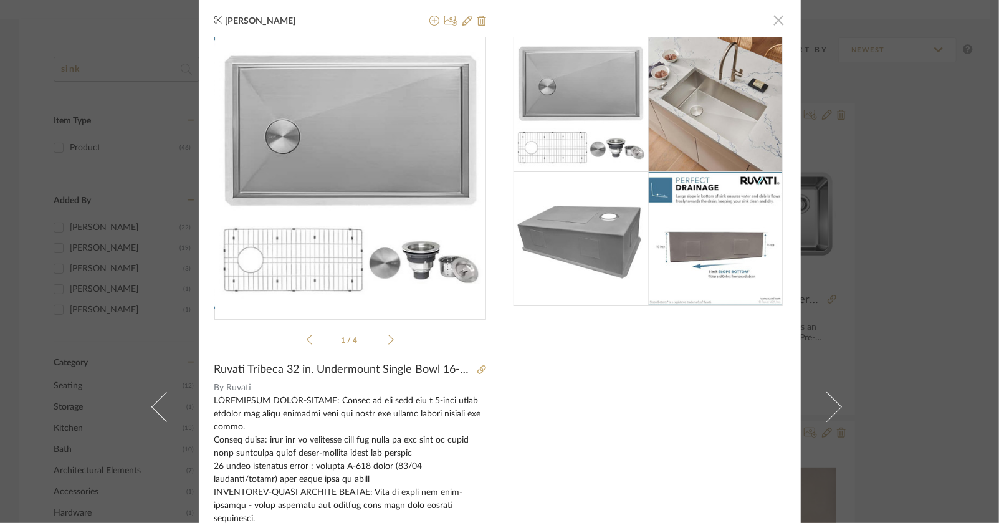
click at [772, 24] on span "button" at bounding box center [779, 19] width 25 height 25
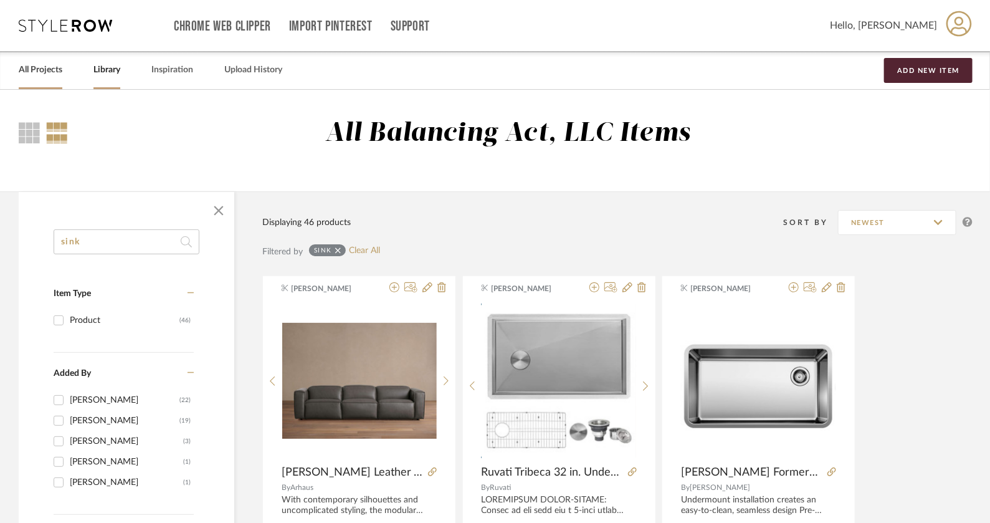
click at [34, 84] on div "All Projects" at bounding box center [41, 70] width 44 height 38
click at [53, 70] on link "All Projects" at bounding box center [41, 70] width 44 height 17
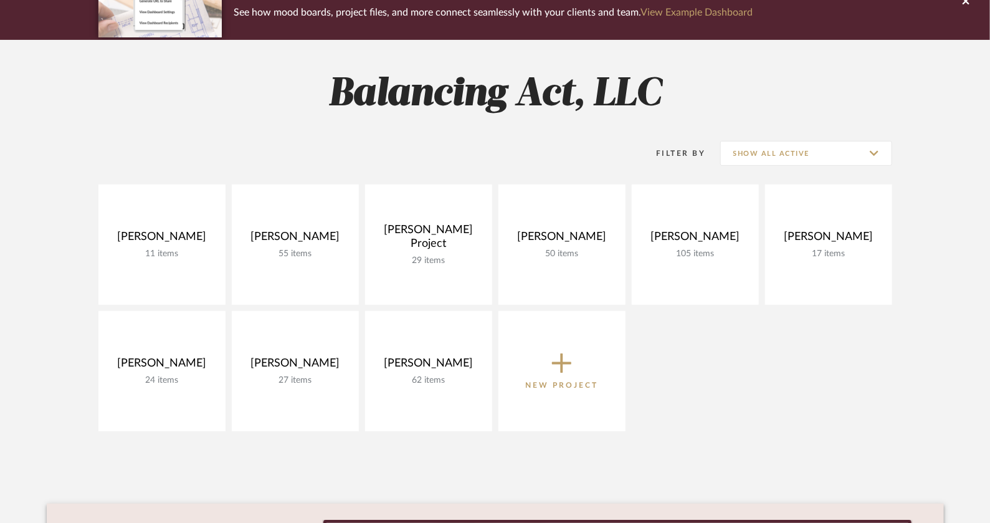
scroll to position [143, 0]
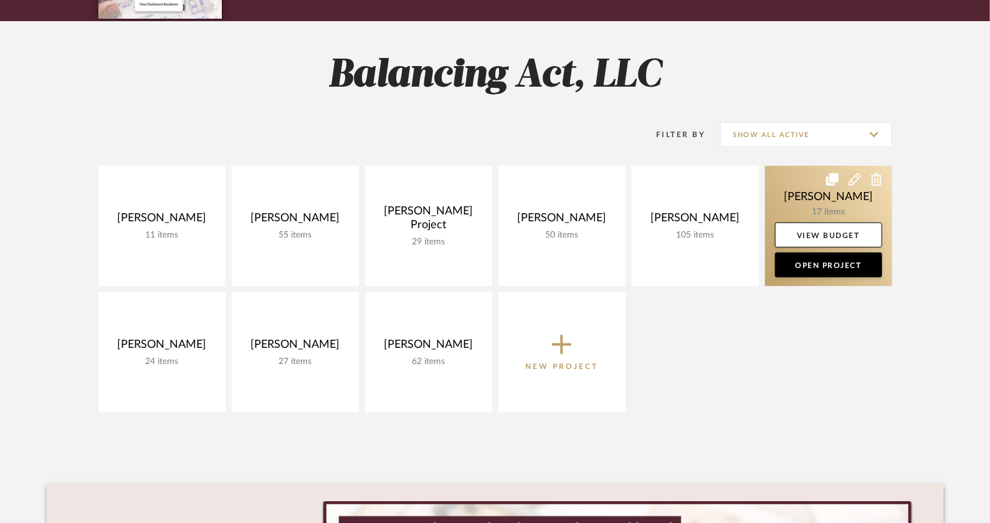
click at [822, 203] on link at bounding box center [828, 226] width 127 height 120
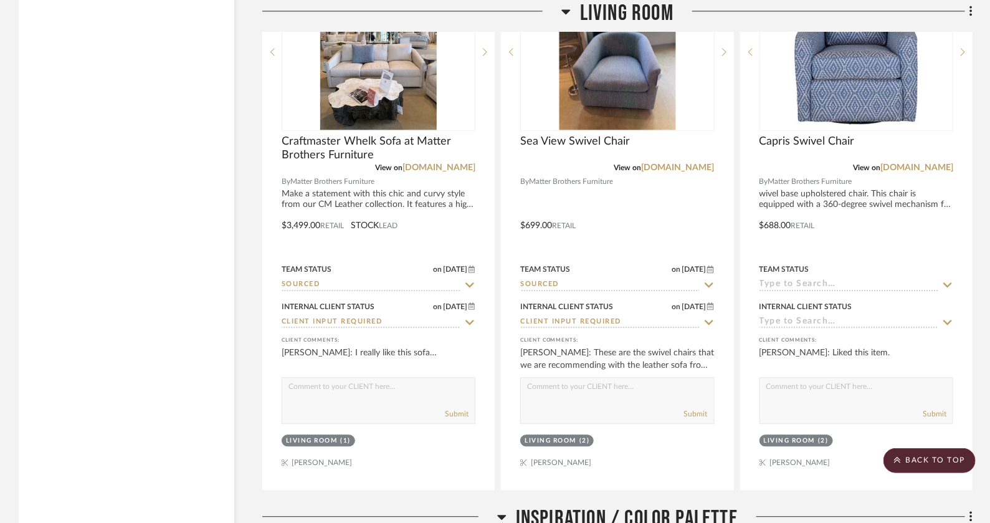
scroll to position [3436, 0]
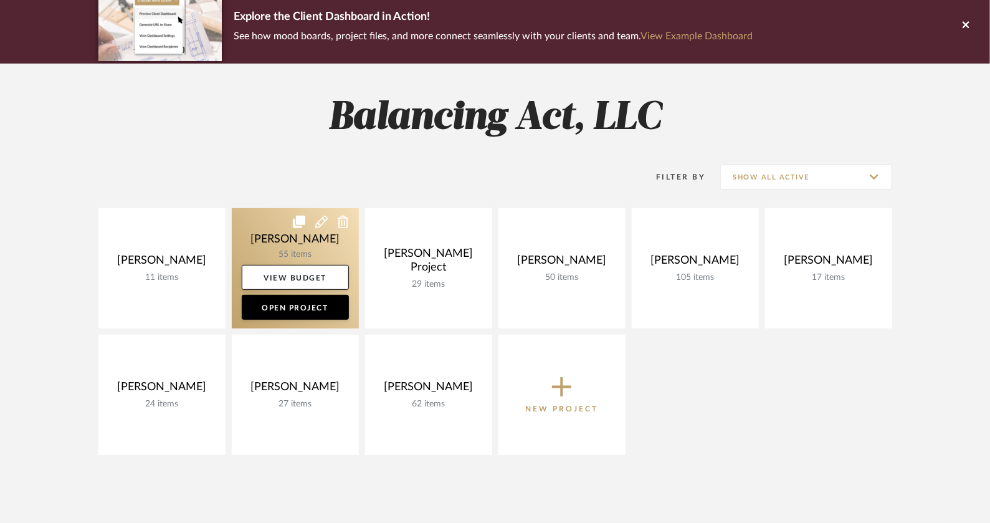
scroll to position [111, 0]
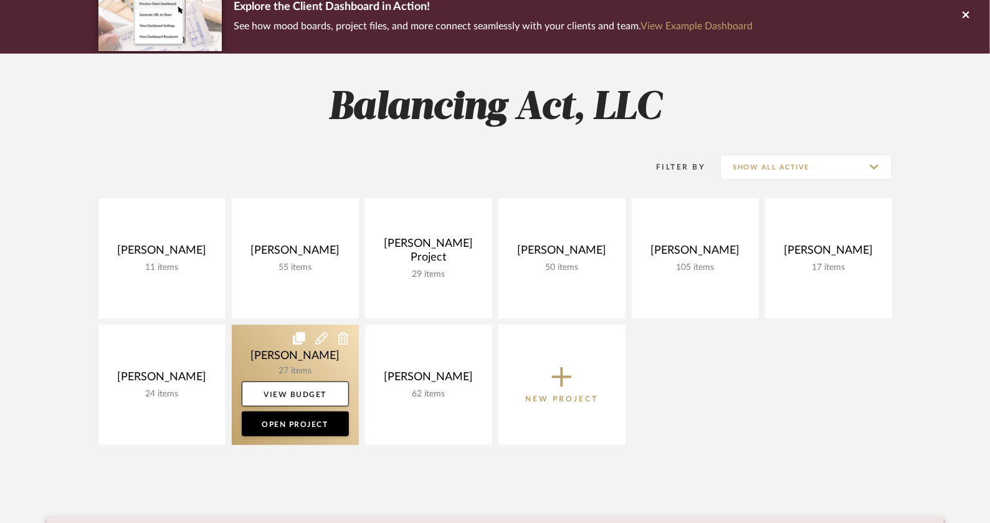
click at [298, 359] on link at bounding box center [295, 385] width 127 height 120
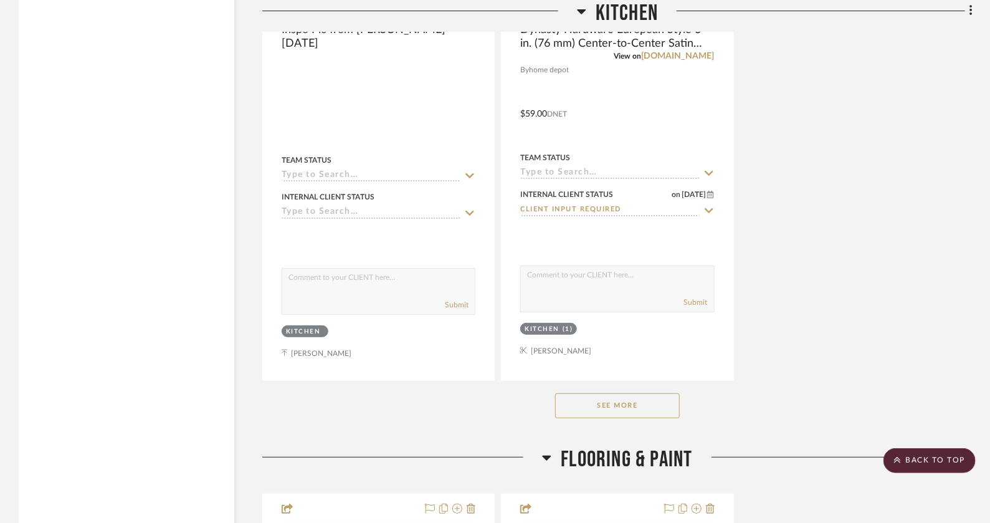
scroll to position [2251, 0]
click at [633, 404] on button "See More" at bounding box center [617, 407] width 125 height 25
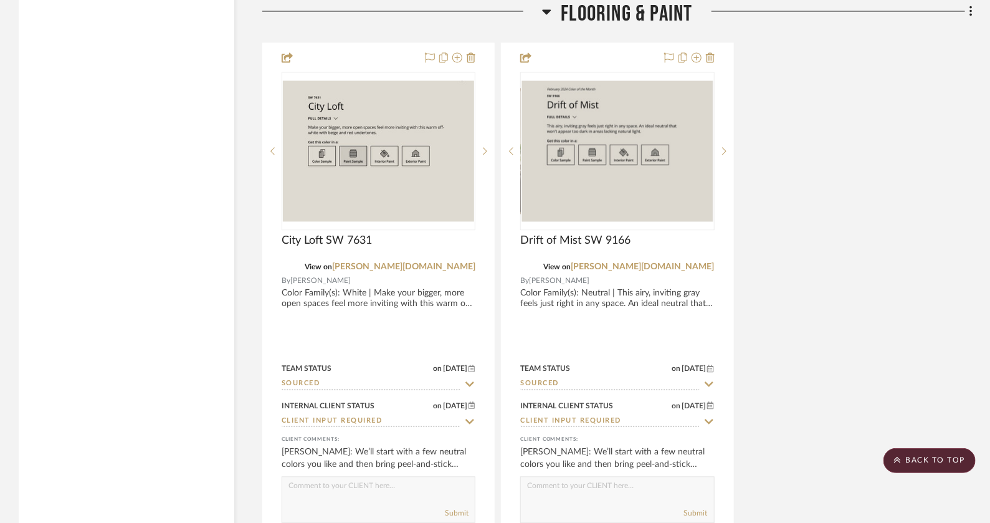
scroll to position [3257, 0]
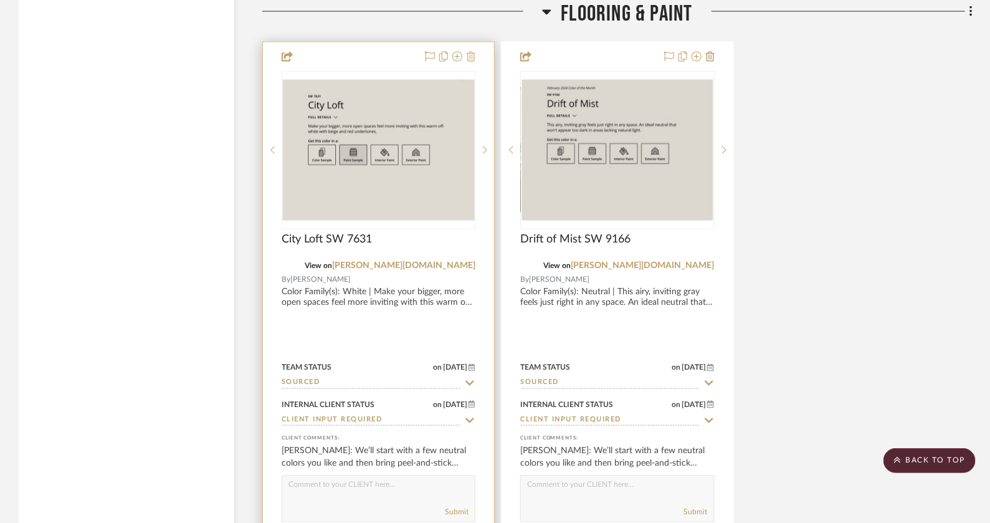
click at [474, 52] on icon at bounding box center [471, 57] width 9 height 10
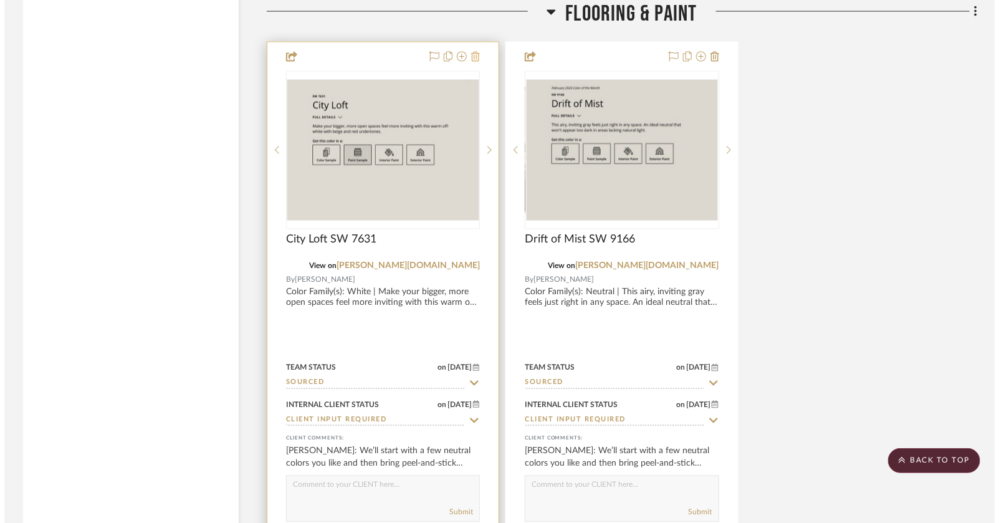
scroll to position [0, 0]
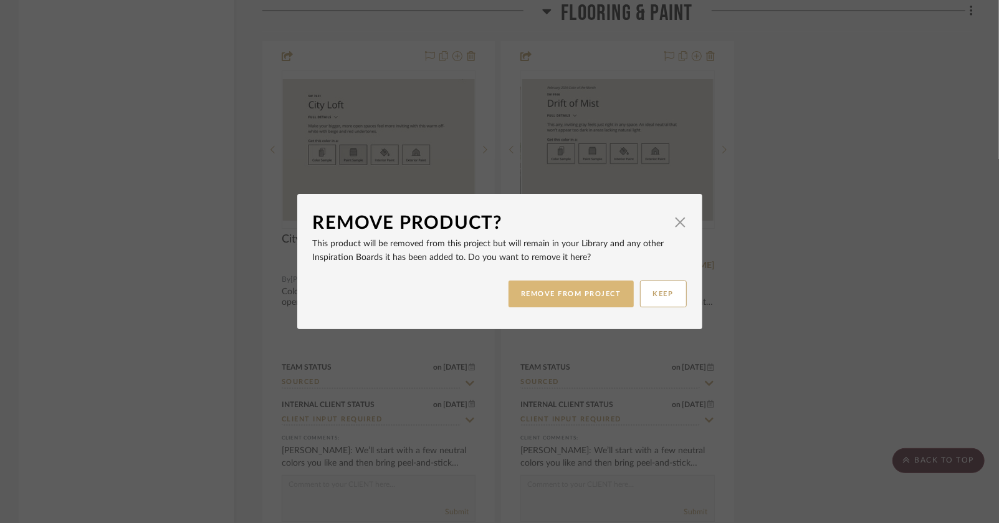
click at [615, 290] on button "REMOVE FROM PROJECT" at bounding box center [571, 293] width 125 height 27
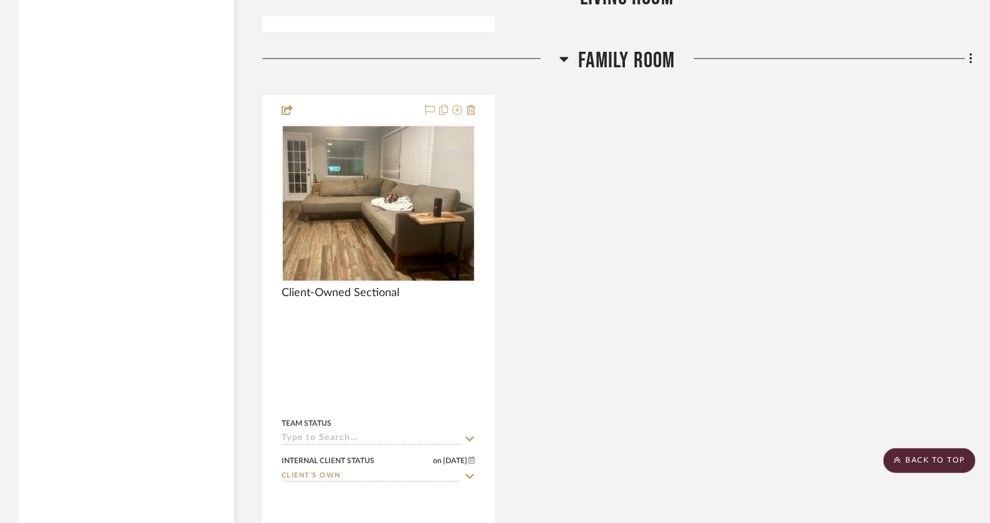
scroll to position [5762, 0]
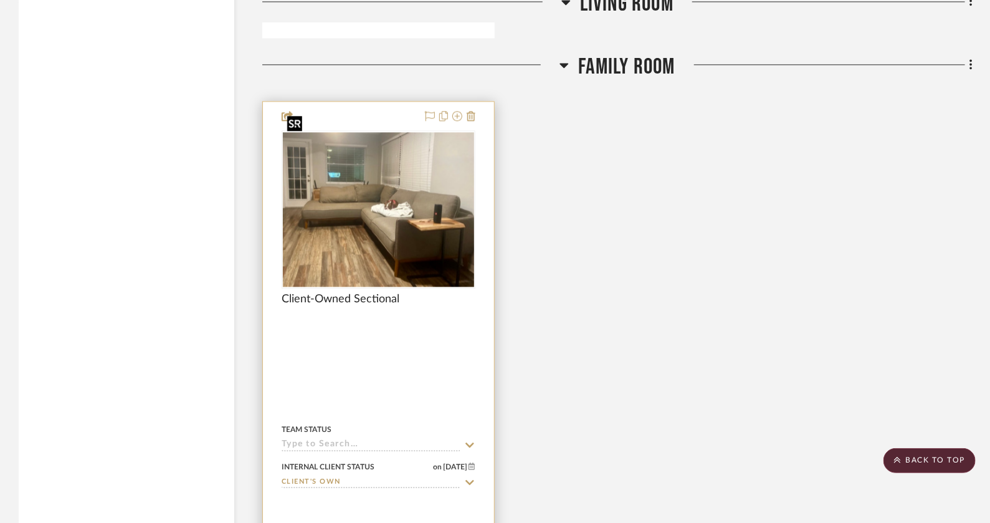
click at [385, 189] on div at bounding box center [379, 209] width 194 height 158
click at [411, 228] on img "0" at bounding box center [378, 209] width 191 height 155
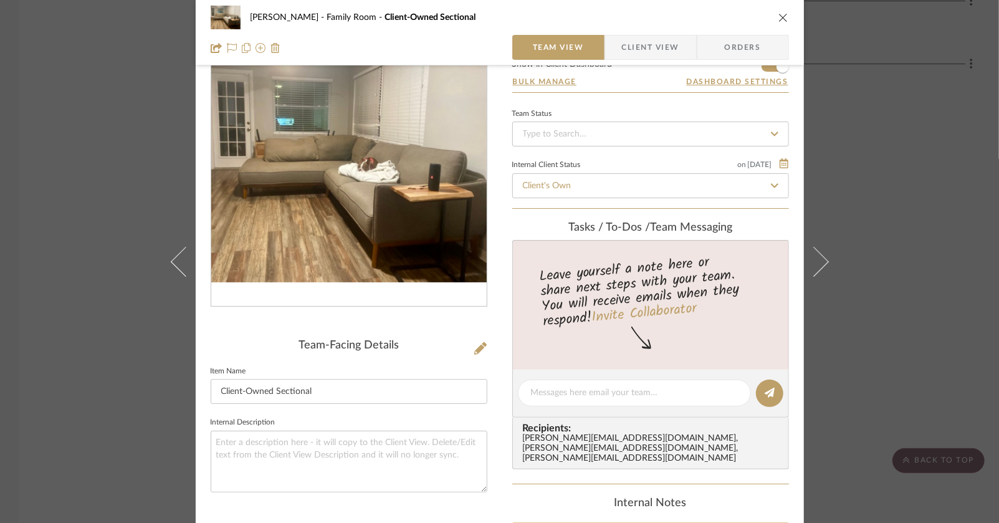
scroll to position [0, 0]
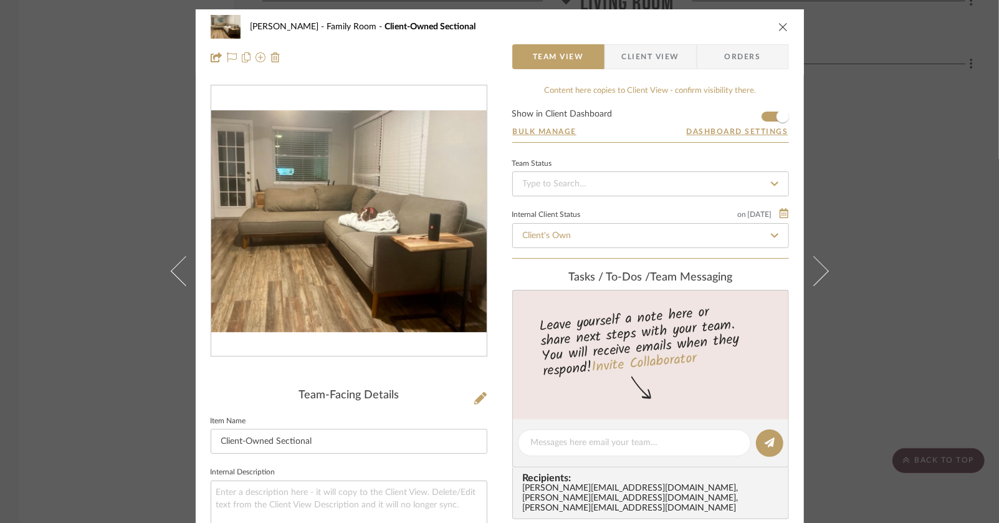
click at [782, 26] on icon "close" at bounding box center [783, 27] width 10 height 10
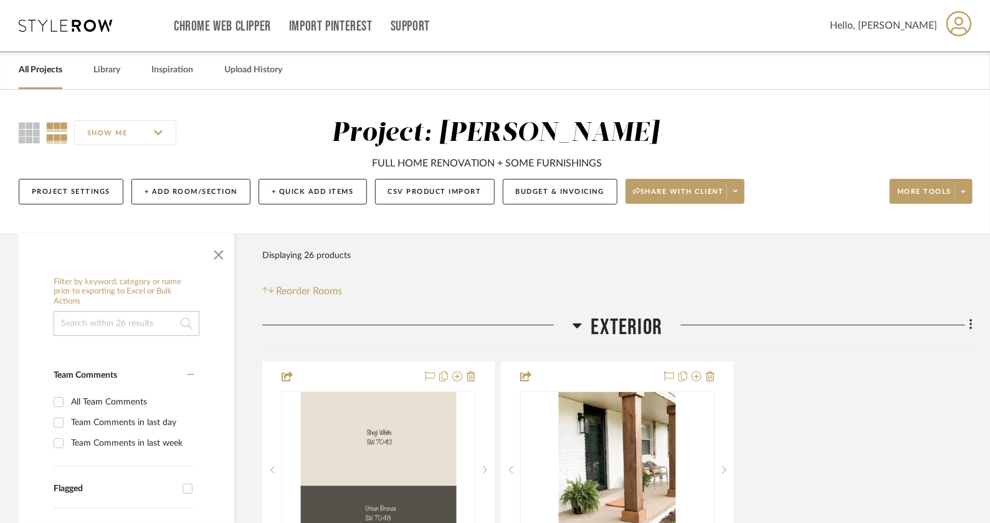
click at [49, 19] on icon at bounding box center [65, 25] width 93 height 12
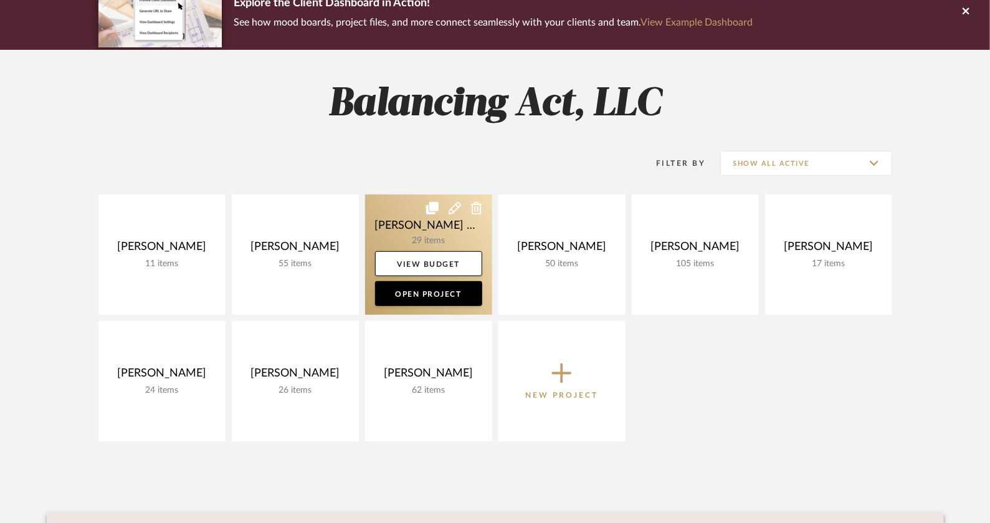
scroll to position [135, 0]
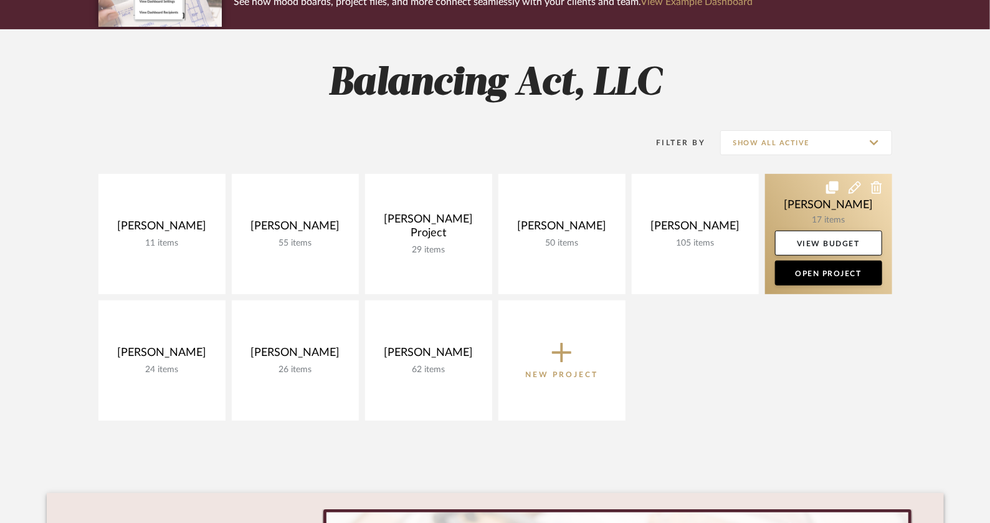
click at [838, 204] on link at bounding box center [828, 234] width 127 height 120
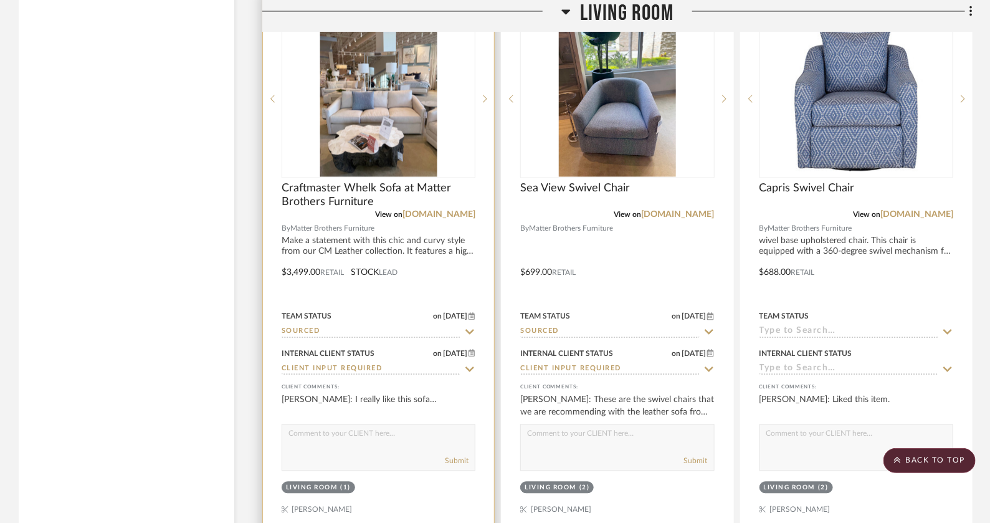
scroll to position [3357, 0]
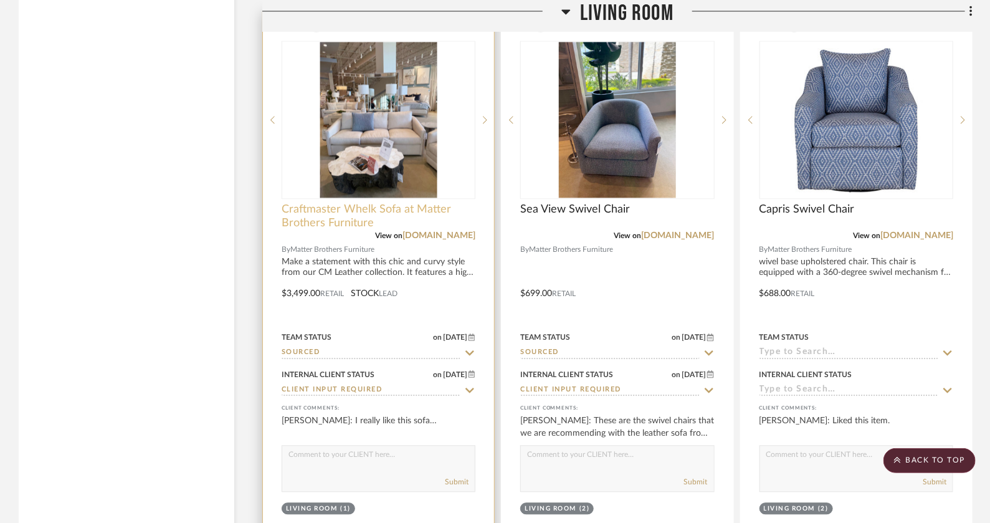
click at [411, 203] on span "Craftmaster Whelk Sofa at Matter Brothers Furniture" at bounding box center [379, 216] width 194 height 27
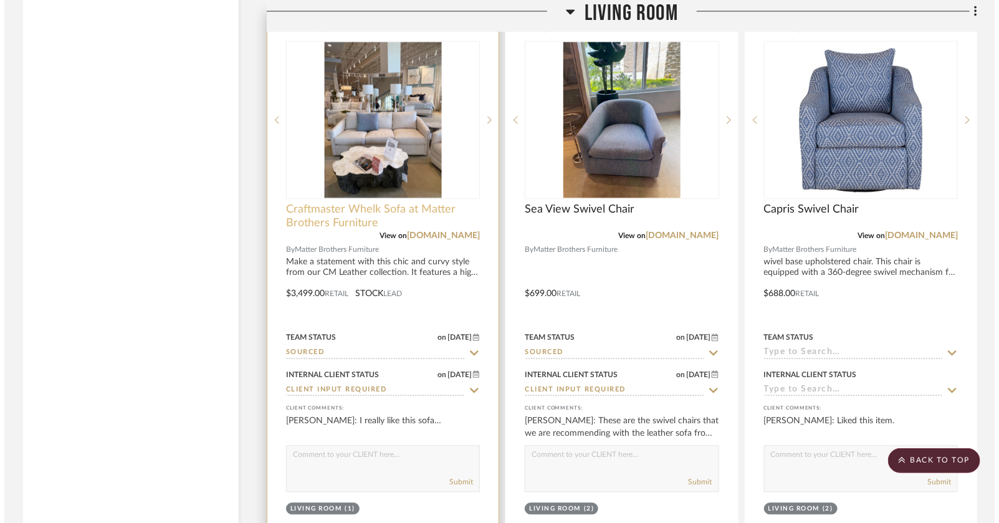
scroll to position [0, 0]
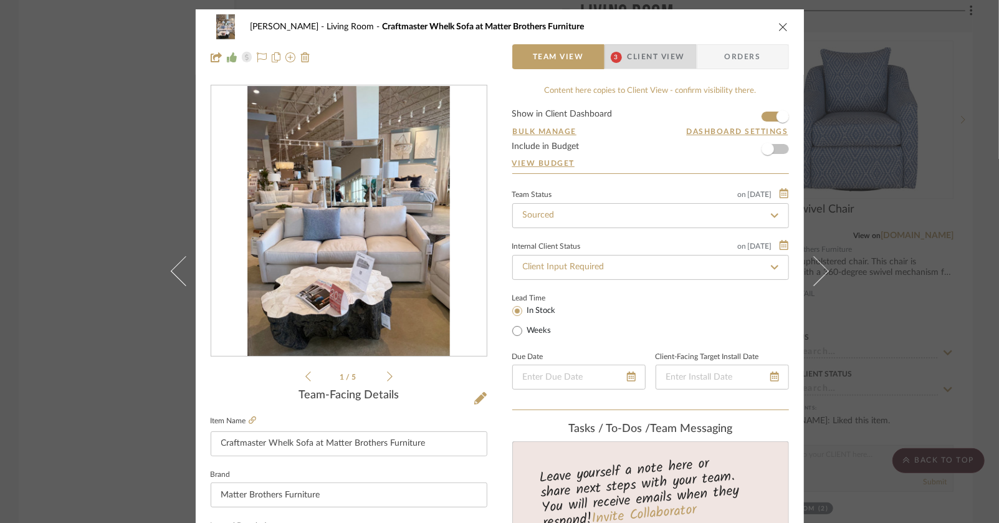
click at [659, 64] on span "Client View" at bounding box center [656, 56] width 57 height 25
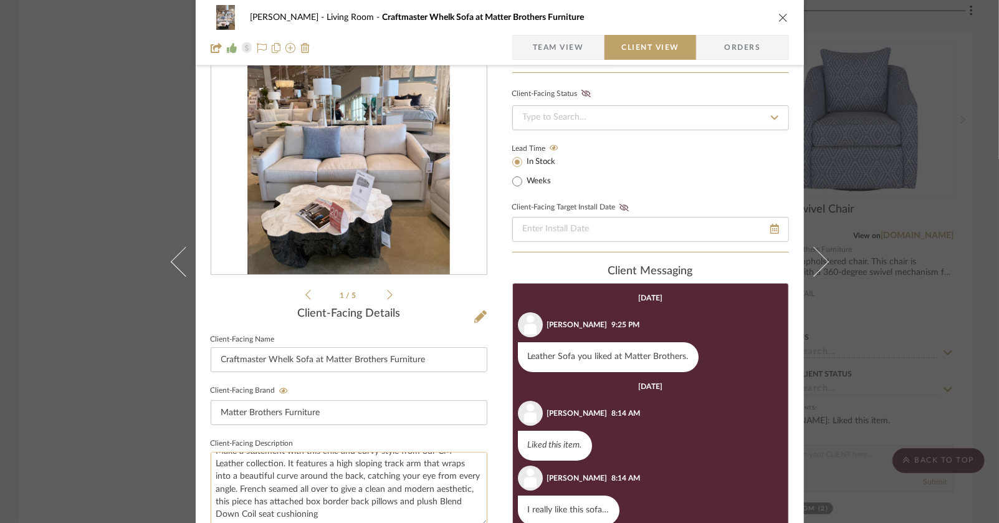
scroll to position [78, 0]
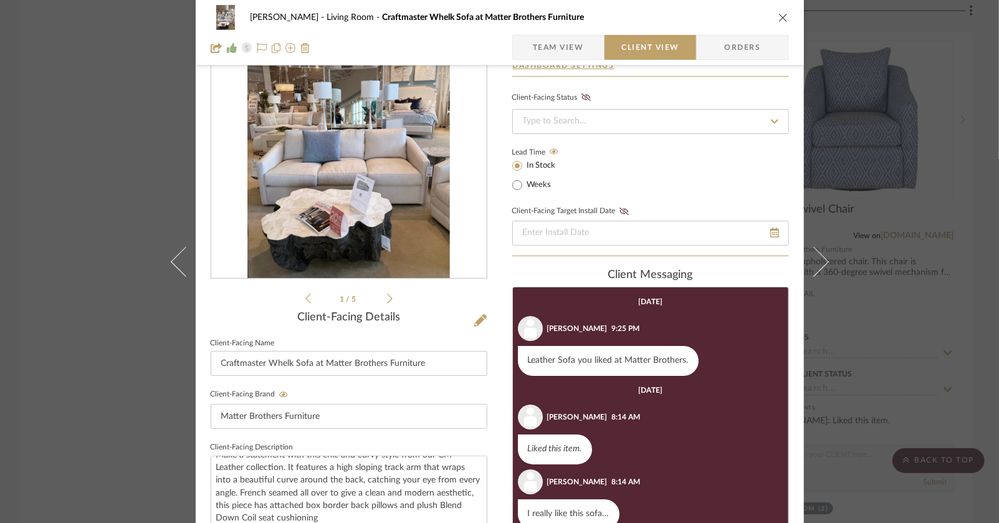
click at [778, 19] on icon "close" at bounding box center [783, 17] width 10 height 10
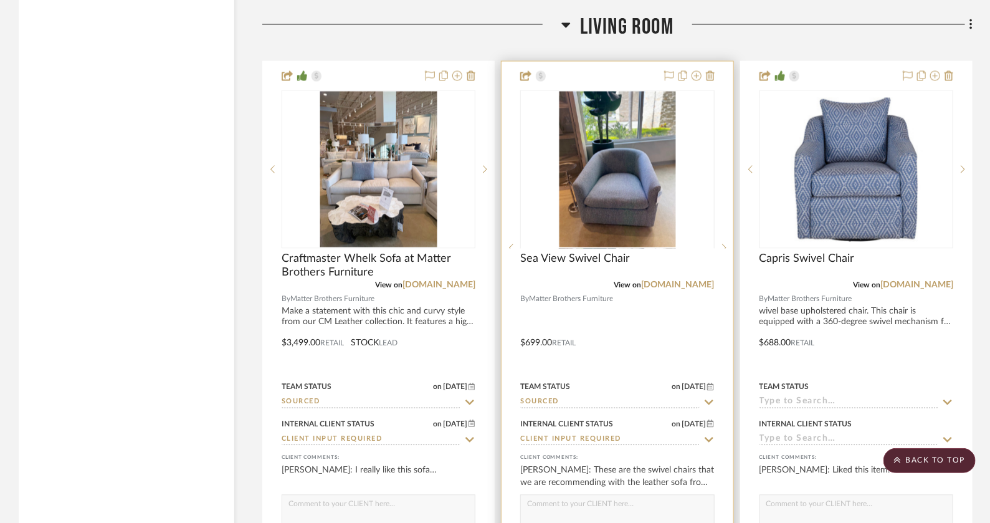
scroll to position [3308, 0]
click at [633, 174] on img "0" at bounding box center [617, 169] width 117 height 156
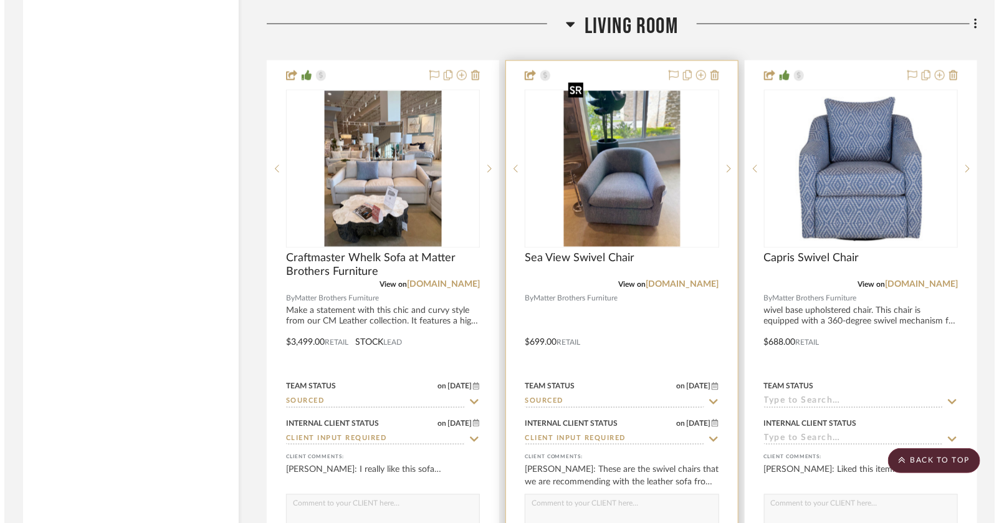
scroll to position [0, 0]
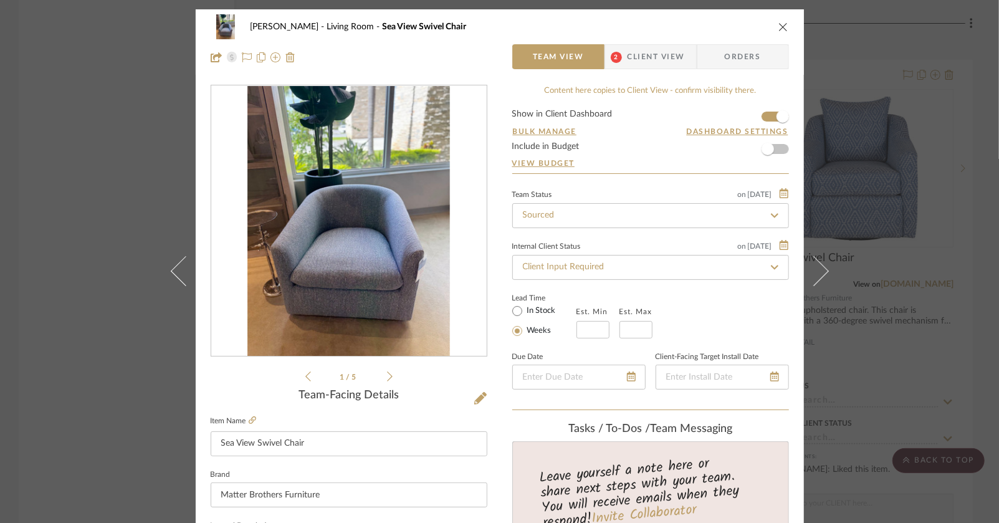
click at [387, 379] on icon at bounding box center [390, 376] width 6 height 11
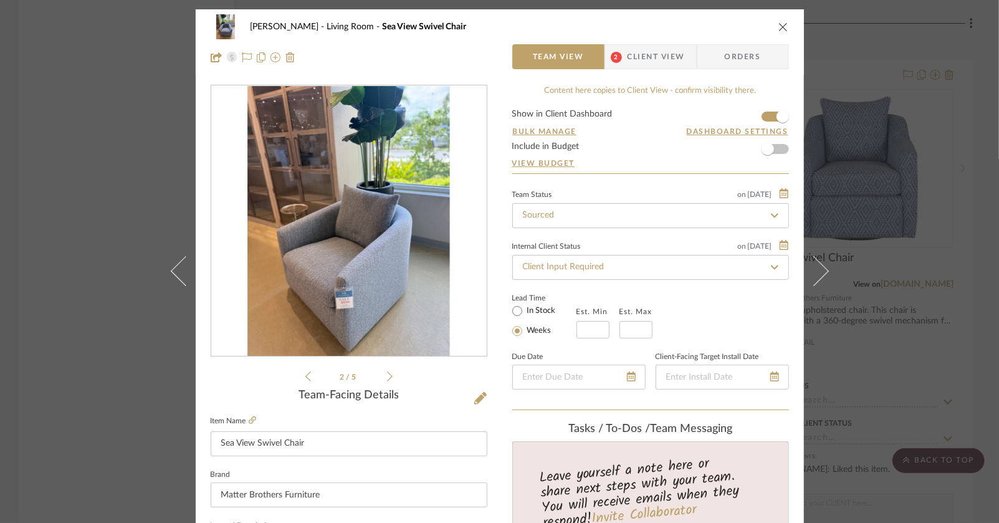
click at [387, 379] on icon at bounding box center [390, 376] width 6 height 11
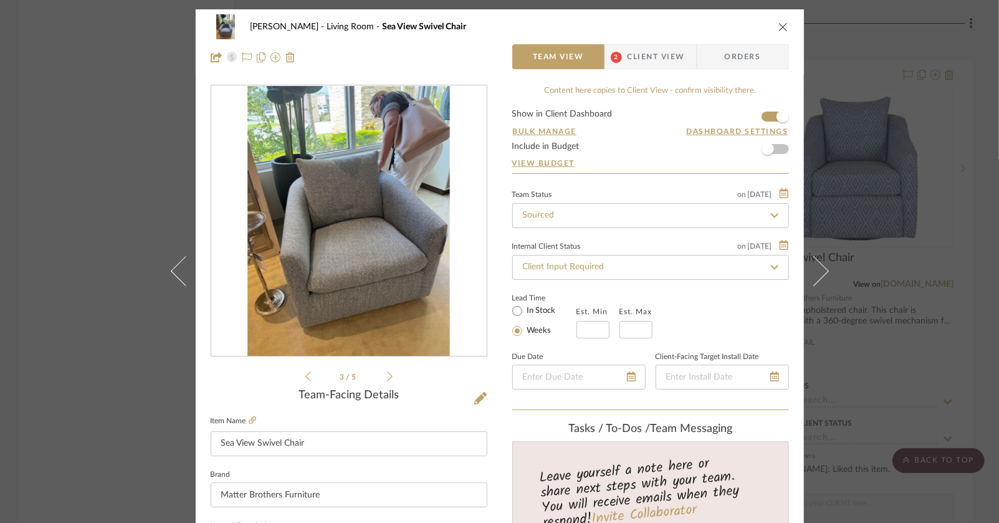
click at [388, 379] on div "3 / 5" at bounding box center [349, 234] width 277 height 299
click at [387, 375] on icon at bounding box center [390, 376] width 6 height 11
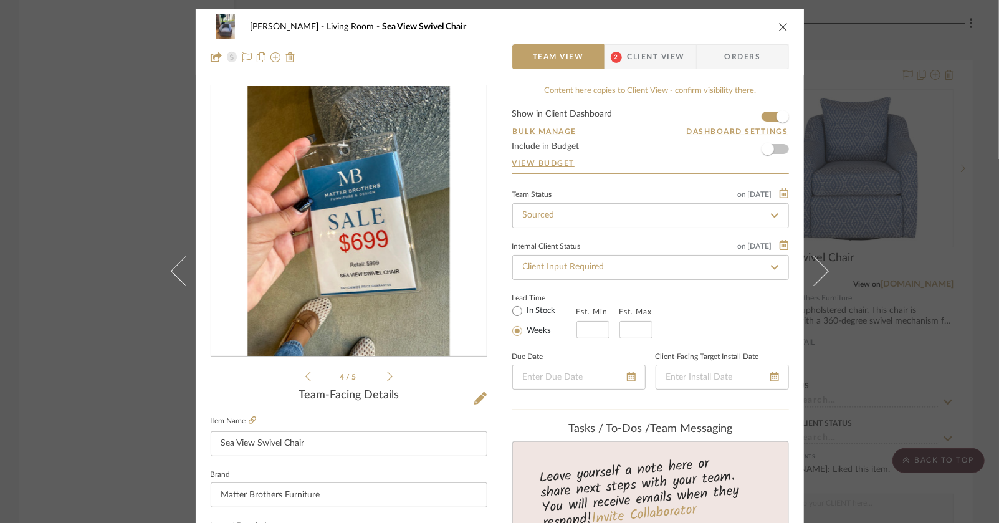
click at [390, 375] on div "4 / 5" at bounding box center [349, 234] width 277 height 299
click at [381, 376] on li "4 / 5" at bounding box center [349, 376] width 76 height 15
click at [387, 374] on icon at bounding box center [390, 376] width 6 height 10
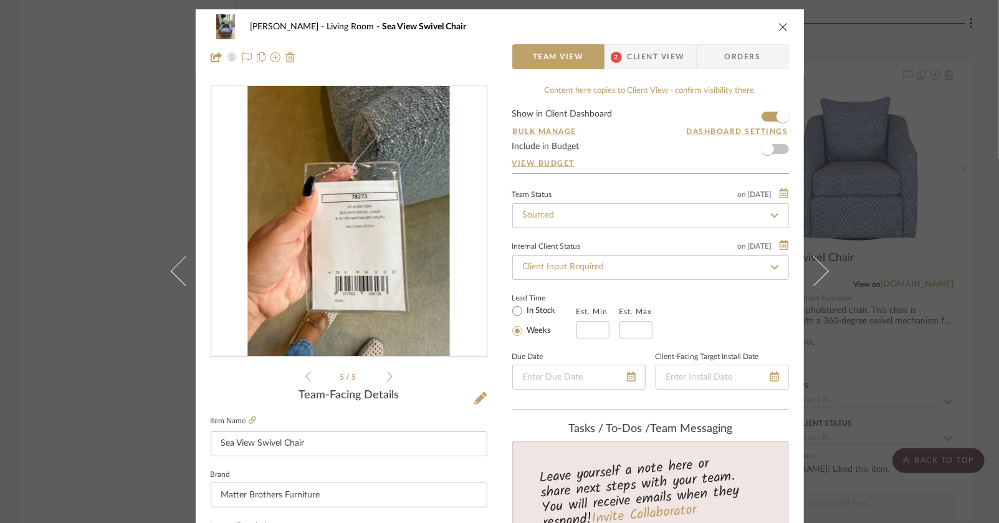
click at [358, 291] on img "4" at bounding box center [348, 221] width 203 height 271
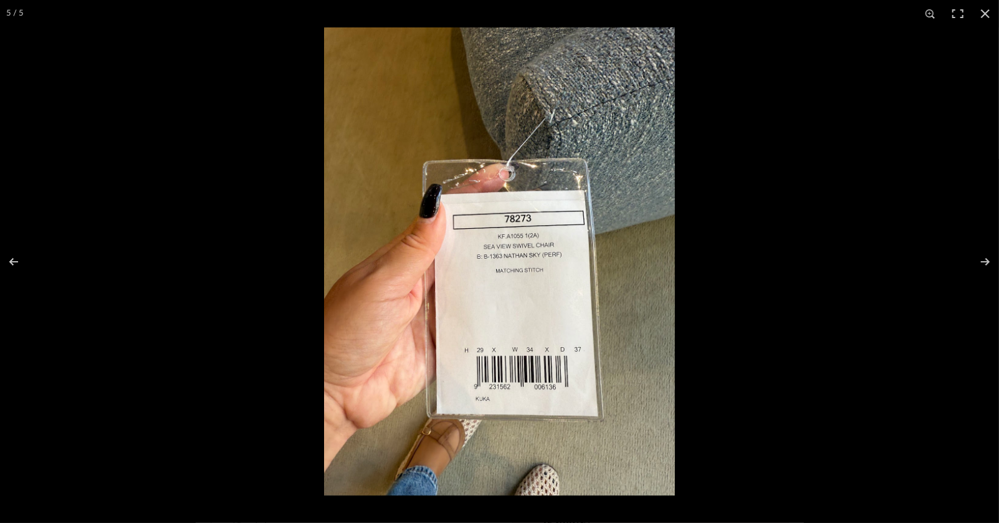
click at [479, 406] on img at bounding box center [499, 261] width 351 height 468
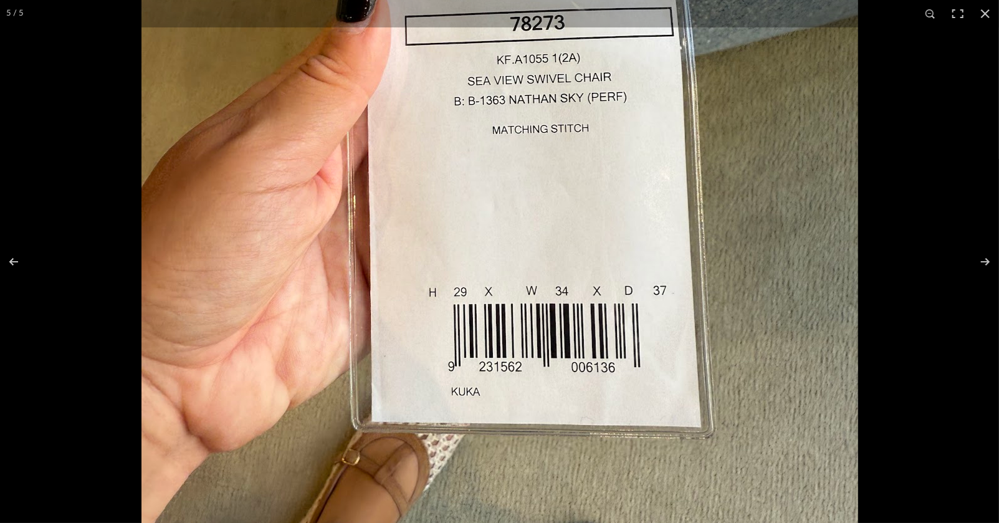
click at [482, 391] on img at bounding box center [499, 111] width 717 height 956
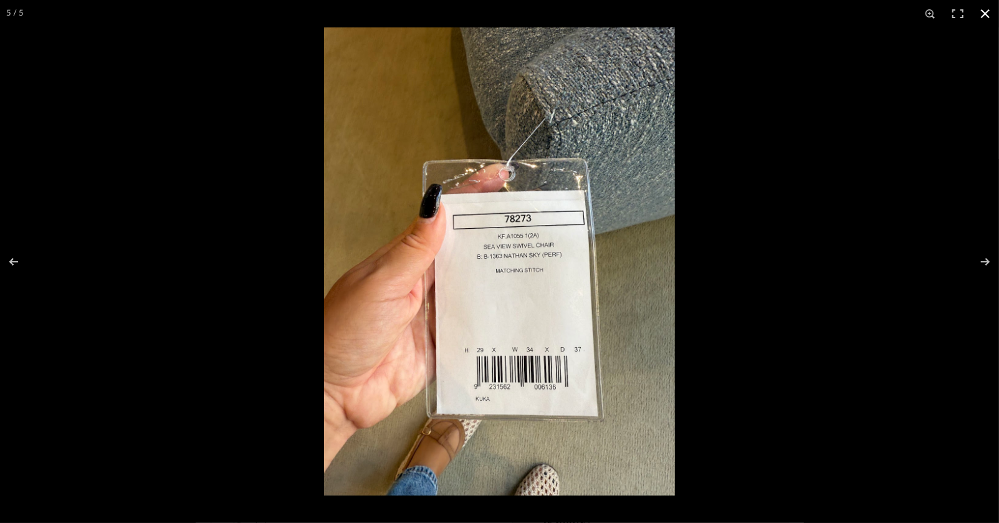
click at [979, 16] on button at bounding box center [985, 13] width 27 height 27
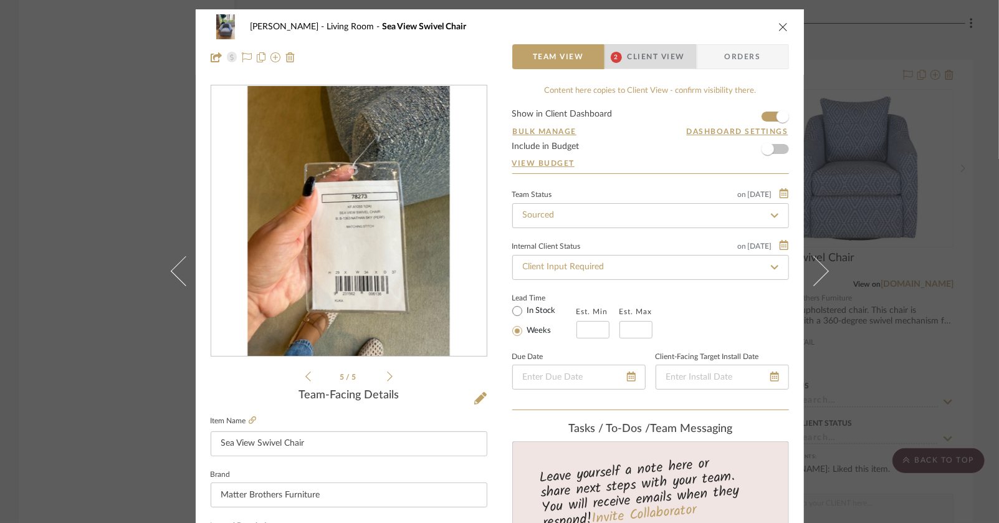
click at [628, 57] on span "Client View" at bounding box center [656, 56] width 57 height 25
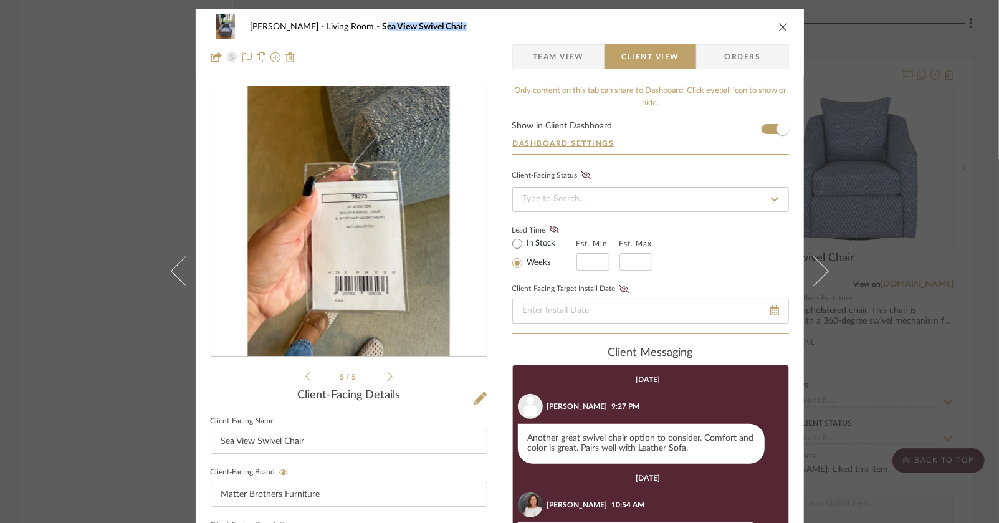
drag, startPoint x: 446, startPoint y: 27, endPoint x: 352, endPoint y: 28, distance: 94.7
click at [352, 28] on div "Lois Londe Living Room Sea View Swivel Chair" at bounding box center [509, 26] width 517 height 9
click at [467, 46] on div at bounding box center [349, 56] width 277 height 25
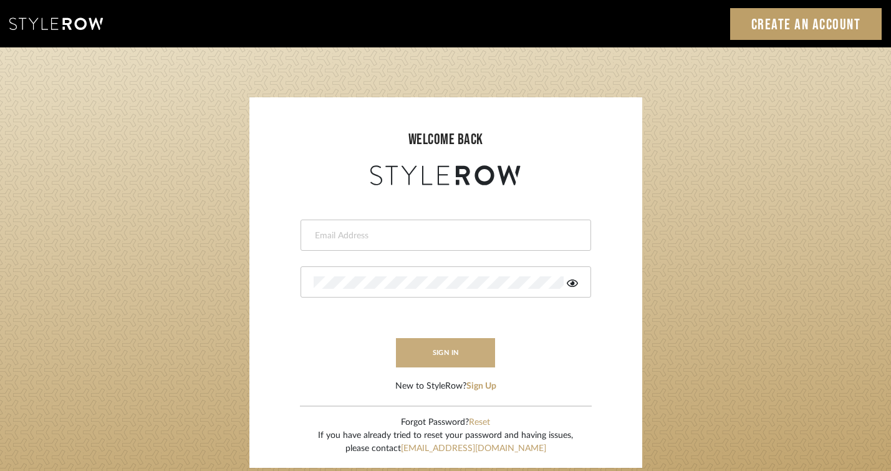
type input "[EMAIL_ADDRESS][DOMAIN_NAME]"
click at [457, 355] on button "sign in" at bounding box center [446, 352] width 100 height 29
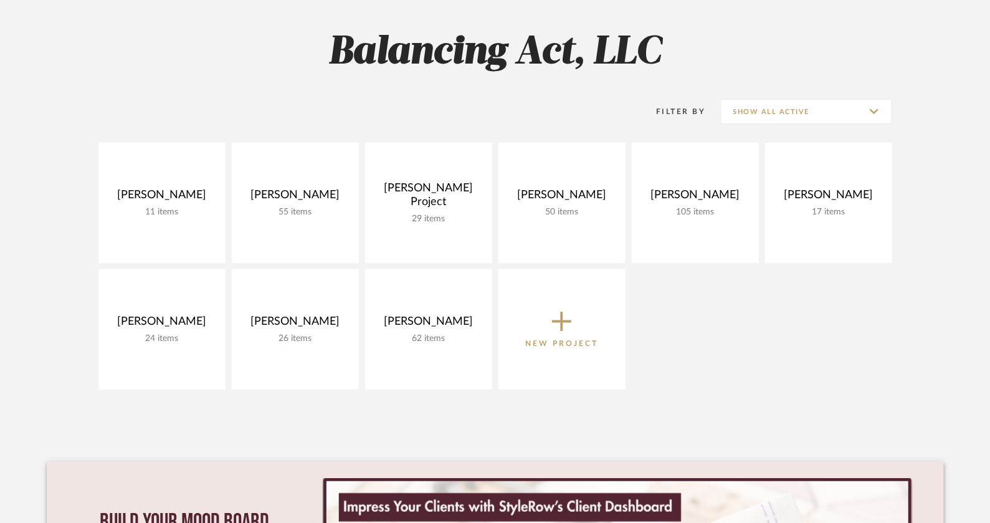
scroll to position [171, 0]
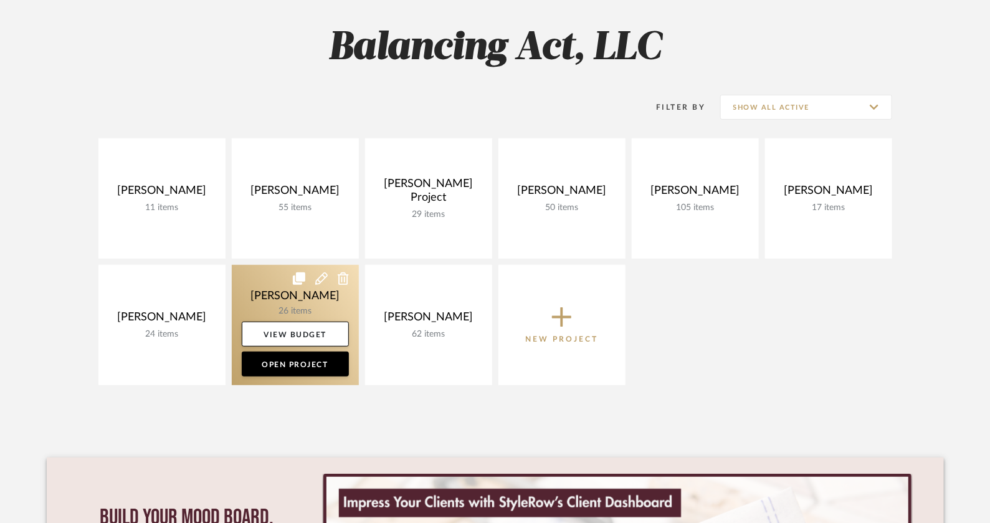
click at [319, 307] on link at bounding box center [295, 325] width 127 height 120
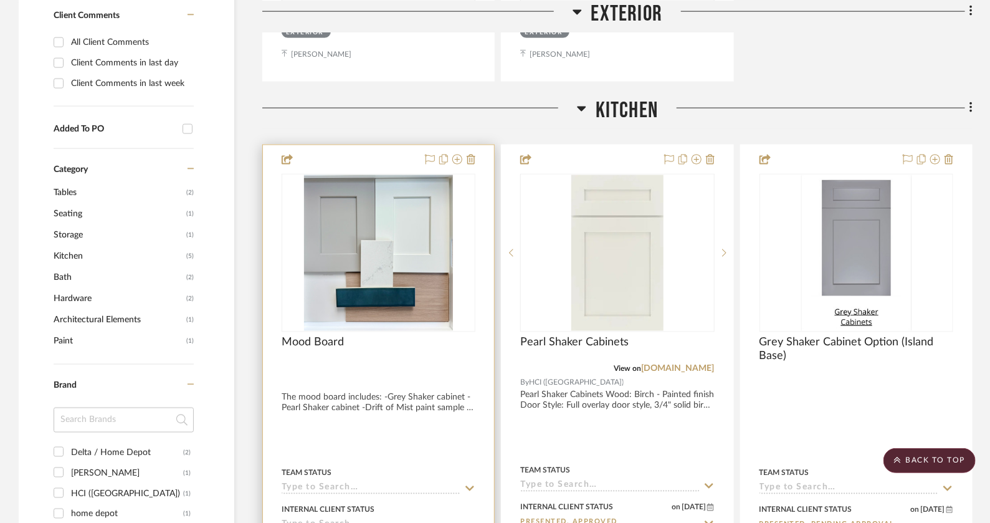
scroll to position [819, 0]
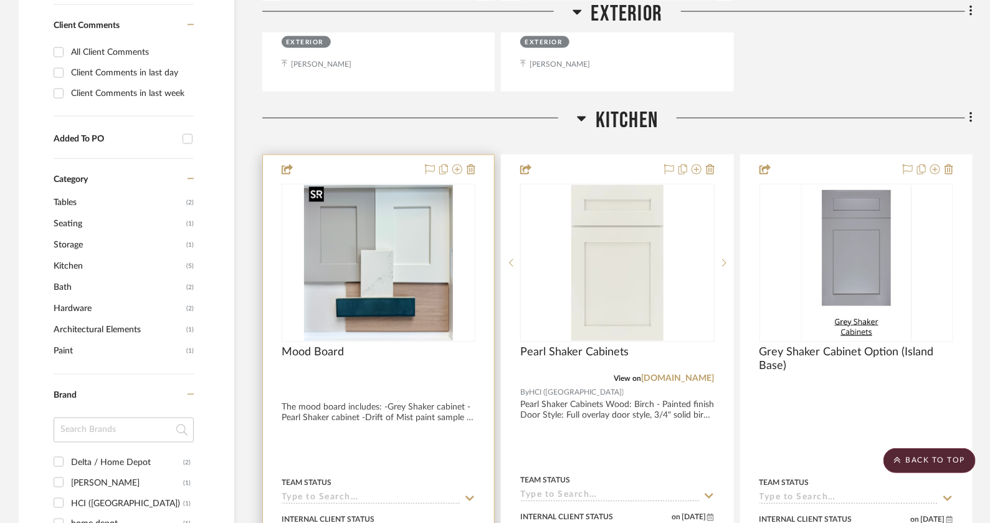
click at [0, 0] on img at bounding box center [0, 0] width 0 height 0
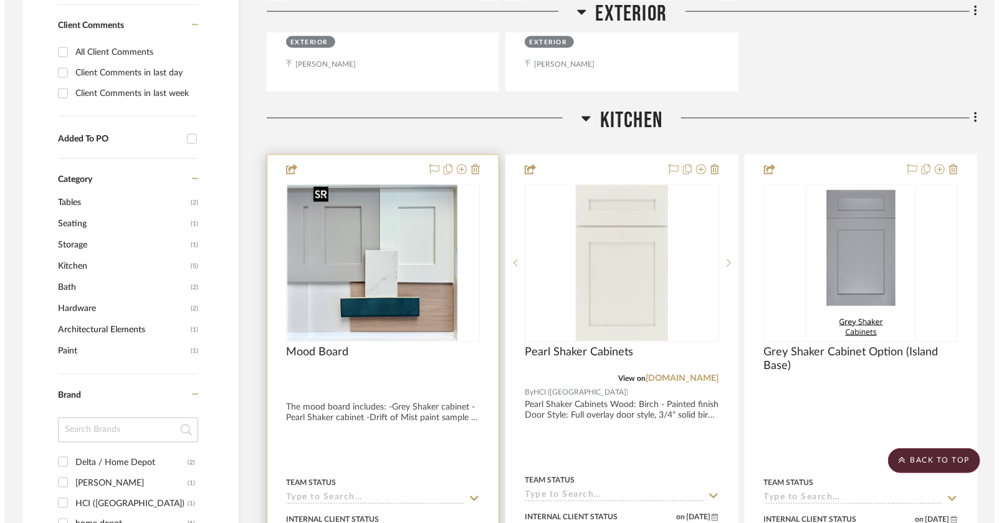
scroll to position [0, 0]
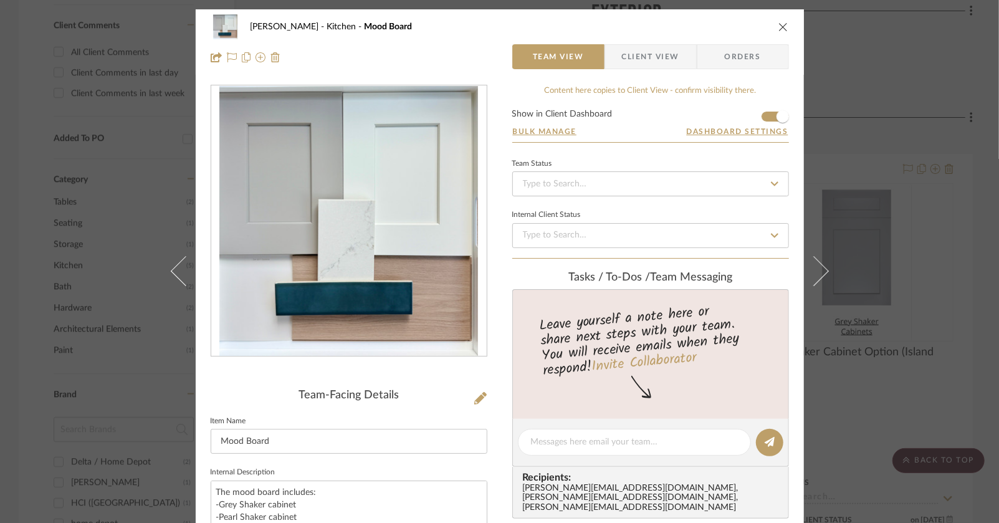
click at [670, 42] on div "[PERSON_NAME] Kitchen Mood Board Team View Client View Orders" at bounding box center [500, 41] width 608 height 65
click at [664, 61] on span "Client View" at bounding box center [650, 56] width 57 height 25
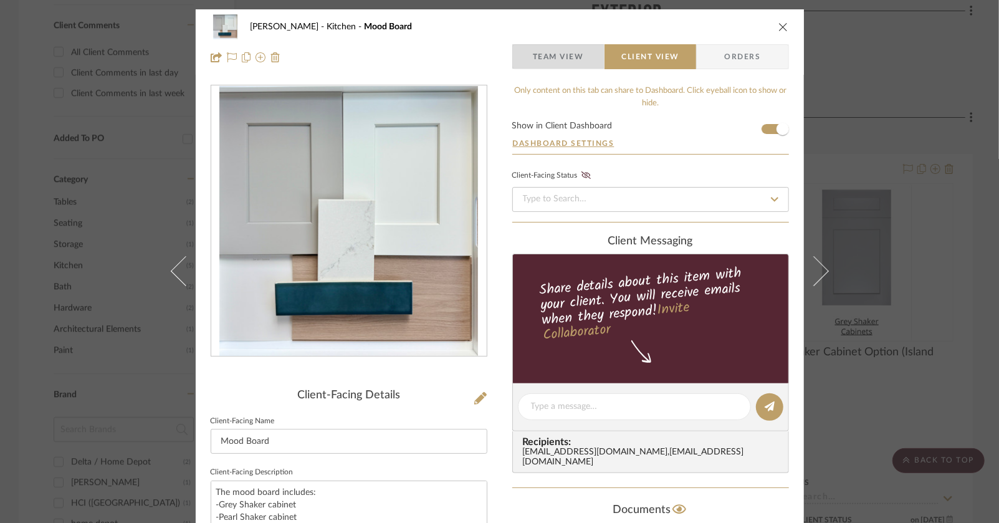
click at [565, 52] on span "Team View" at bounding box center [558, 56] width 51 height 25
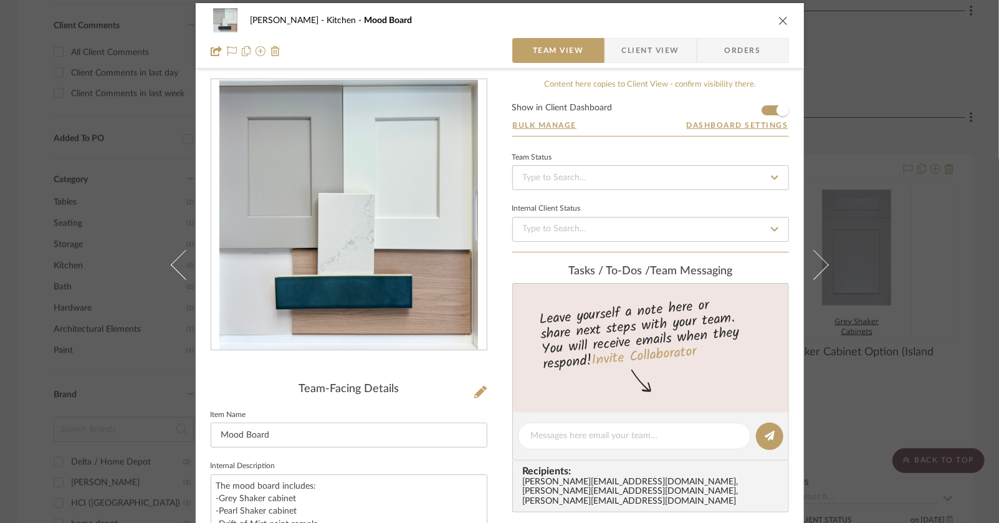
scroll to position [7, 0]
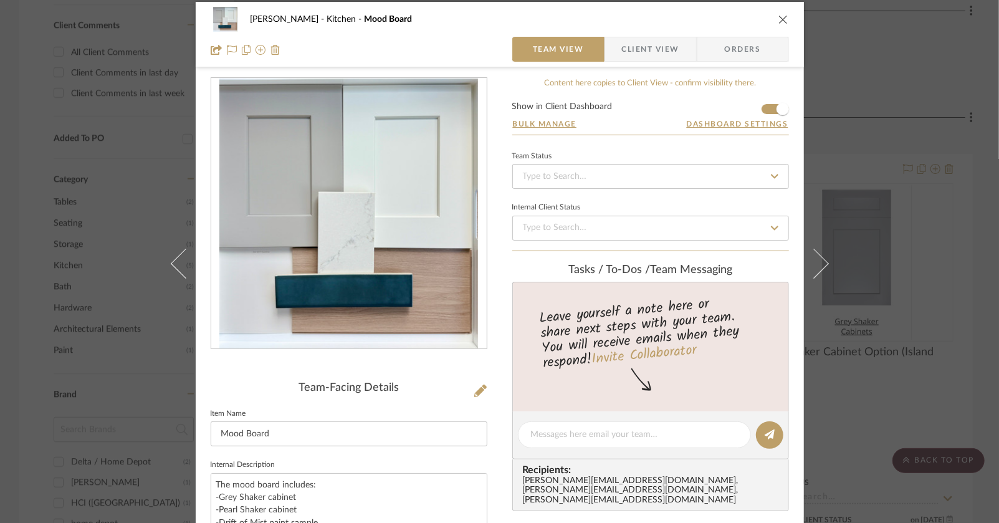
click at [652, 42] on span "Client View" at bounding box center [650, 49] width 57 height 25
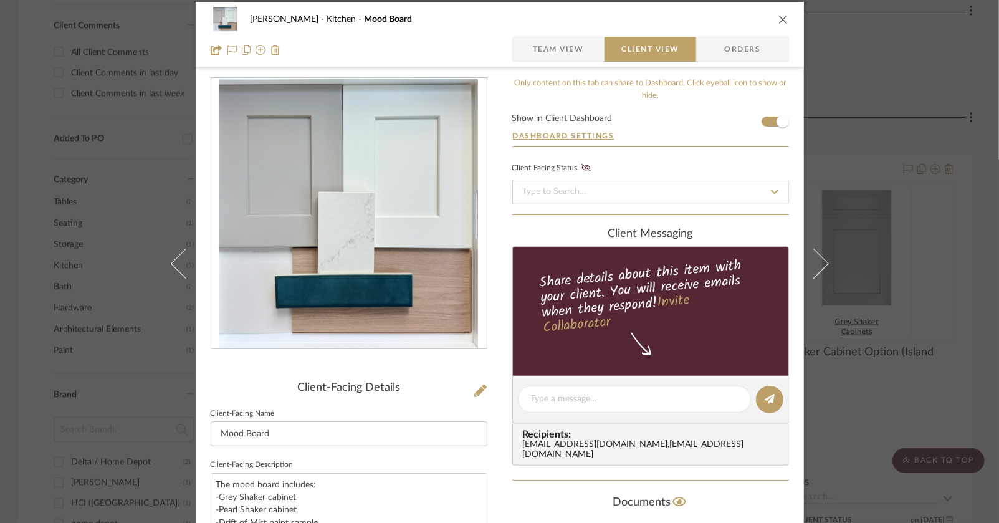
scroll to position [0, 0]
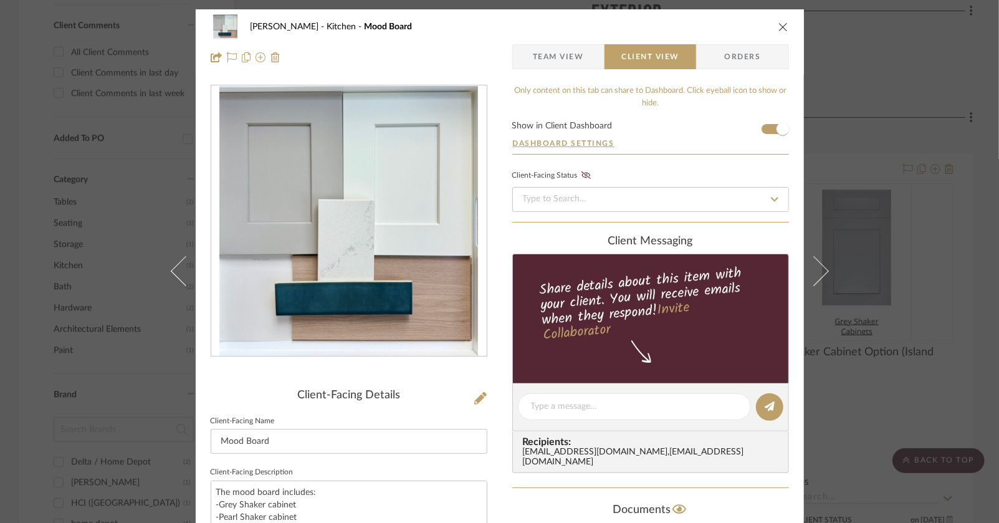
click at [778, 22] on icon "close" at bounding box center [783, 27] width 10 height 10
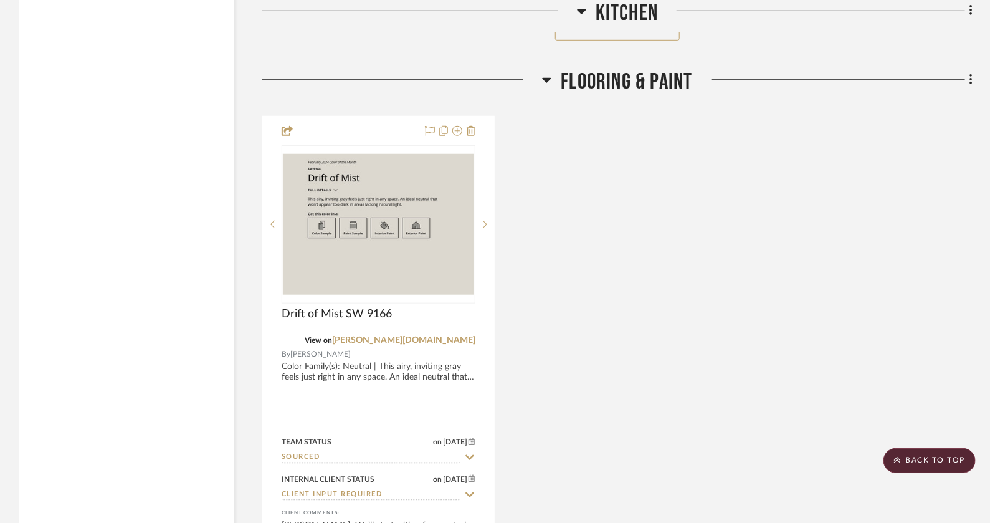
scroll to position [2640, 0]
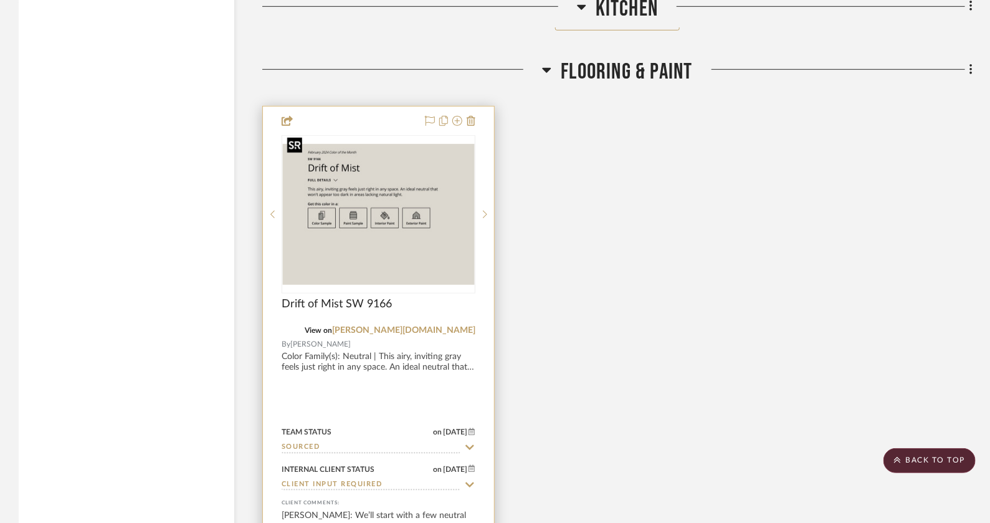
click at [0, 0] on img at bounding box center [0, 0] width 0 height 0
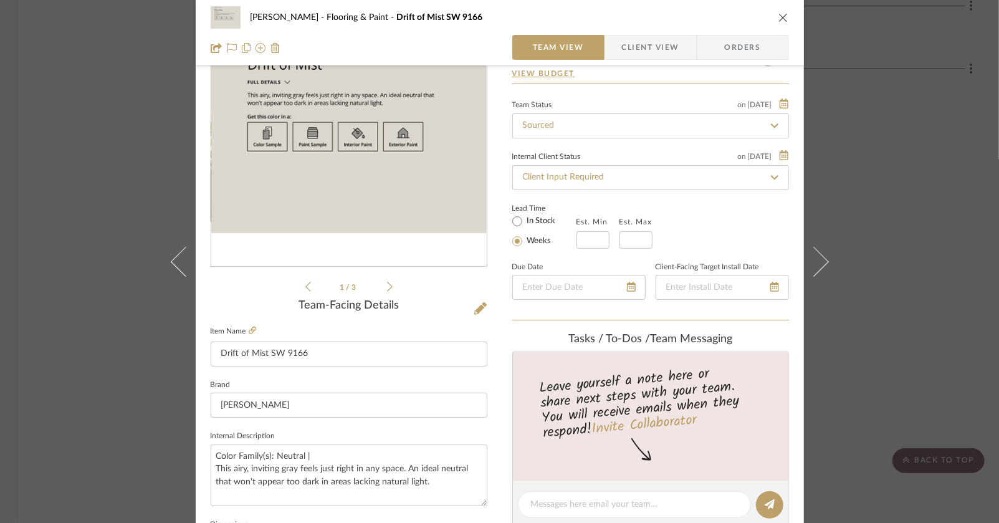
scroll to position [0, 0]
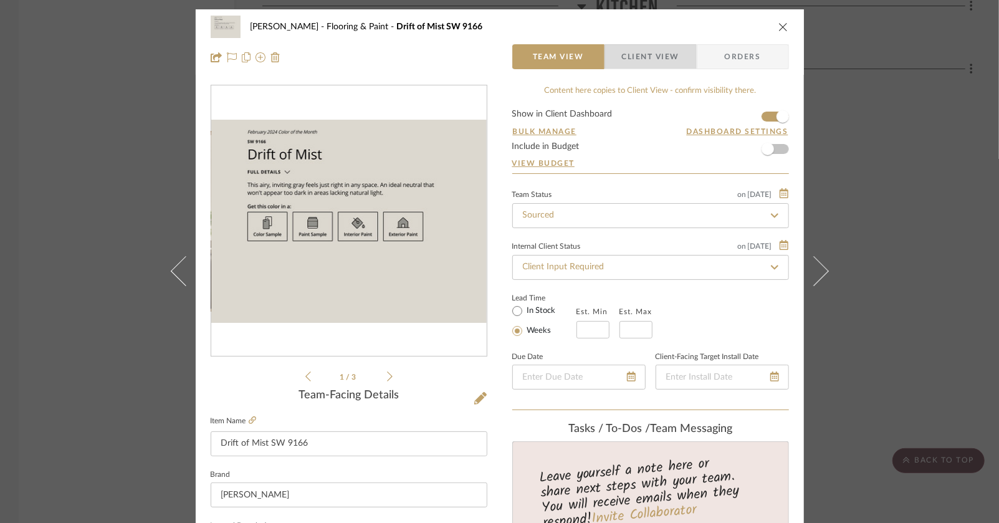
click at [635, 61] on span "Client View" at bounding box center [650, 56] width 57 height 25
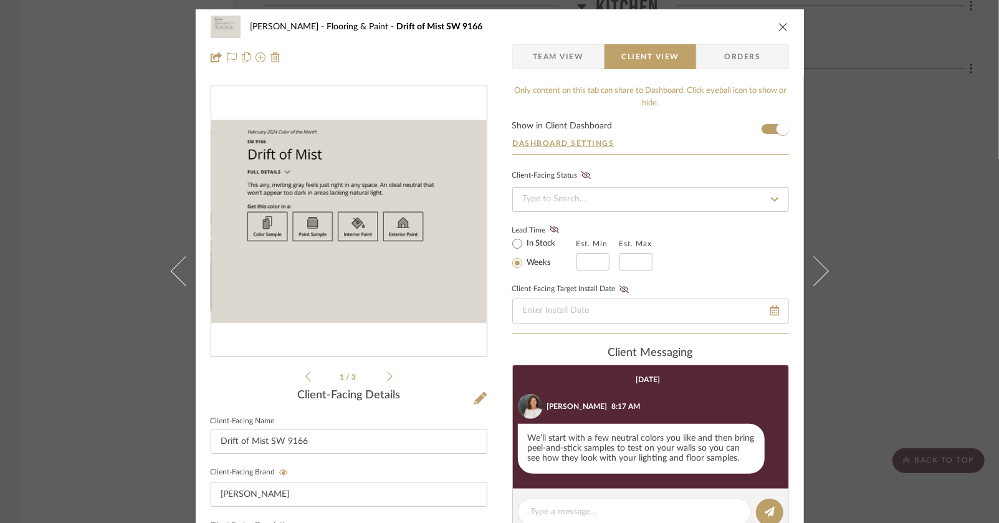
click at [782, 22] on icon "close" at bounding box center [783, 27] width 10 height 10
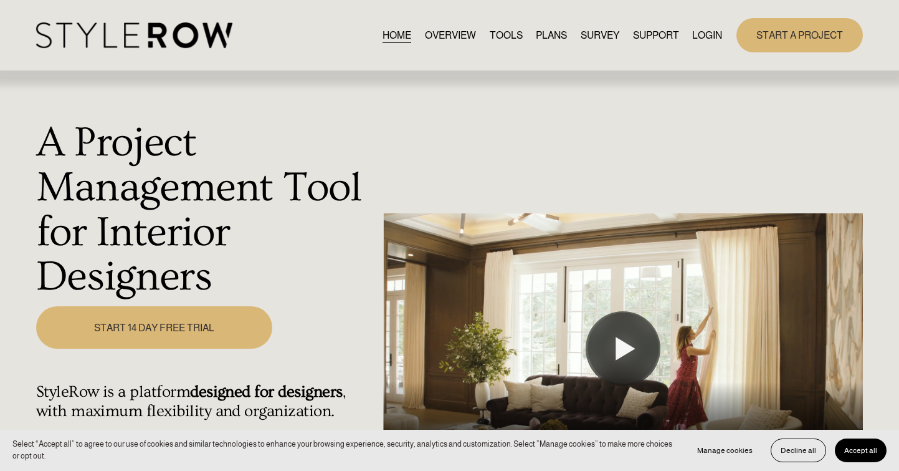
click at [710, 31] on link "LOGIN" at bounding box center [707, 35] width 30 height 17
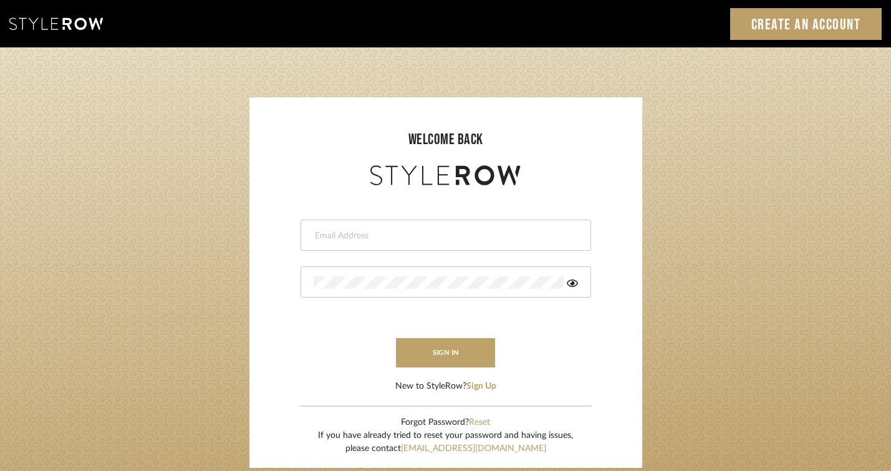
type input "[EMAIL_ADDRESS][DOMAIN_NAME]"
click at [644, 312] on login-page "welcome back [EMAIL_ADDRESS][DOMAIN_NAME] sign in New to StyleRow? Sign Up Forg…" at bounding box center [445, 272] width 891 height 451
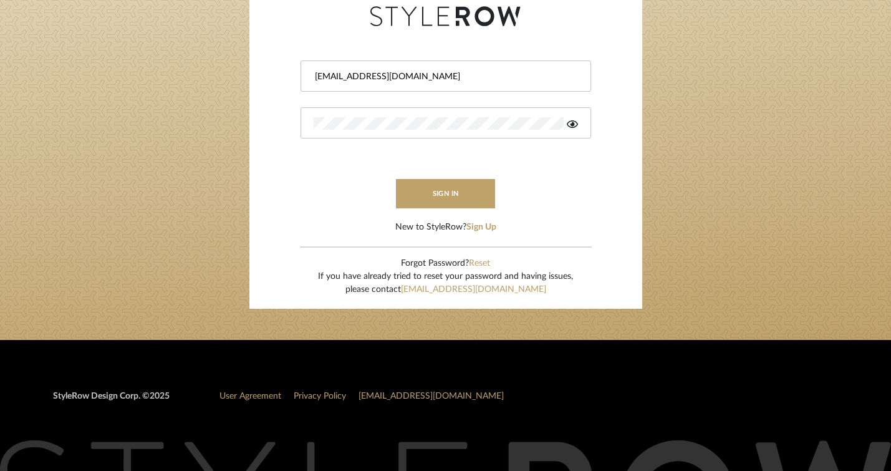
scroll to position [160, 0]
